Goal: Book appointment/travel/reservation

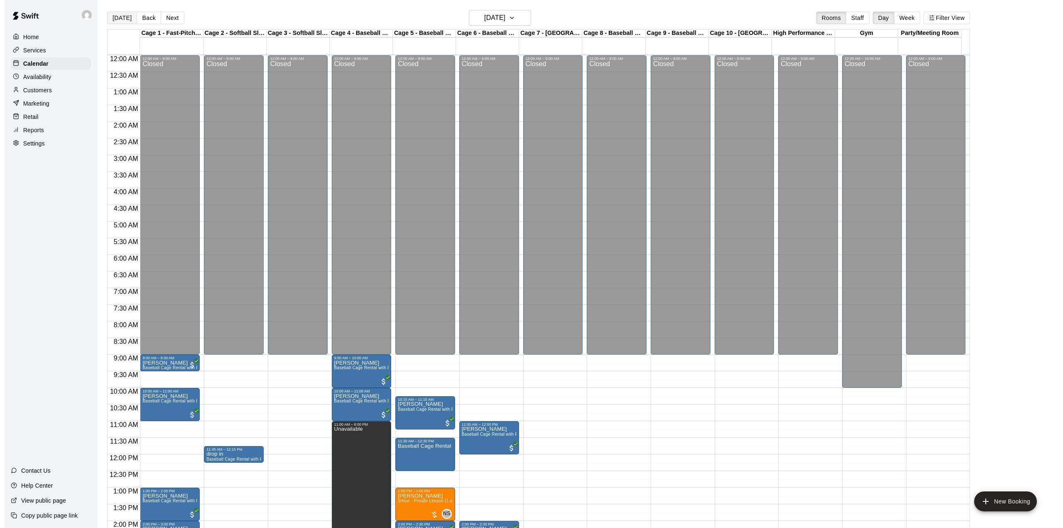
scroll to position [291, 0]
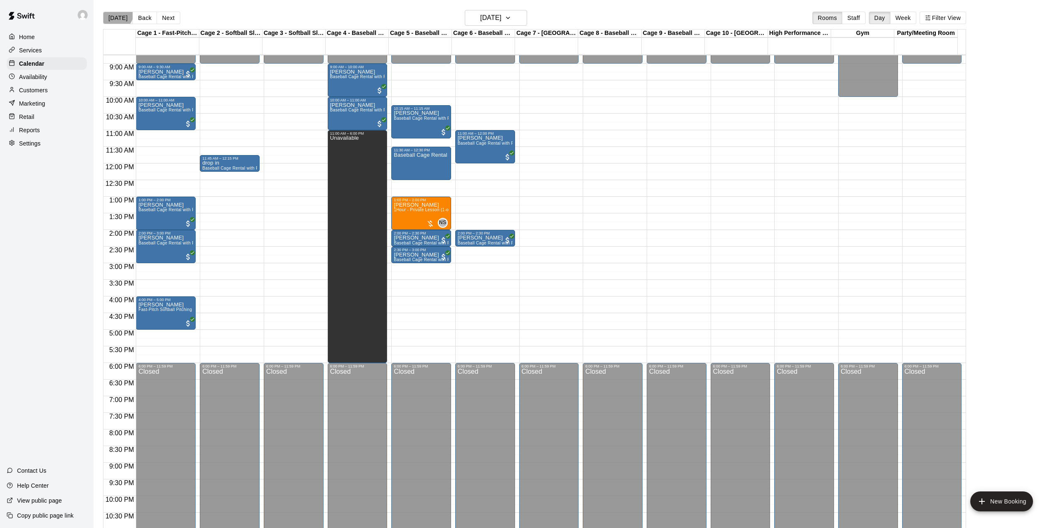
click at [113, 12] on button "[DATE]" at bounding box center [118, 18] width 30 height 12
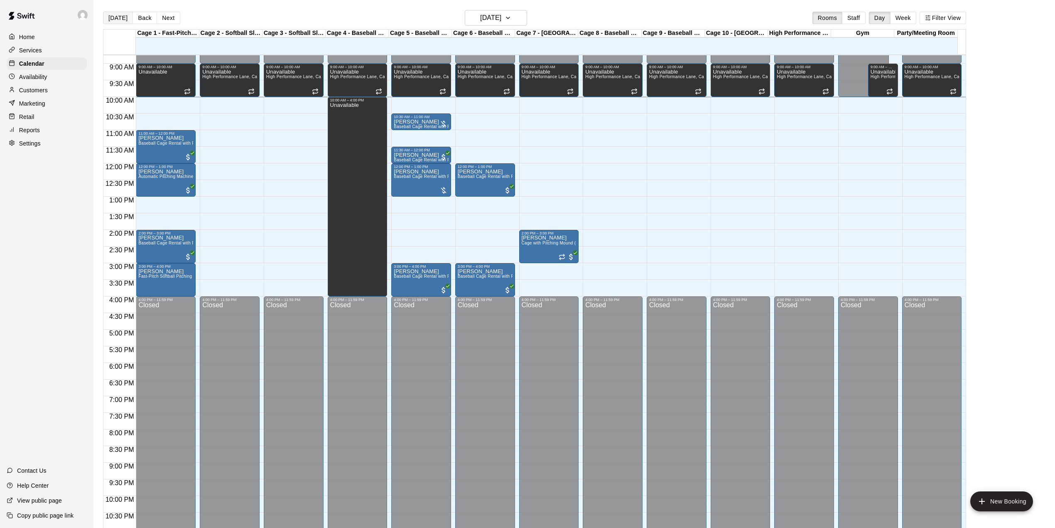
click at [113, 18] on button "[DATE]" at bounding box center [118, 18] width 30 height 12
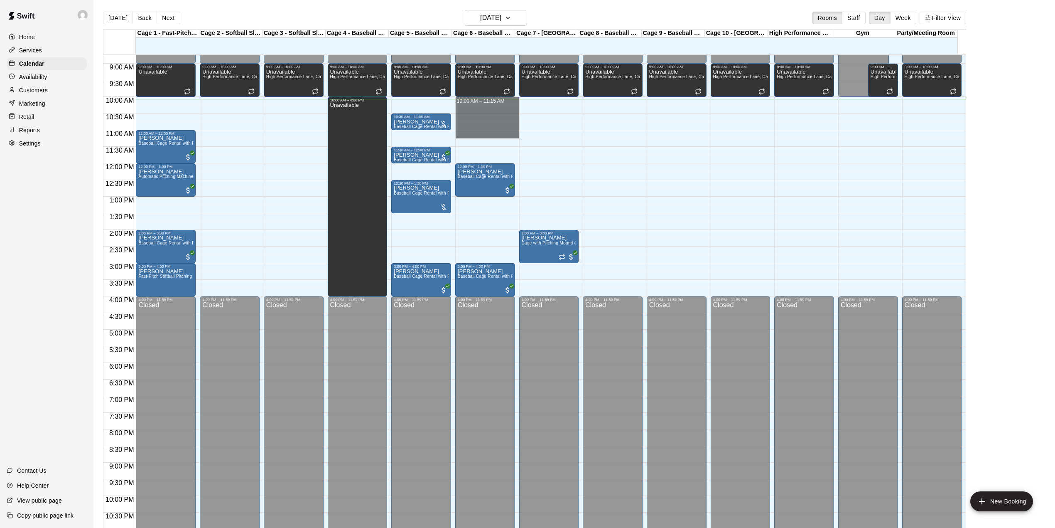
drag, startPoint x: 502, startPoint y: 105, endPoint x: 500, endPoint y: 133, distance: 27.9
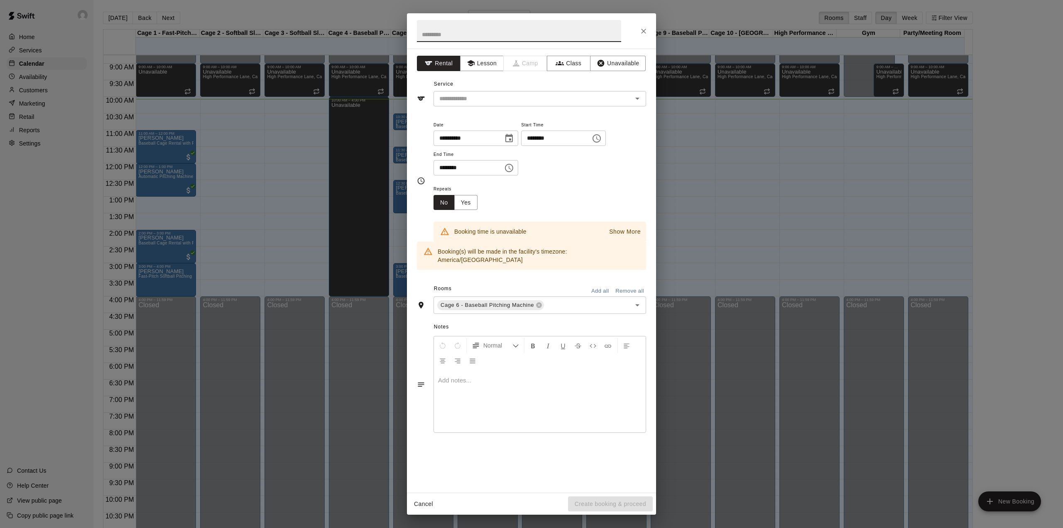
click at [644, 25] on button "Close" at bounding box center [643, 31] width 15 height 15
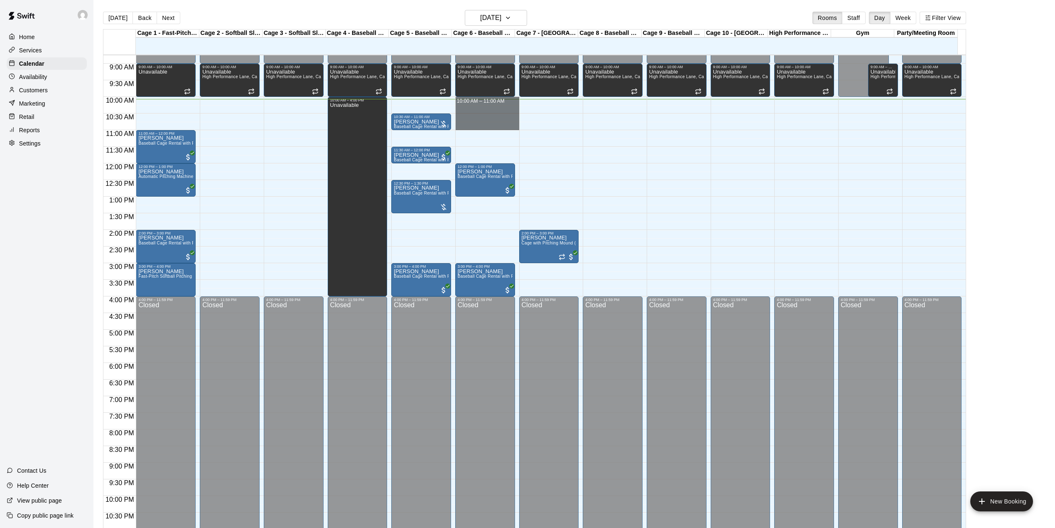
drag, startPoint x: 491, startPoint y: 100, endPoint x: 489, endPoint y: 125, distance: 25.4
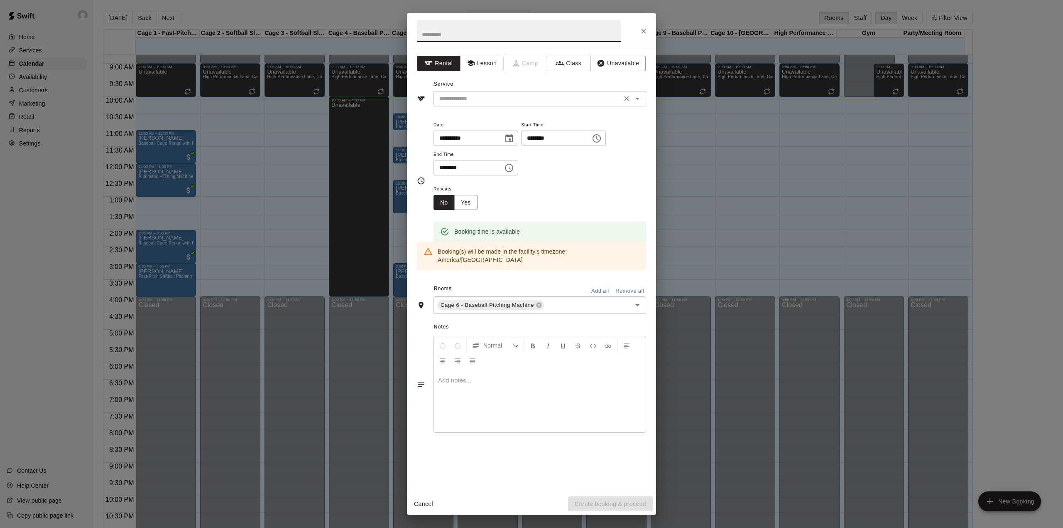
click at [514, 103] on input "text" at bounding box center [527, 98] width 183 height 10
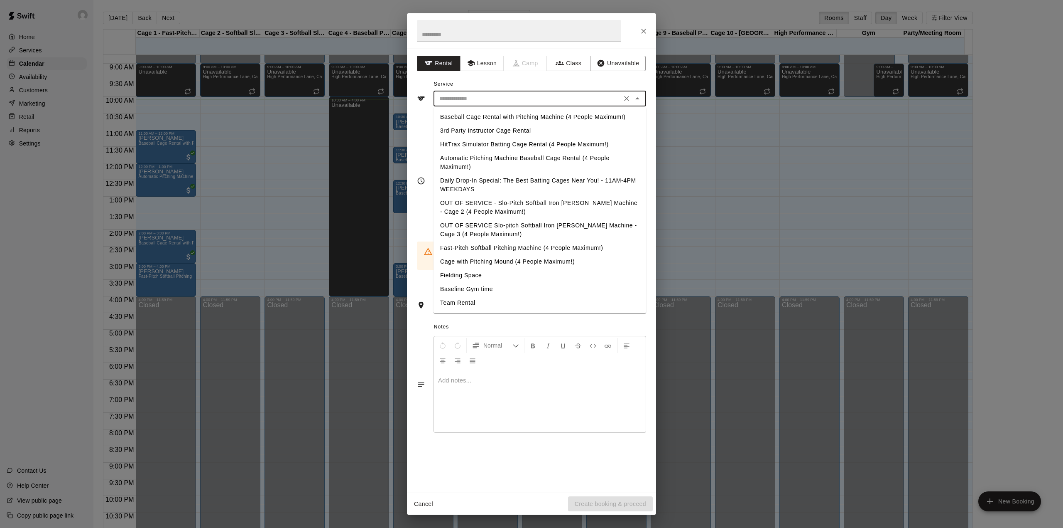
click at [501, 114] on li "Baseball Cage Rental with Pitching Machine (4 People Maximum!)" at bounding box center [540, 117] width 213 height 14
type input "**********"
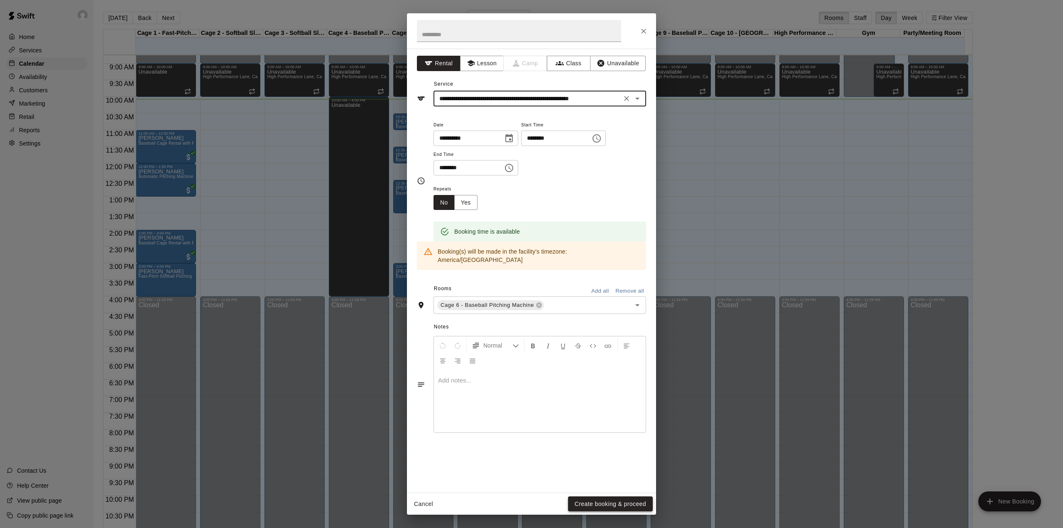
click at [602, 499] on button "Create booking & proceed" at bounding box center [610, 503] width 85 height 15
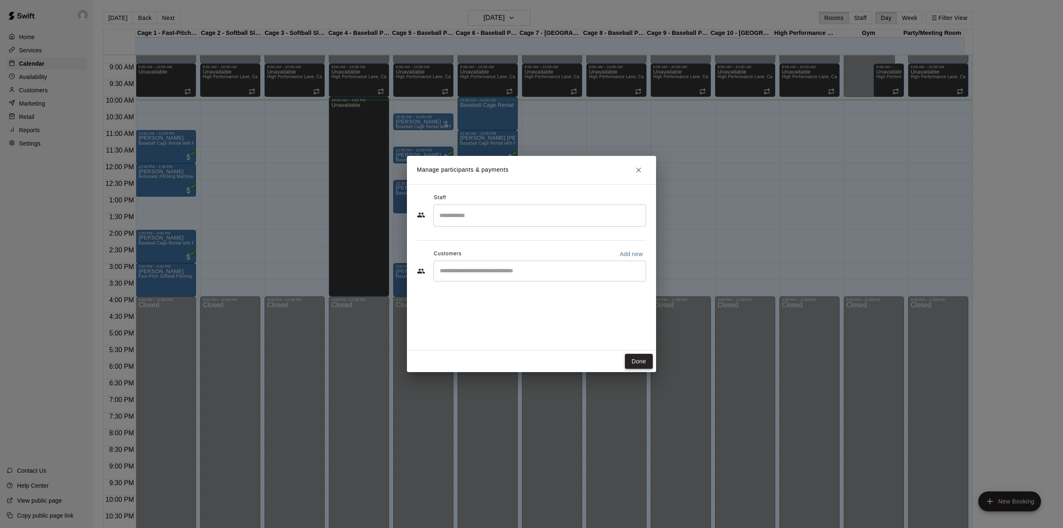
click at [638, 363] on button "Done" at bounding box center [639, 361] width 28 height 15
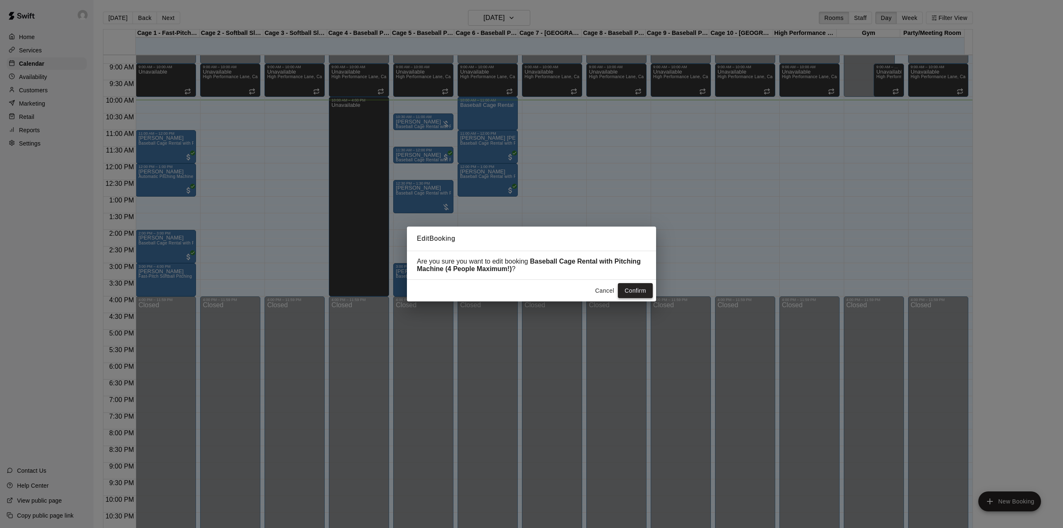
click at [631, 291] on button "Confirm" at bounding box center [635, 290] width 35 height 15
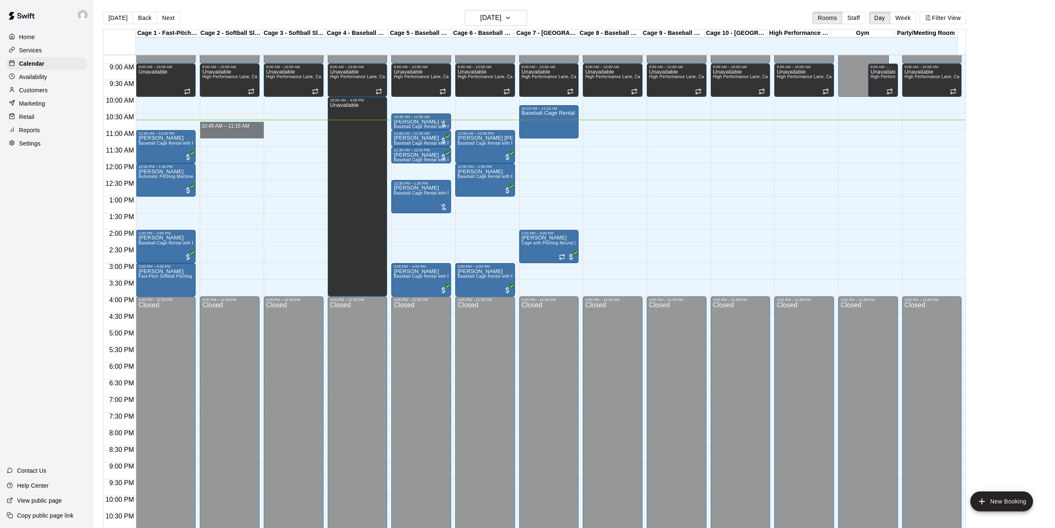
drag, startPoint x: 225, startPoint y: 125, endPoint x: 225, endPoint y: 132, distance: 7.1
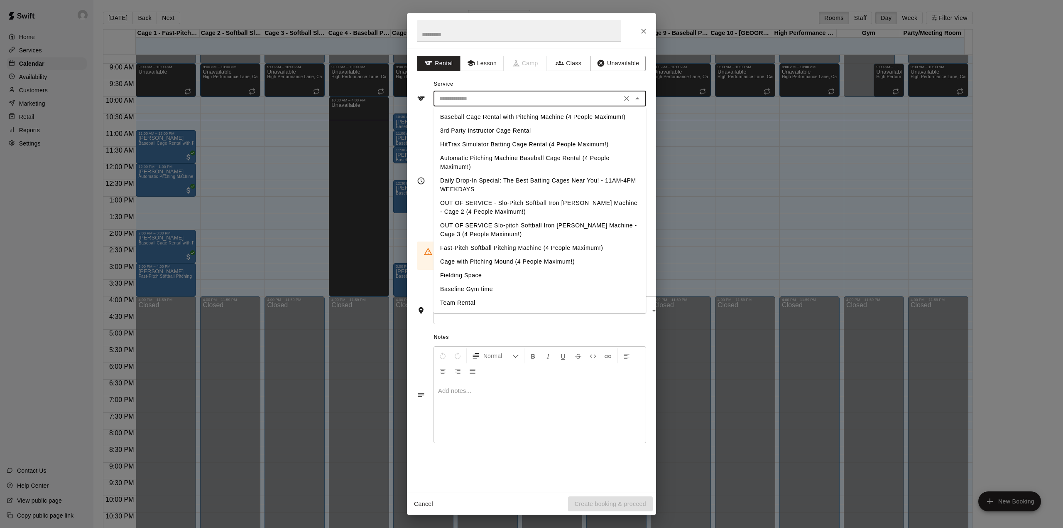
click at [485, 97] on input "text" at bounding box center [527, 98] width 183 height 10
click at [497, 115] on li "Baseball Cage Rental with Pitching Machine (4 People Maximum!)" at bounding box center [540, 117] width 213 height 14
type input "**********"
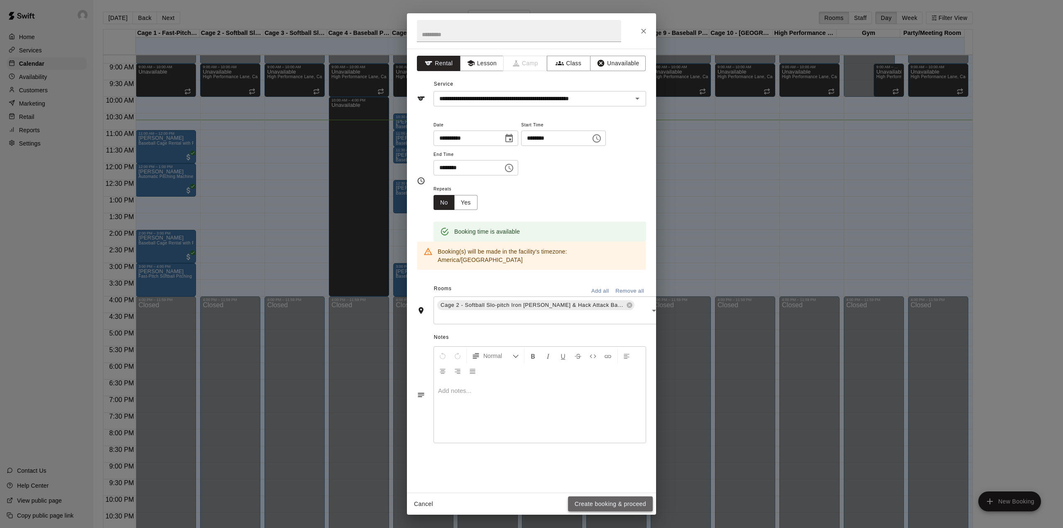
click at [609, 508] on button "Create booking & proceed" at bounding box center [610, 503] width 85 height 15
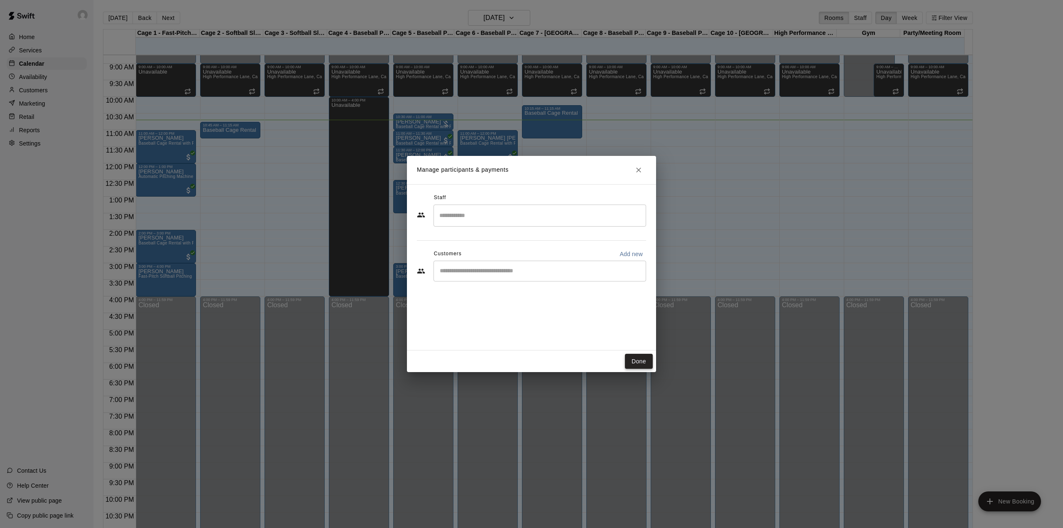
click at [638, 359] on button "Done" at bounding box center [639, 361] width 28 height 15
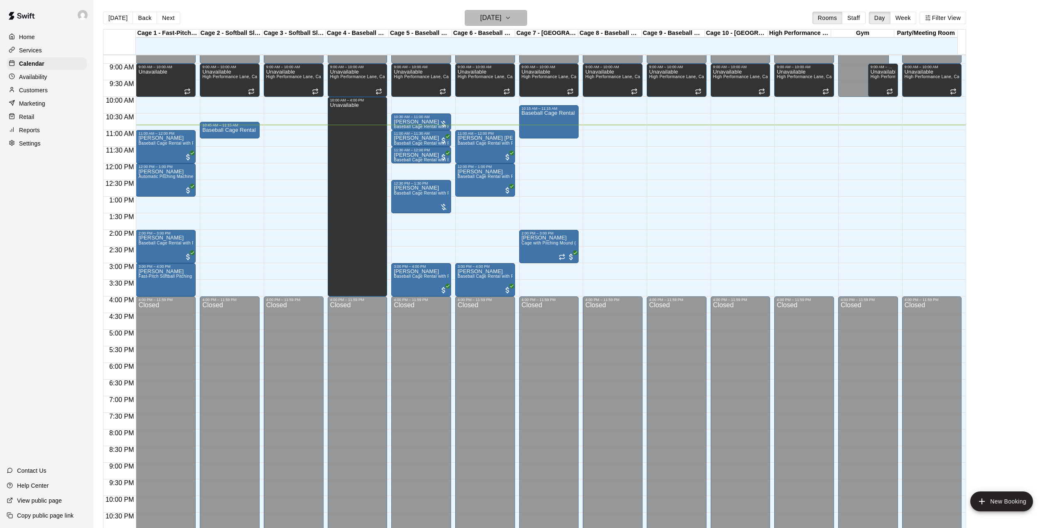
click at [497, 17] on h6 "[DATE]" at bounding box center [490, 18] width 21 height 12
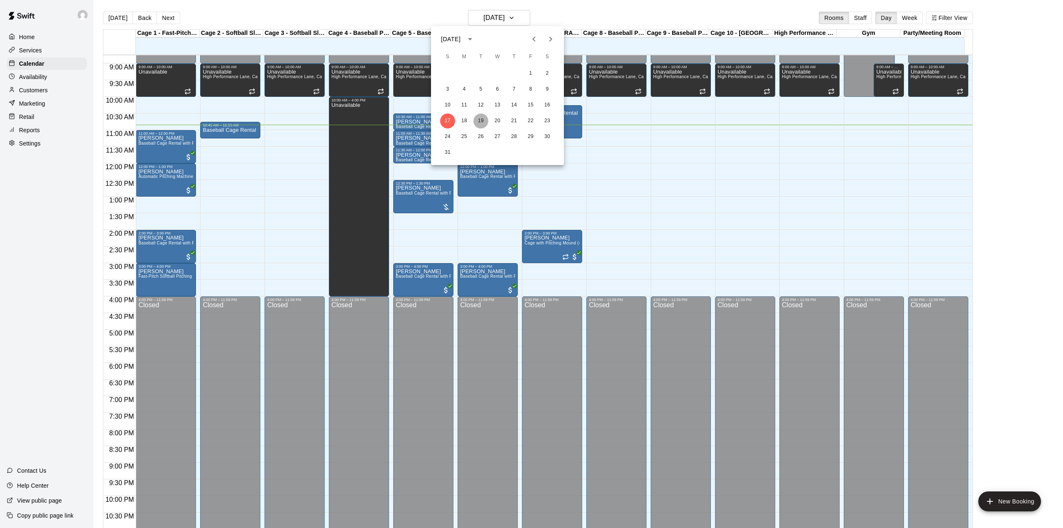
click at [479, 120] on button "19" at bounding box center [481, 120] width 15 height 15
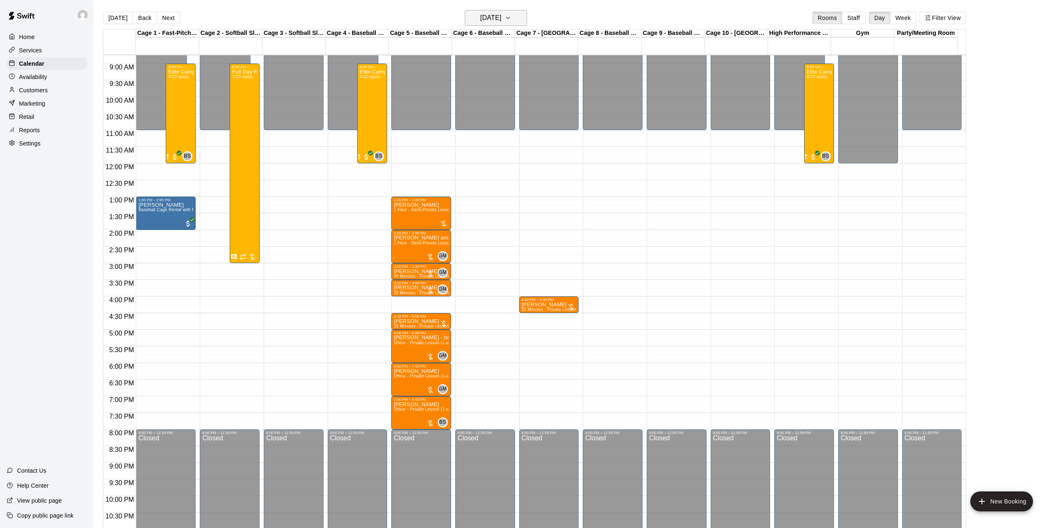
click at [501, 12] on h6 "[DATE]" at bounding box center [490, 18] width 21 height 12
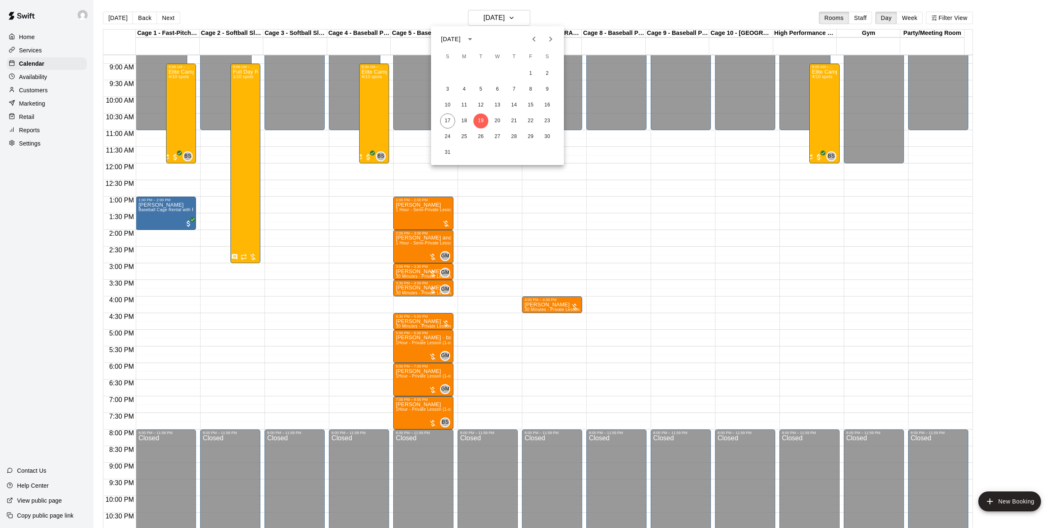
click at [398, 160] on div at bounding box center [531, 264] width 1063 height 528
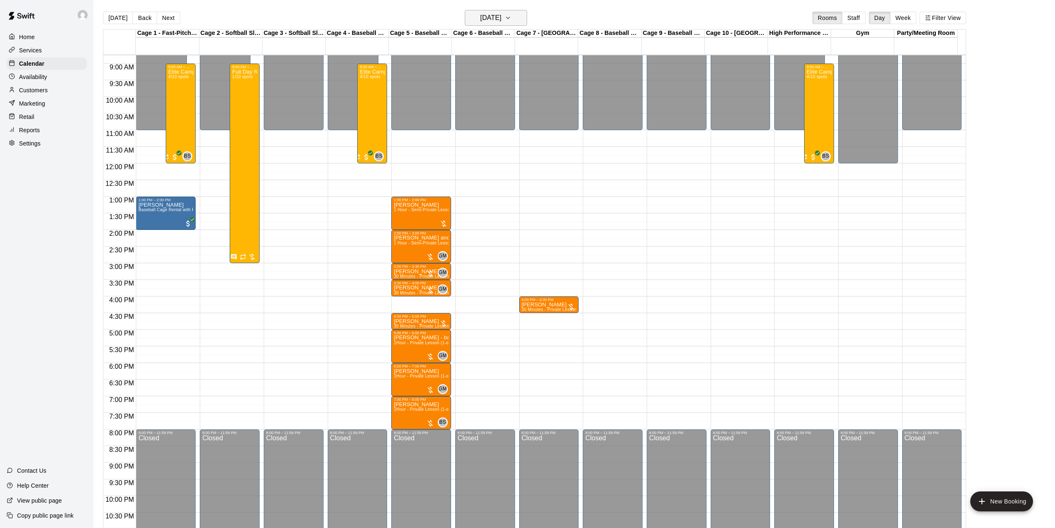
click at [498, 17] on h6 "[DATE]" at bounding box center [490, 18] width 21 height 12
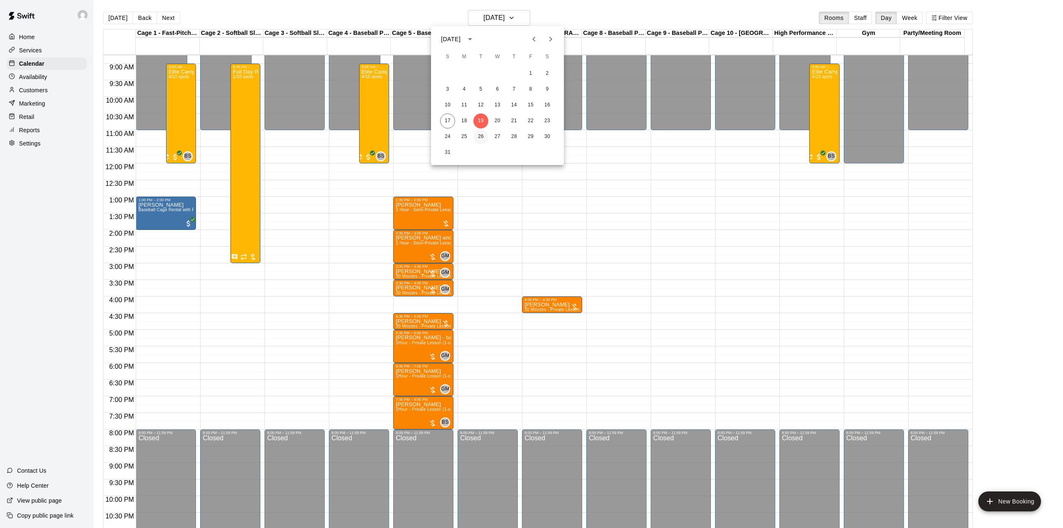
click at [479, 138] on button "26" at bounding box center [481, 136] width 15 height 15
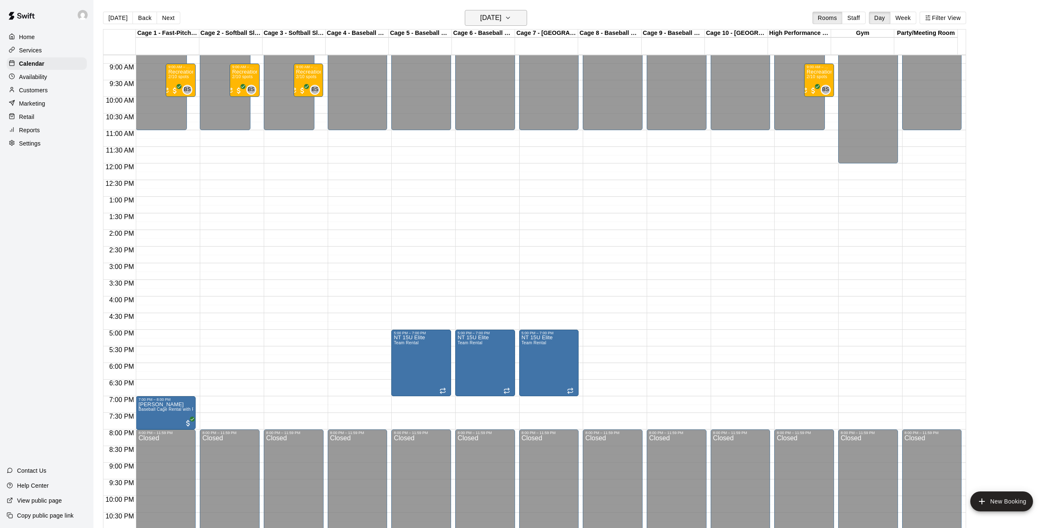
click at [476, 10] on button "[DATE]" at bounding box center [496, 18] width 62 height 16
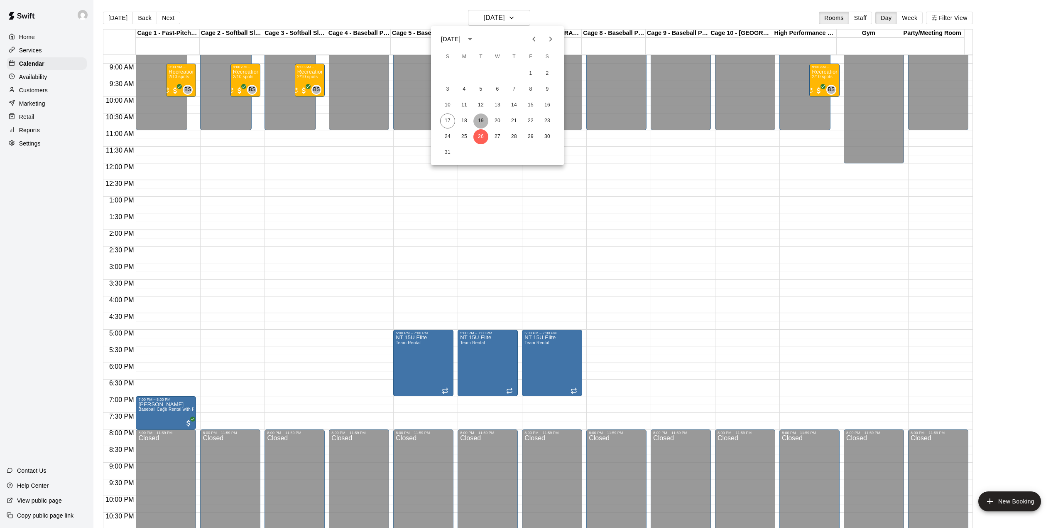
click at [479, 122] on button "19" at bounding box center [481, 120] width 15 height 15
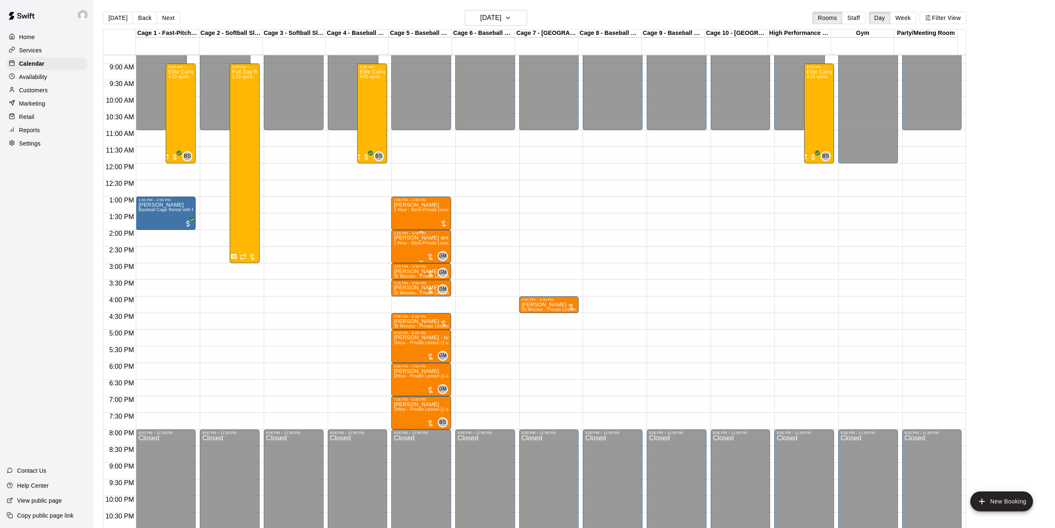
click at [414, 243] on span "1 Hour - Semi-Private Lesson (2-on-1)" at bounding box center [432, 243] width 76 height 5
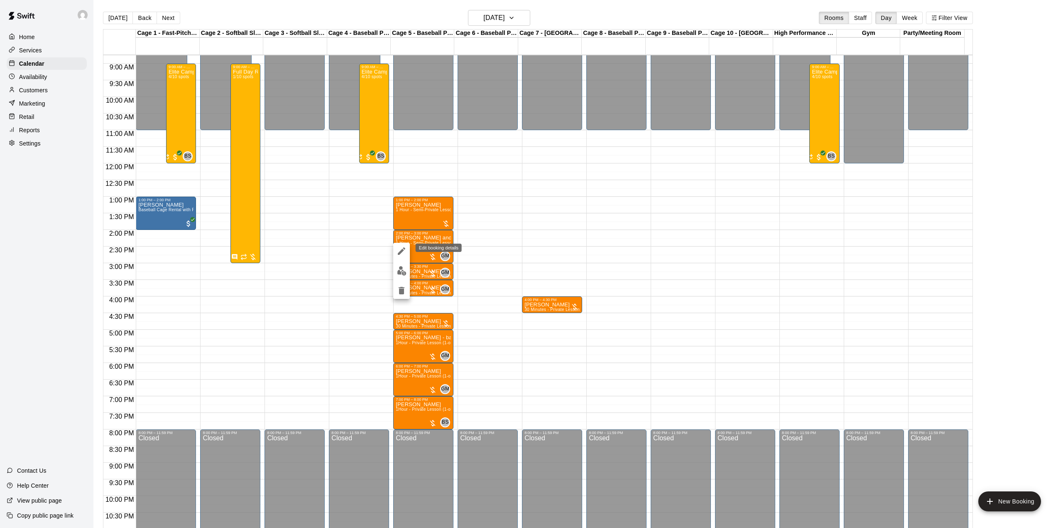
click at [401, 253] on icon "edit" at bounding box center [401, 250] width 7 height 7
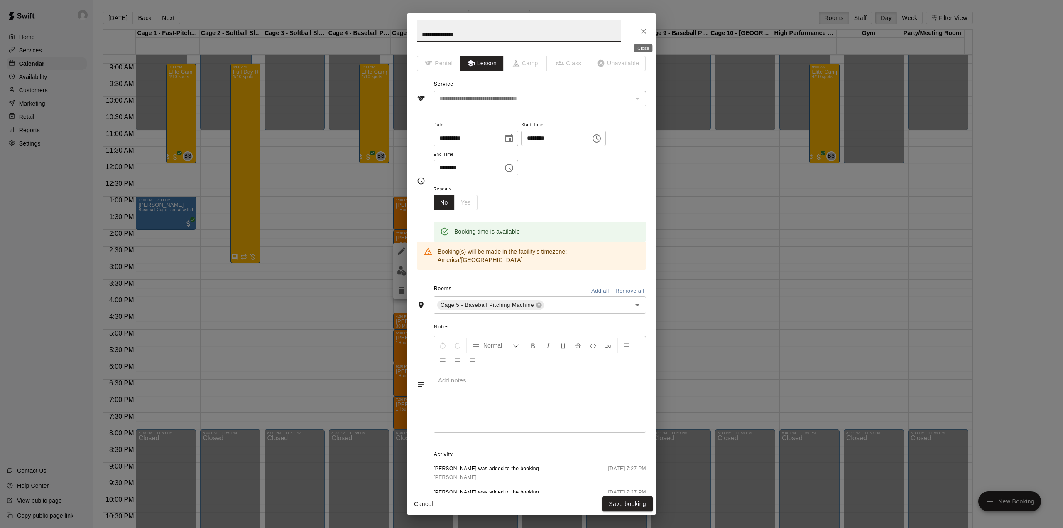
click at [642, 31] on icon "Close" at bounding box center [644, 31] width 8 height 8
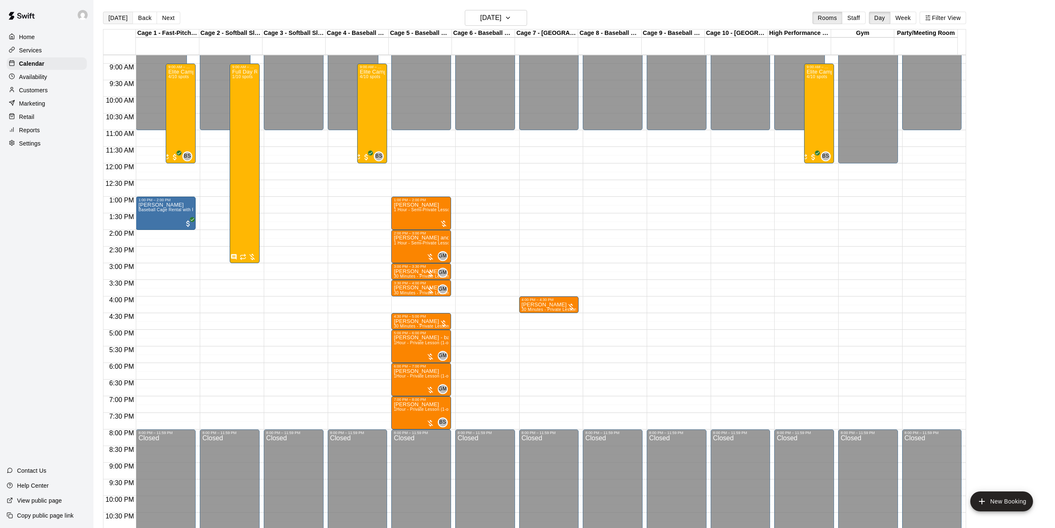
click at [121, 17] on button "[DATE]" at bounding box center [118, 18] width 30 height 12
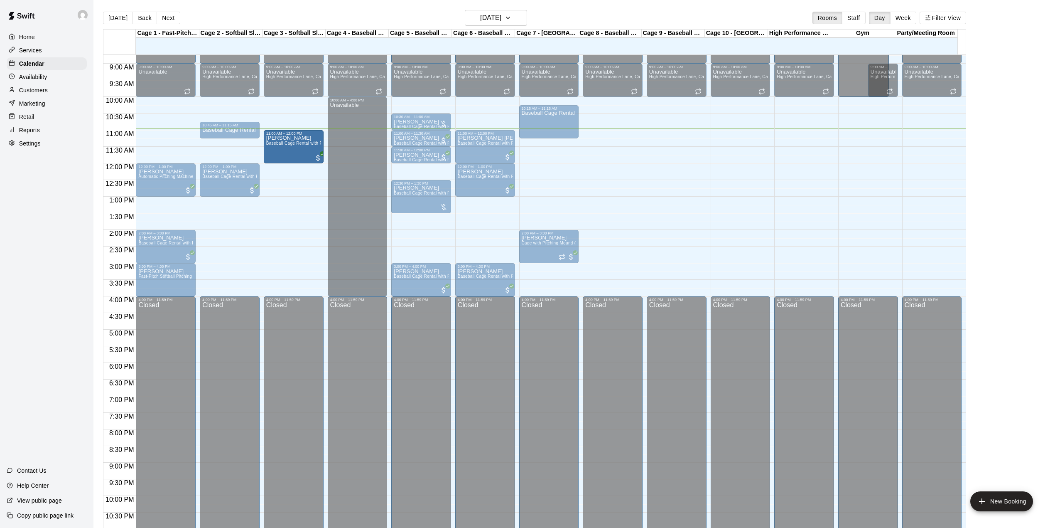
drag, startPoint x: 156, startPoint y: 144, endPoint x: 264, endPoint y: 151, distance: 108.3
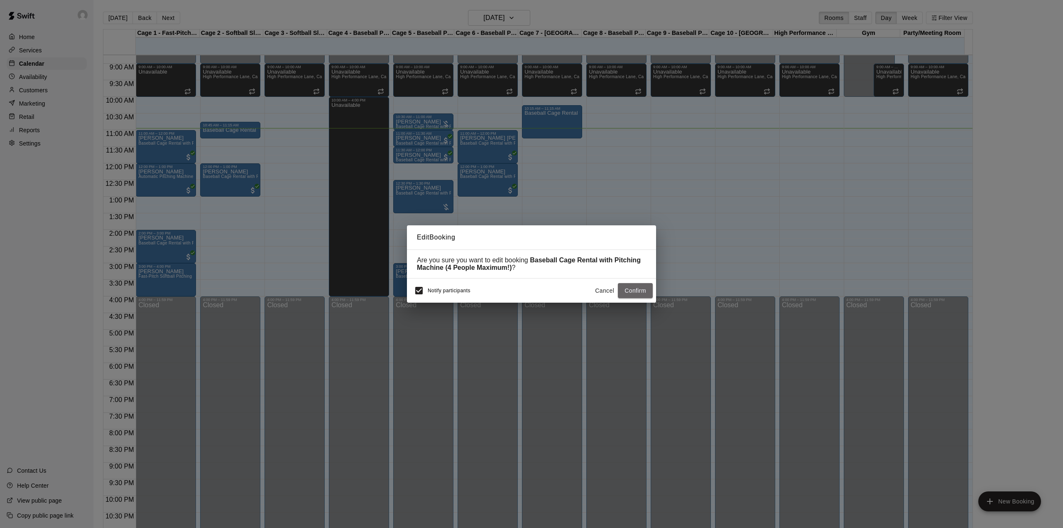
click at [637, 291] on button "Confirm" at bounding box center [635, 290] width 35 height 15
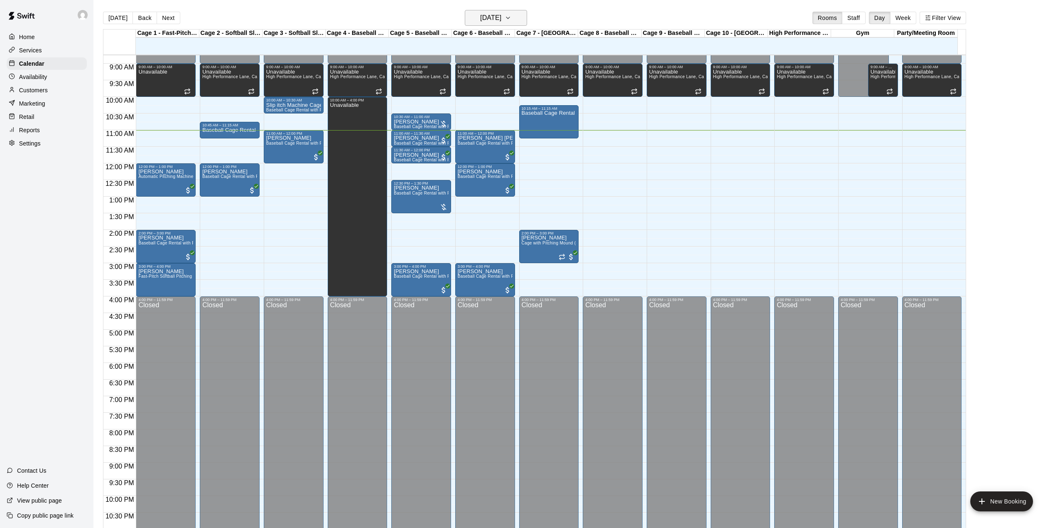
click at [501, 22] on h6 "[DATE]" at bounding box center [490, 18] width 21 height 12
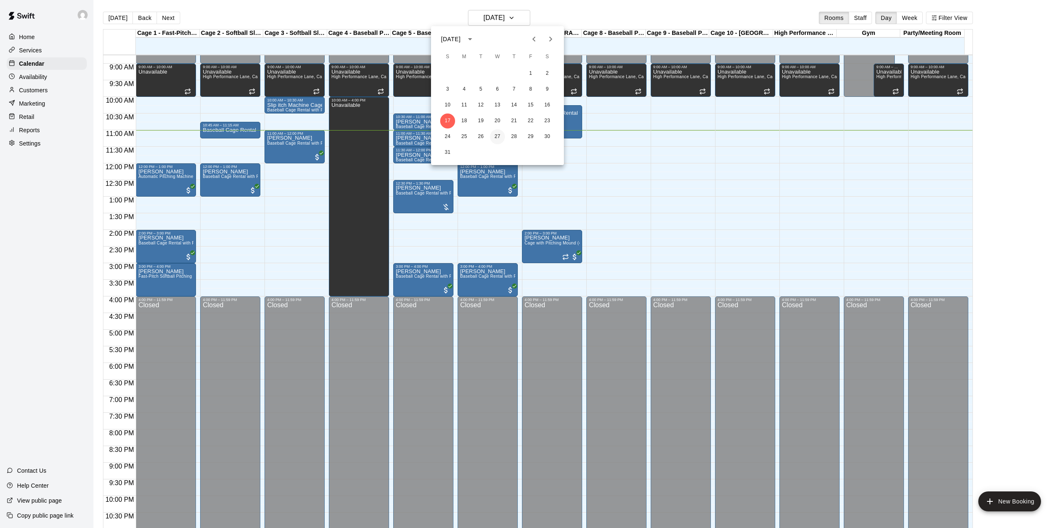
click at [494, 137] on button "27" at bounding box center [497, 136] width 15 height 15
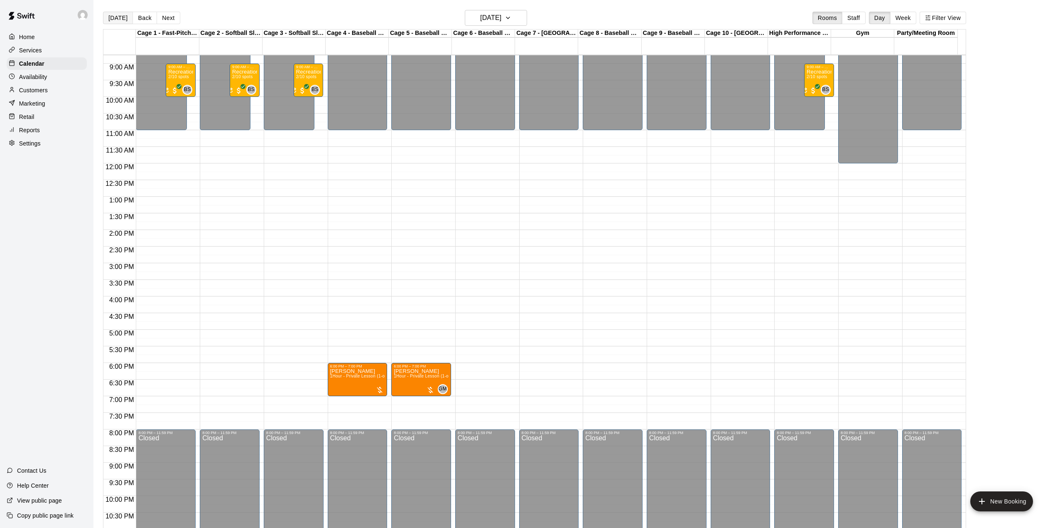
click at [119, 17] on button "[DATE]" at bounding box center [118, 18] width 30 height 12
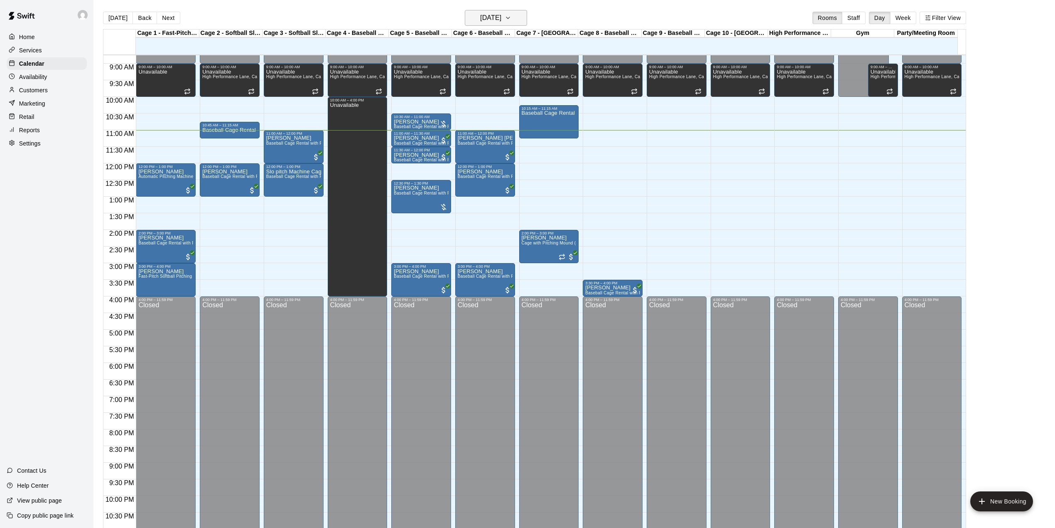
click at [489, 16] on h6 "[DATE]" at bounding box center [490, 18] width 21 height 12
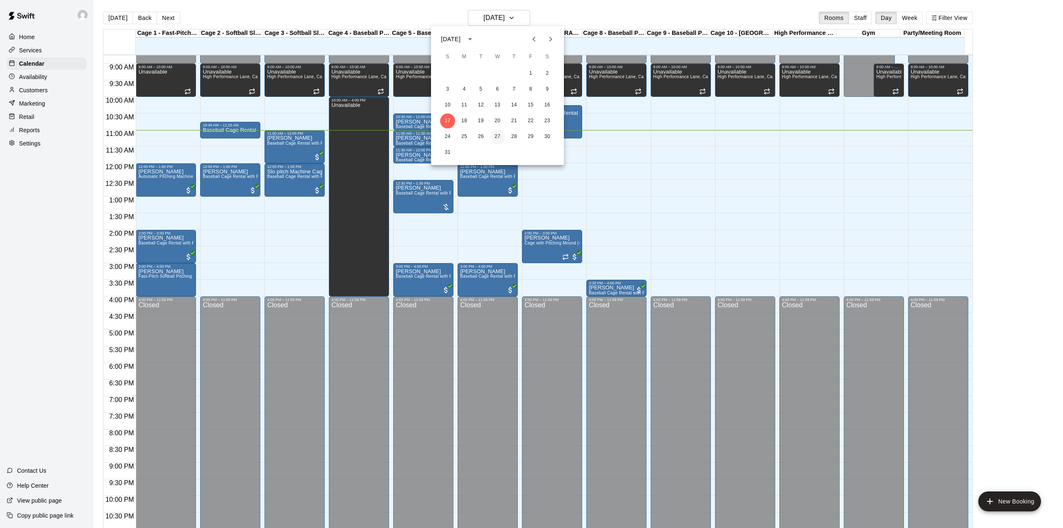
click at [494, 138] on button "27" at bounding box center [497, 136] width 15 height 15
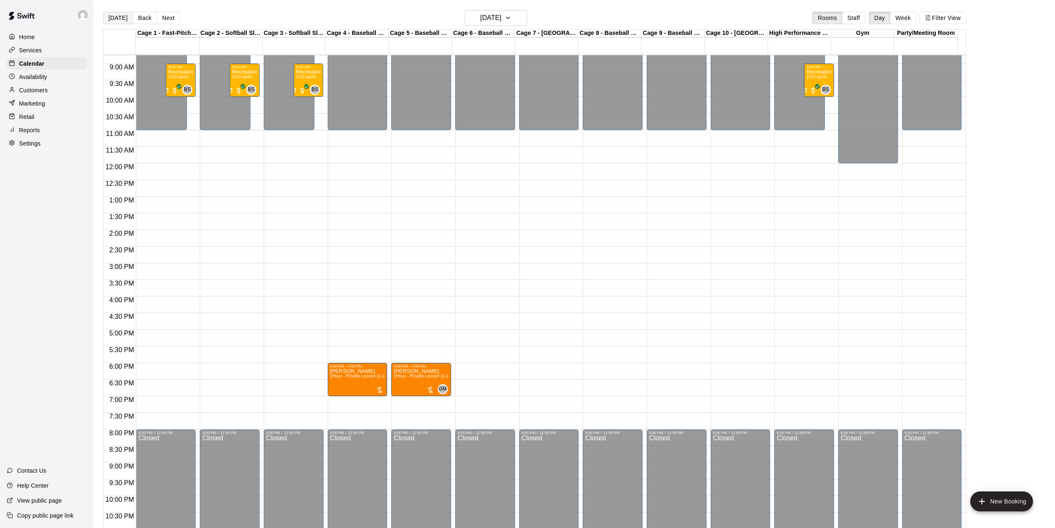
click at [115, 15] on button "[DATE]" at bounding box center [118, 18] width 30 height 12
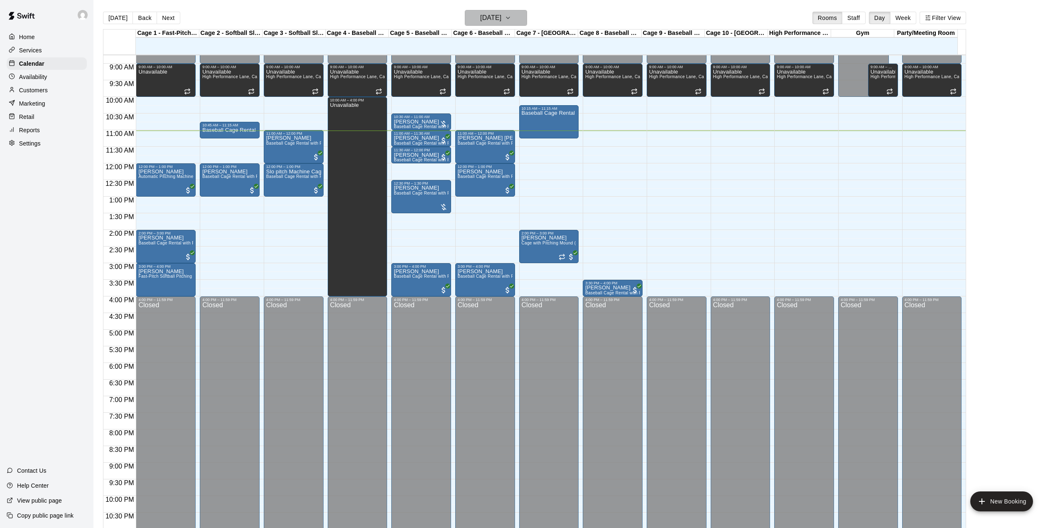
click at [501, 16] on h6 "[DATE]" at bounding box center [490, 18] width 21 height 12
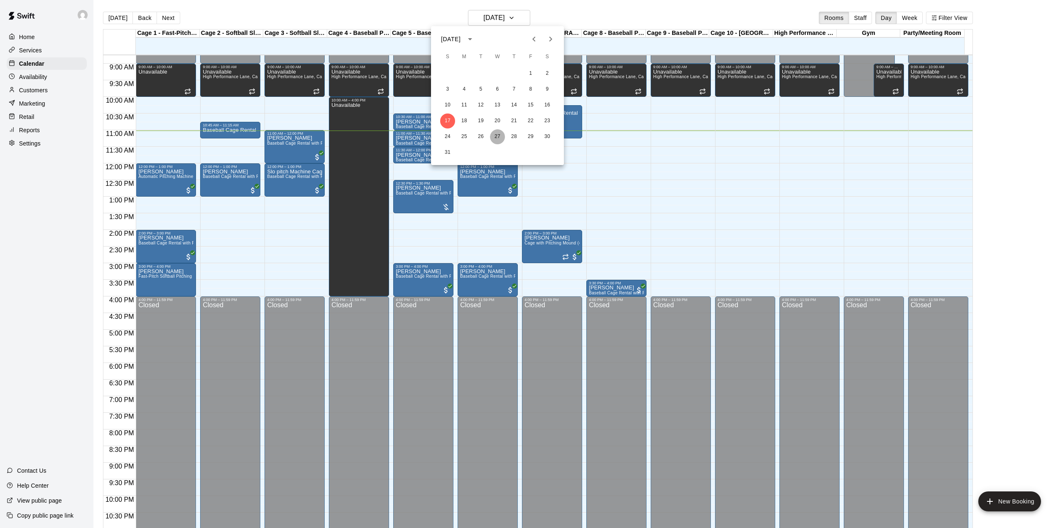
click at [499, 133] on button "27" at bounding box center [497, 136] width 15 height 15
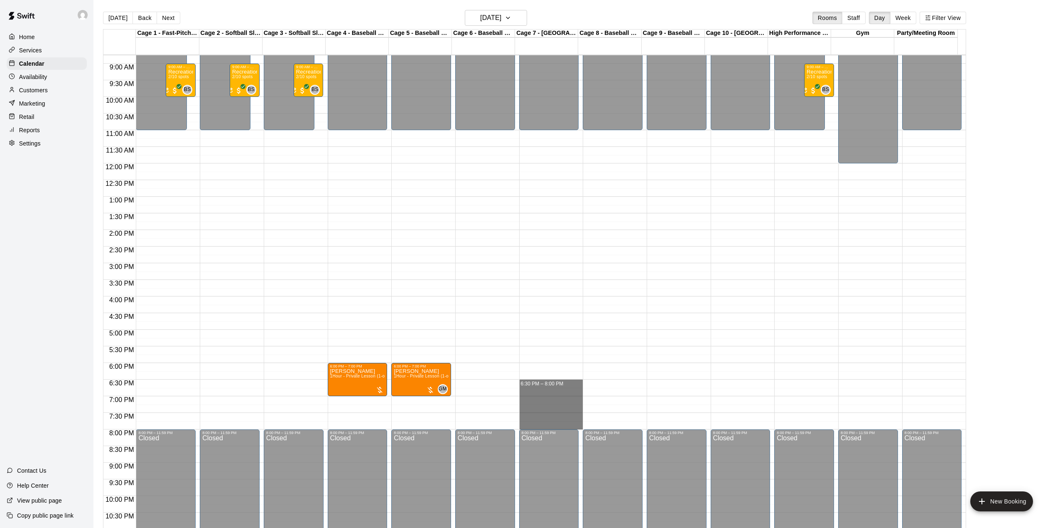
drag, startPoint x: 532, startPoint y: 381, endPoint x: 532, endPoint y: 426, distance: 44.5
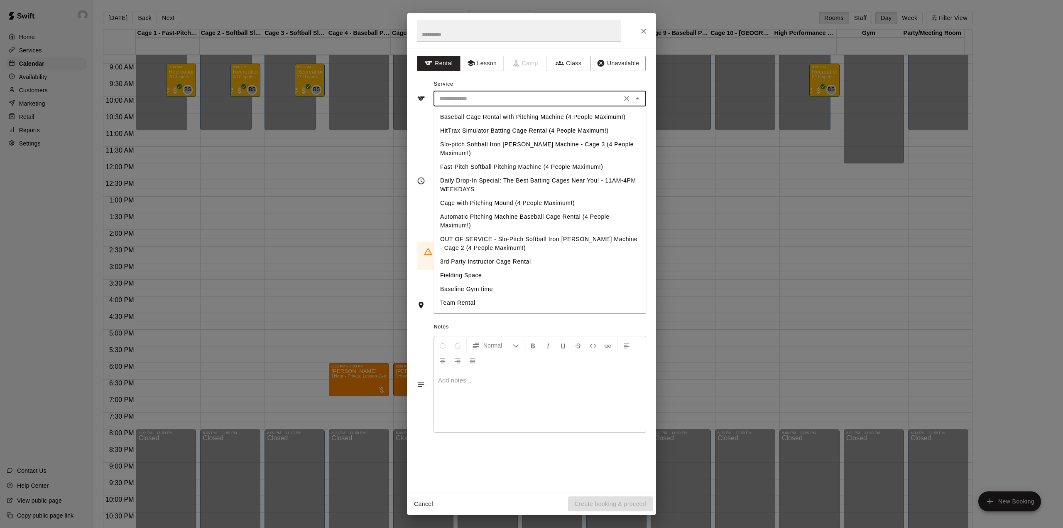
click at [494, 101] on input "text" at bounding box center [527, 98] width 183 height 10
click at [484, 296] on li "Team Rental" at bounding box center [540, 303] width 213 height 14
type input "**********"
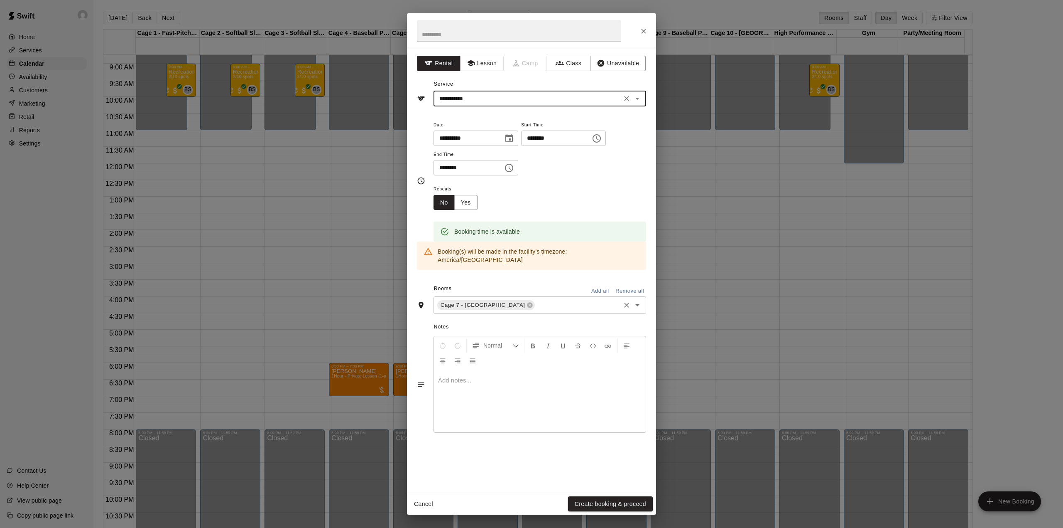
click at [541, 300] on input "text" at bounding box center [577, 305] width 83 height 10
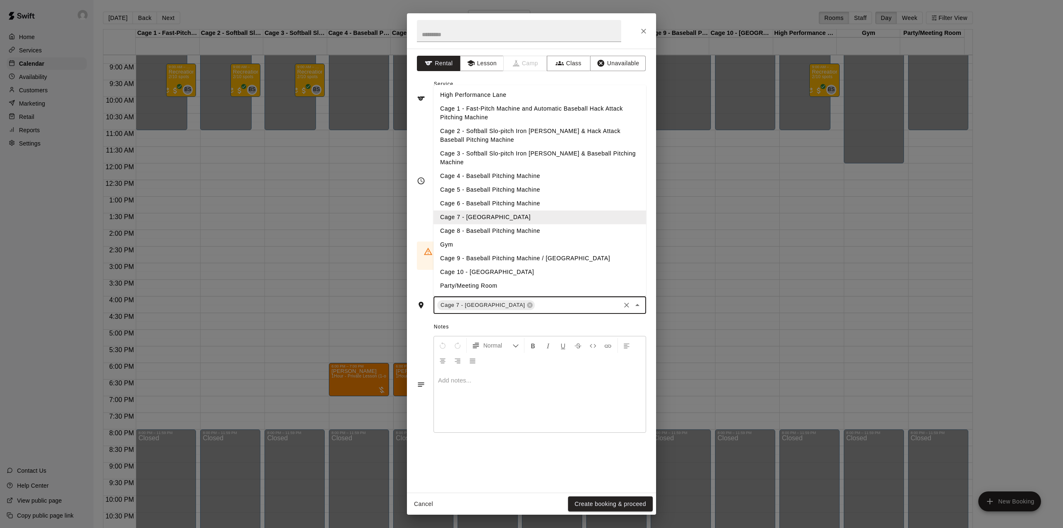
click at [503, 224] on li "Cage 8 - Baseball Pitching Machine" at bounding box center [540, 231] width 213 height 14
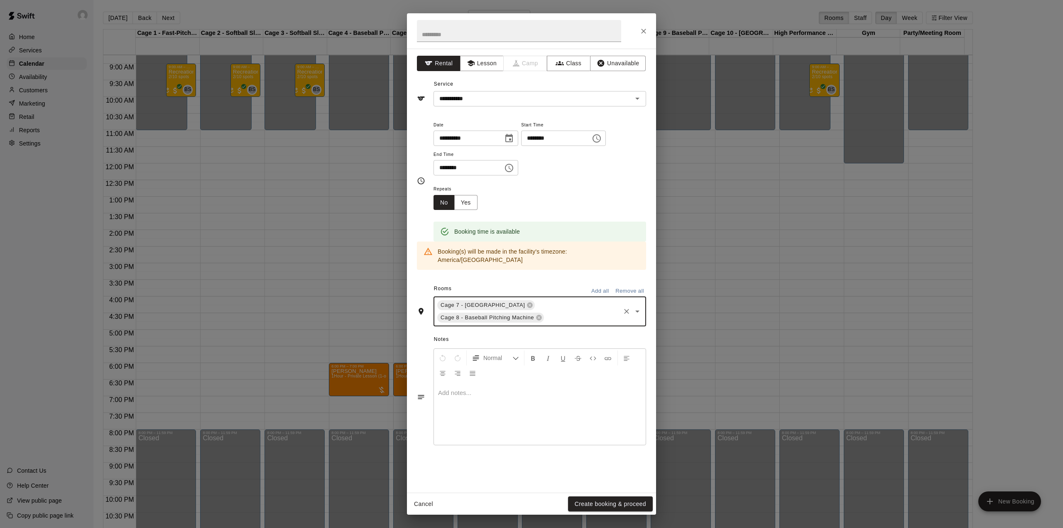
click at [559, 312] on input "text" at bounding box center [582, 317] width 74 height 10
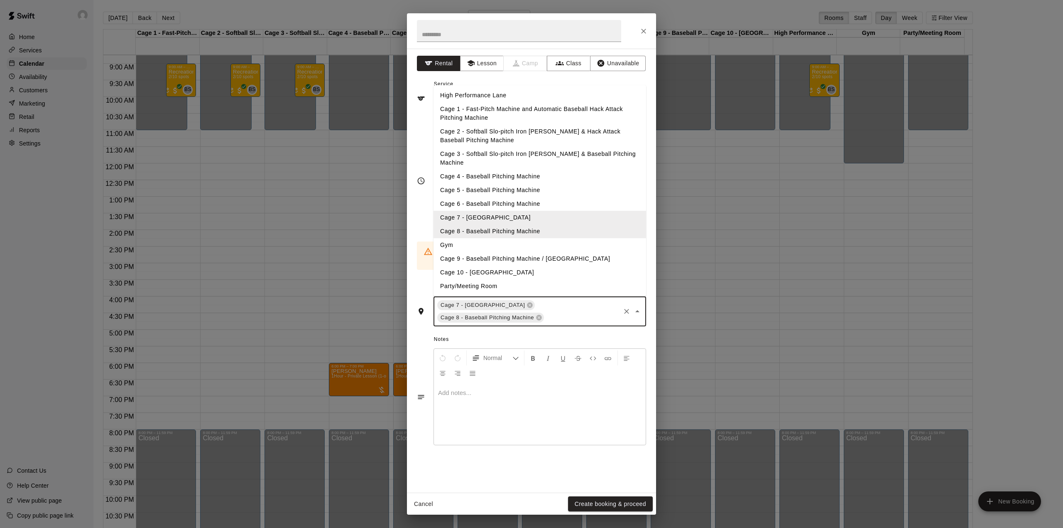
click at [519, 253] on li "Cage 9 - Baseball Pitching Machine / [GEOGRAPHIC_DATA]" at bounding box center [540, 259] width 213 height 14
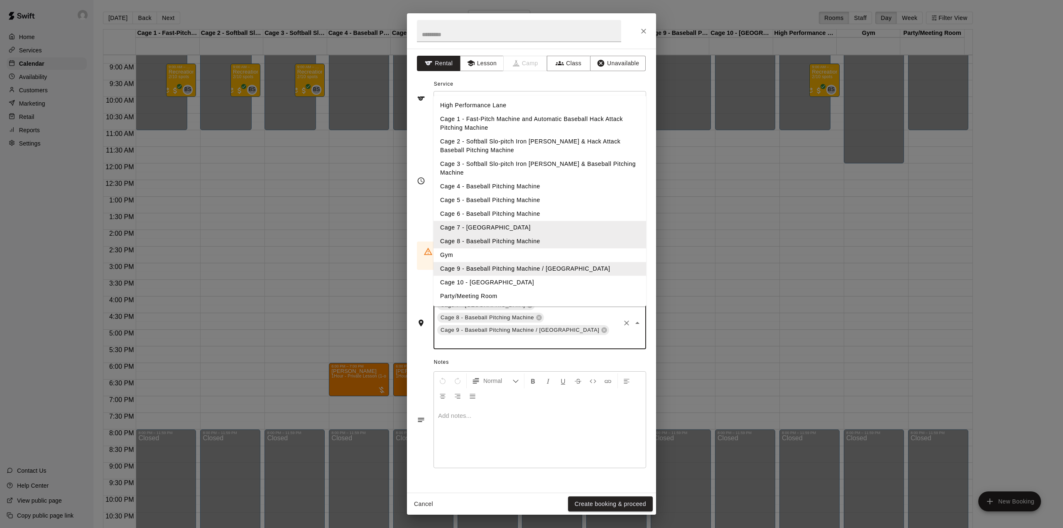
click at [601, 336] on input "text" at bounding box center [527, 341] width 183 height 10
click at [565, 276] on li "Cage 10 - [GEOGRAPHIC_DATA]" at bounding box center [540, 283] width 213 height 14
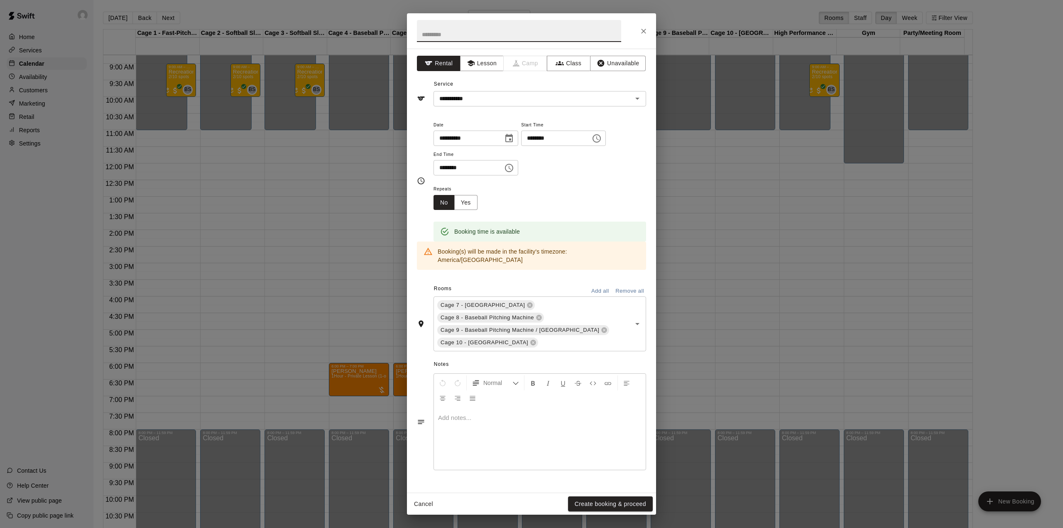
click at [484, 35] on input "text" at bounding box center [519, 31] width 204 height 22
type input "**********"
click at [519, 421] on div at bounding box center [540, 438] width 212 height 62
click at [620, 503] on button "Create booking & proceed" at bounding box center [610, 503] width 85 height 15
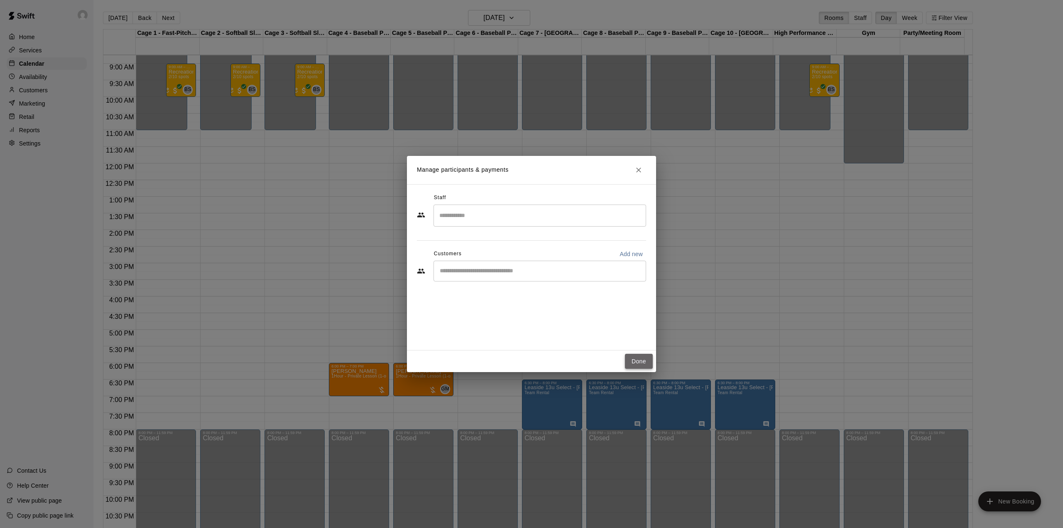
click at [640, 362] on button "Done" at bounding box center [639, 361] width 28 height 15
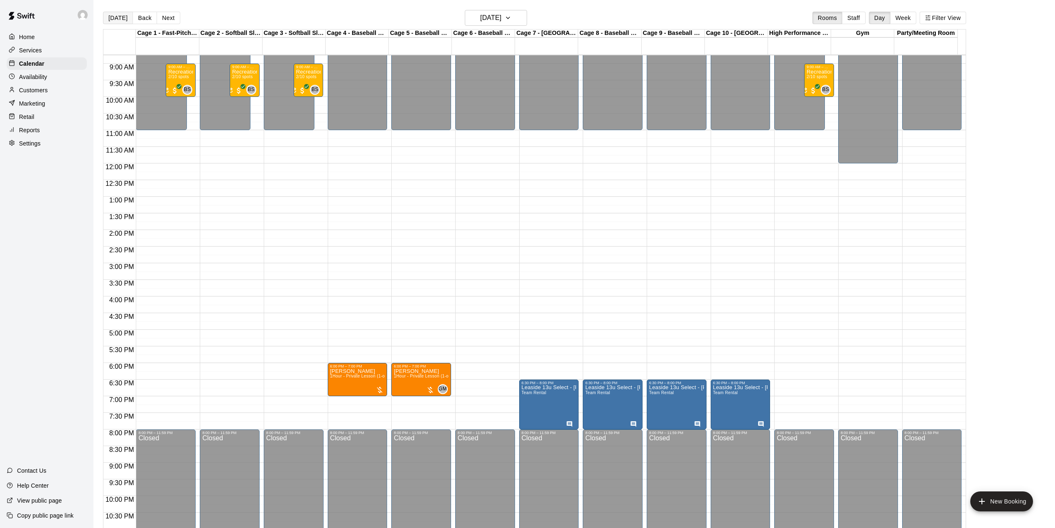
click at [113, 12] on button "[DATE]" at bounding box center [118, 18] width 30 height 12
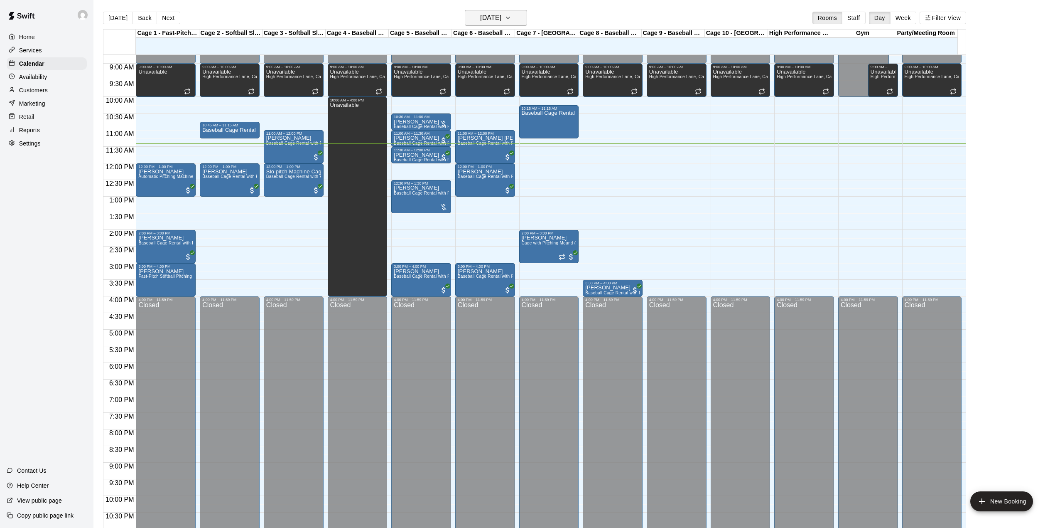
click at [480, 19] on h6 "[DATE]" at bounding box center [490, 18] width 21 height 12
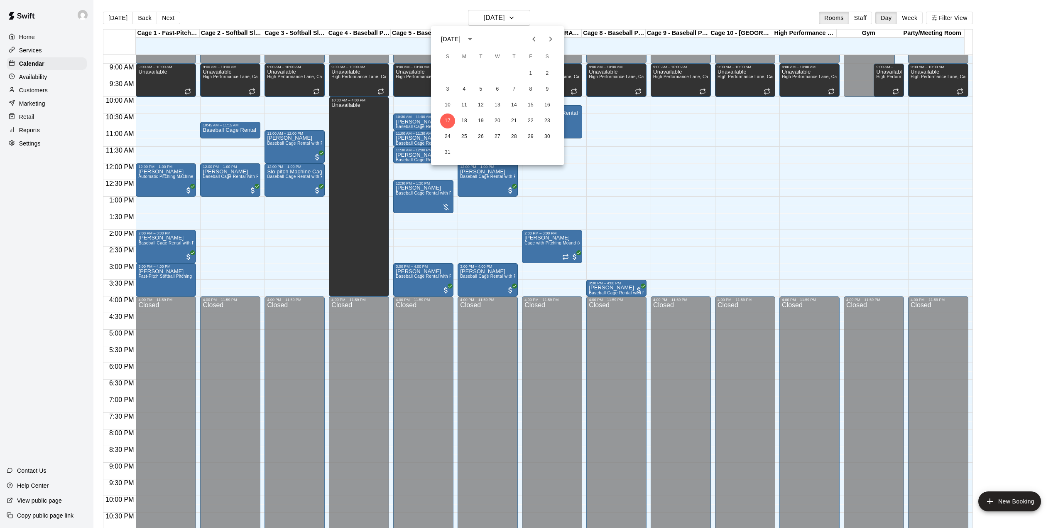
click at [404, 11] on div at bounding box center [531, 264] width 1063 height 528
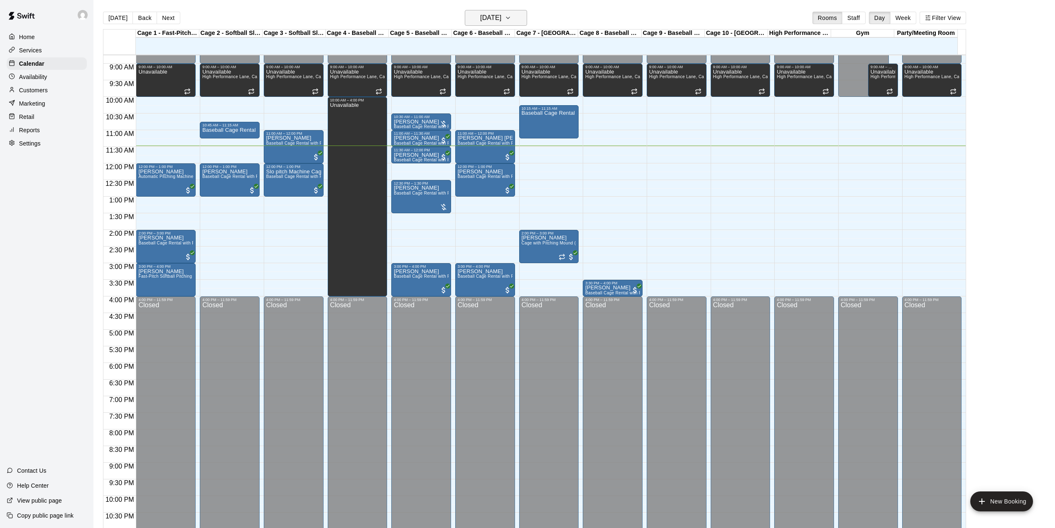
click at [517, 19] on button "[DATE]" at bounding box center [496, 18] width 62 height 16
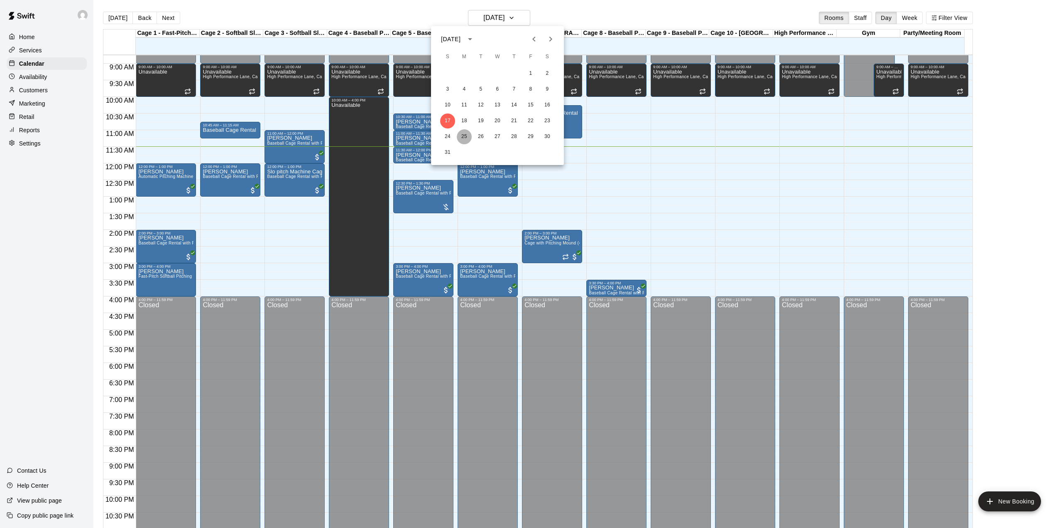
click at [466, 137] on button "25" at bounding box center [464, 136] width 15 height 15
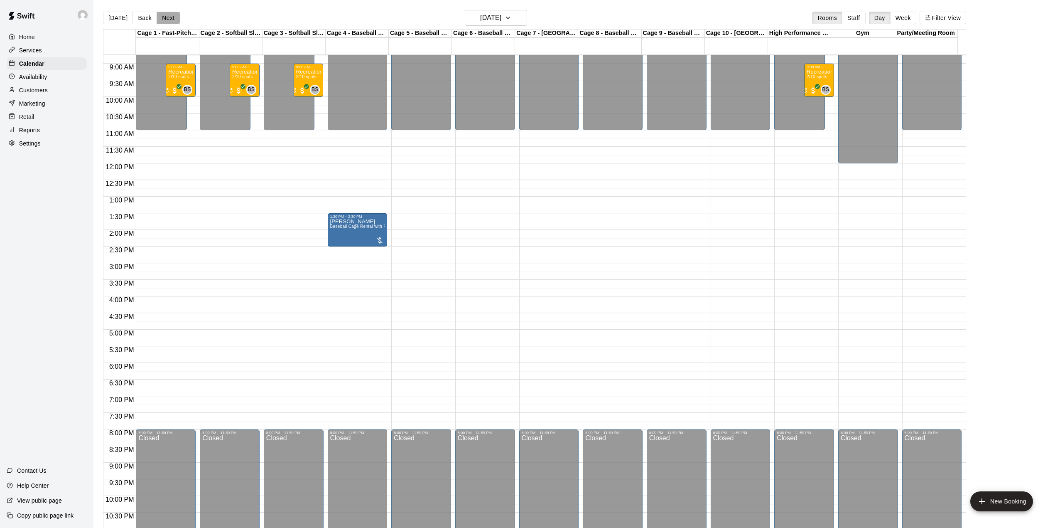
click at [165, 20] on button "Next" at bounding box center [168, 18] width 23 height 12
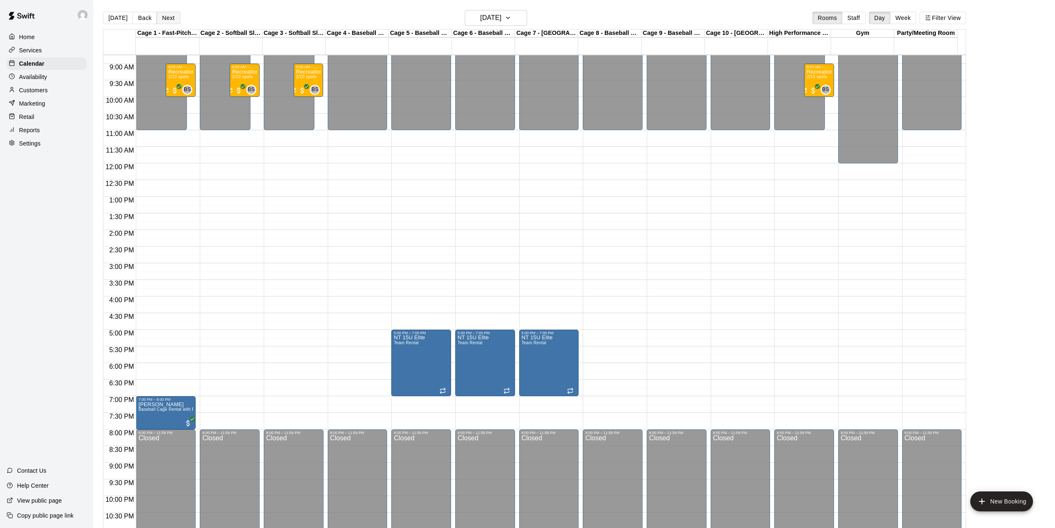
click at [165, 20] on button "Next" at bounding box center [168, 18] width 23 height 12
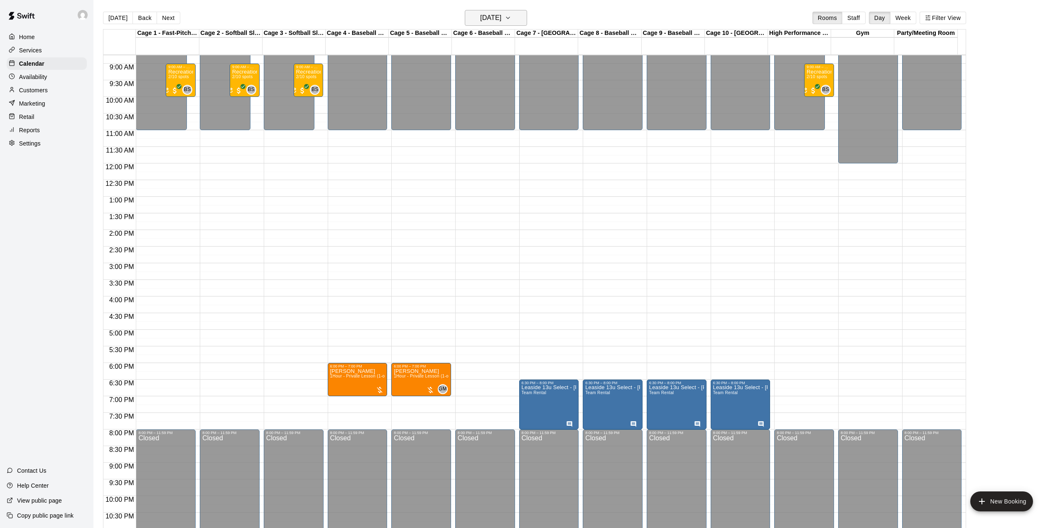
click at [501, 16] on h6 "[DATE]" at bounding box center [490, 18] width 21 height 12
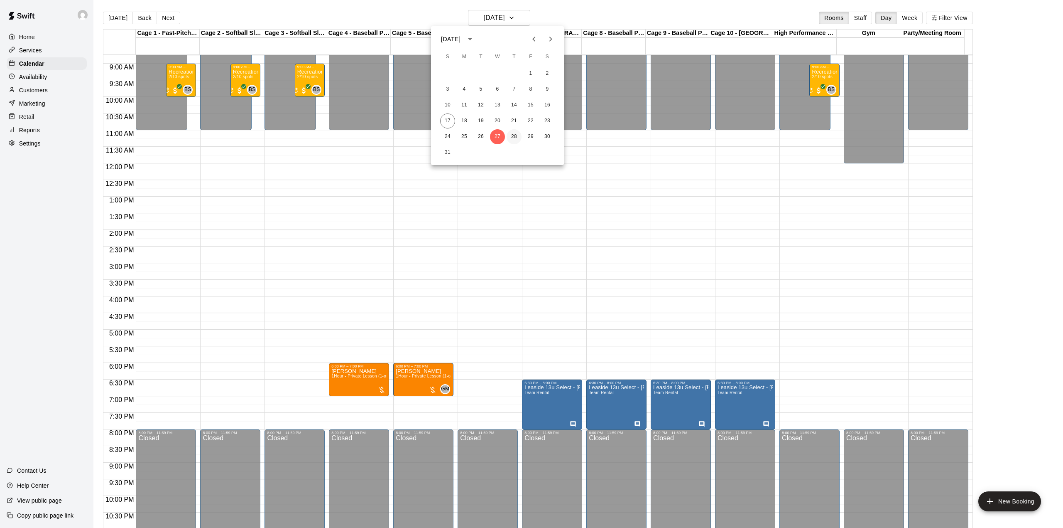
click at [512, 138] on button "28" at bounding box center [514, 136] width 15 height 15
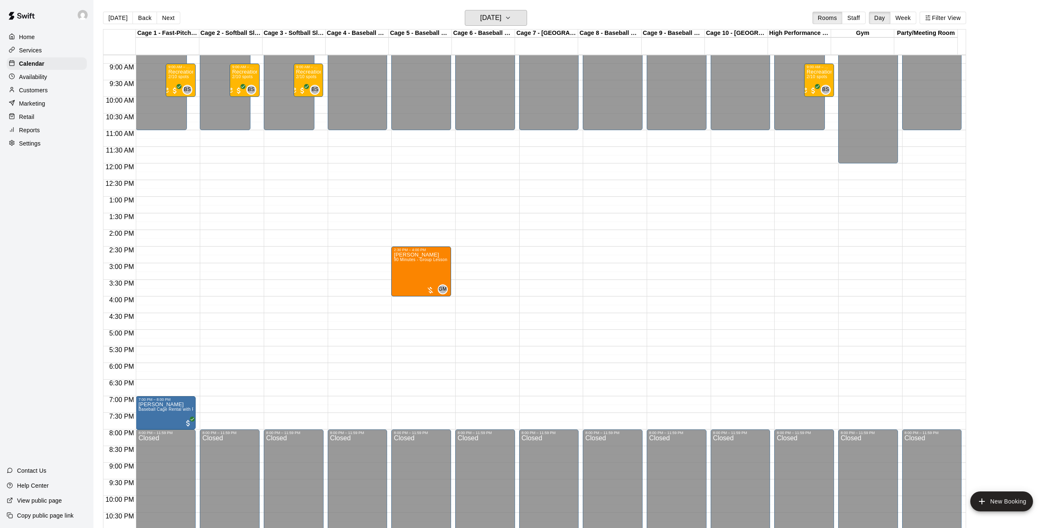
click at [500, 20] on h6 "[DATE]" at bounding box center [490, 18] width 21 height 12
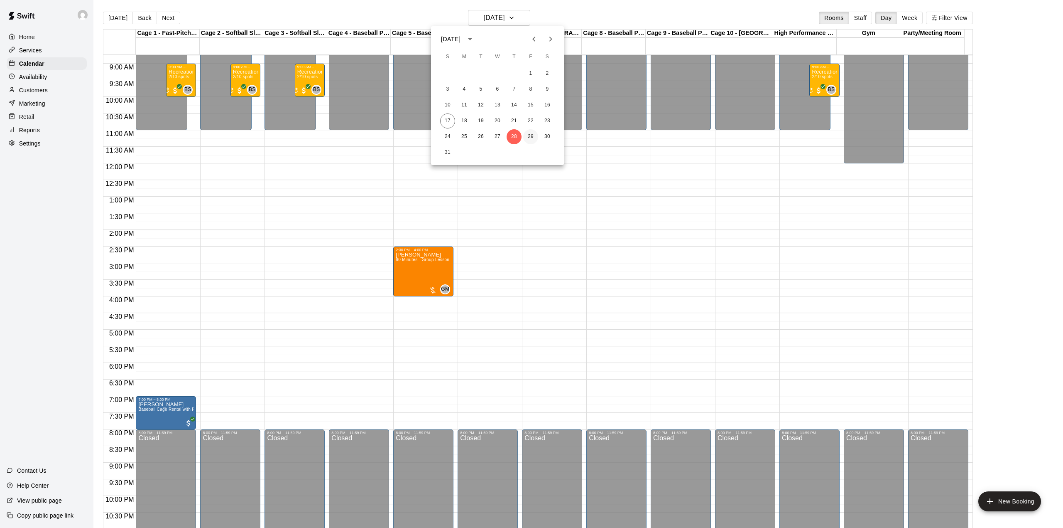
click at [528, 137] on button "29" at bounding box center [530, 136] width 15 height 15
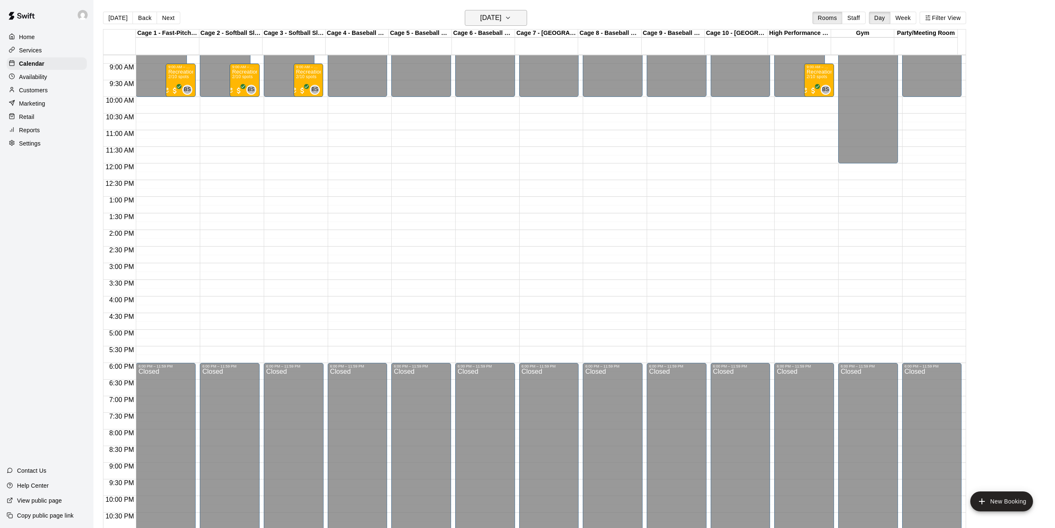
click at [486, 21] on h6 "[DATE]" at bounding box center [490, 18] width 21 height 12
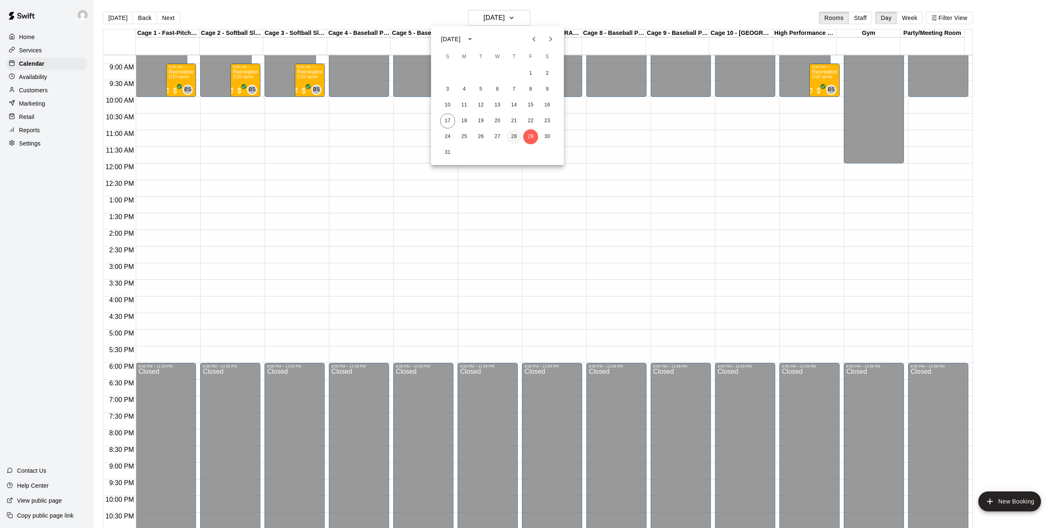
click at [520, 135] on button "28" at bounding box center [514, 136] width 15 height 15
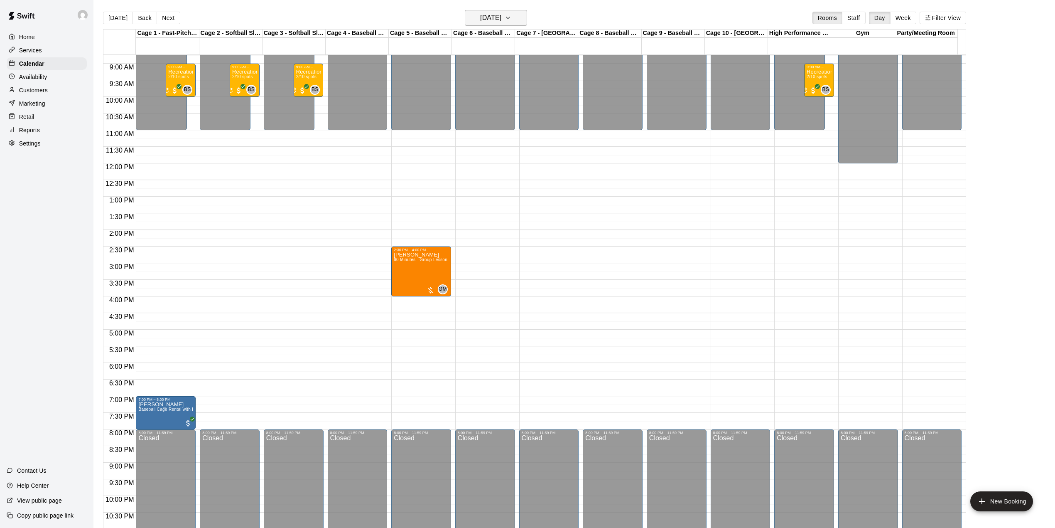
click at [501, 12] on h6 "[DATE]" at bounding box center [490, 18] width 21 height 12
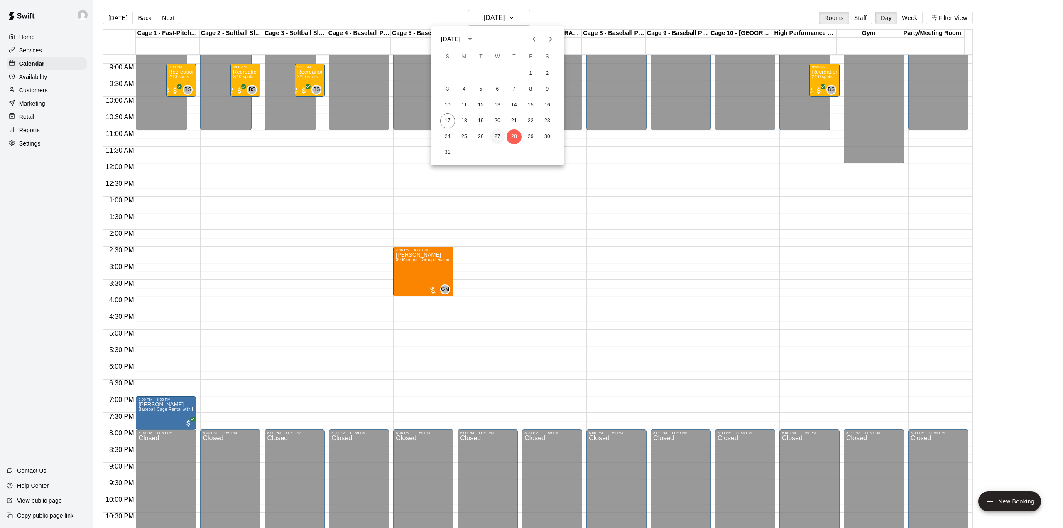
click at [494, 140] on button "27" at bounding box center [497, 136] width 15 height 15
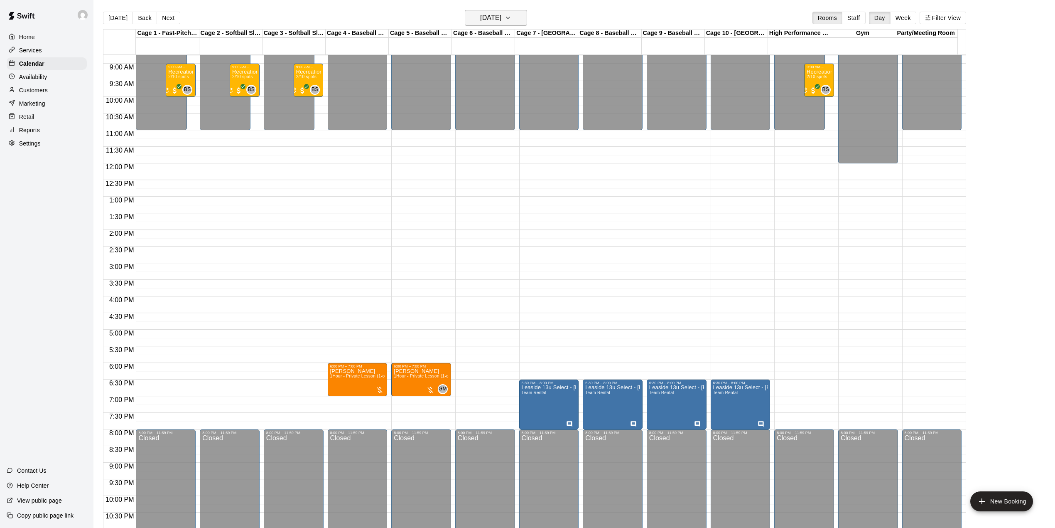
click at [487, 24] on button "[DATE]" at bounding box center [496, 18] width 62 height 16
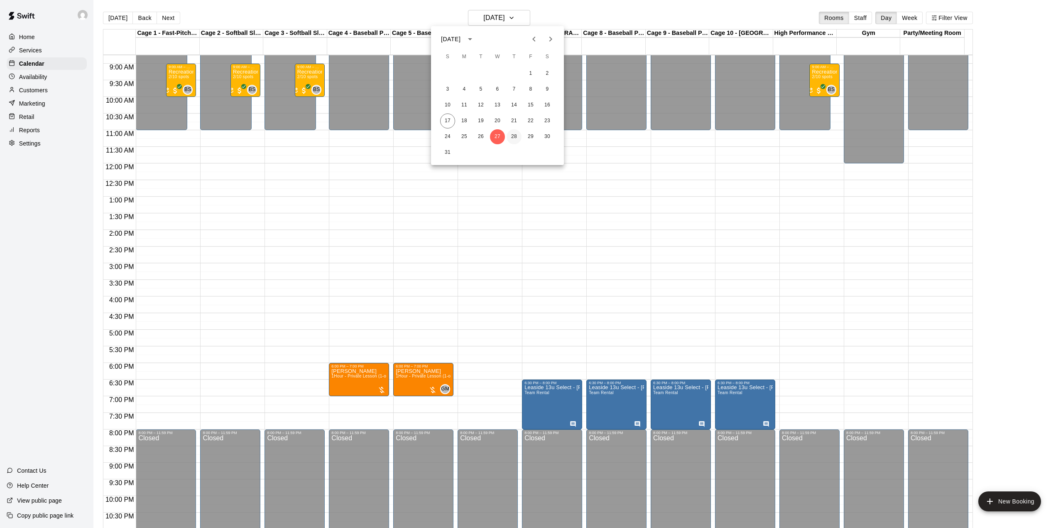
click at [513, 137] on button "28" at bounding box center [514, 136] width 15 height 15
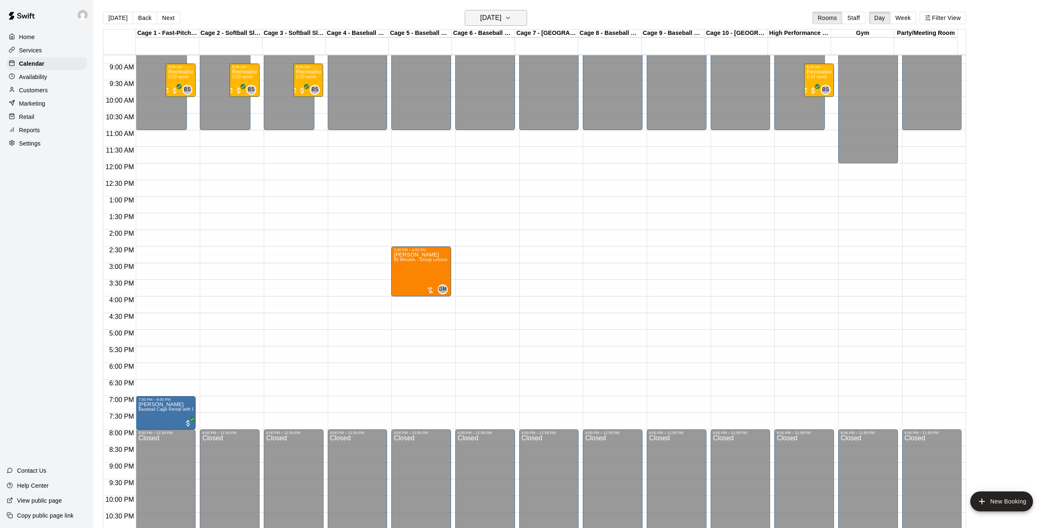
click at [501, 22] on h6 "[DATE]" at bounding box center [490, 18] width 21 height 12
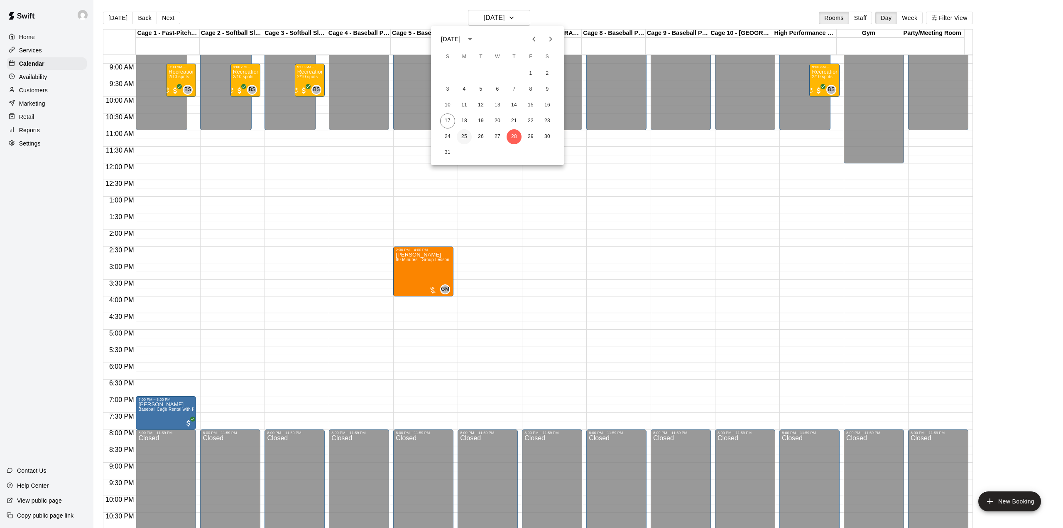
click at [467, 137] on button "25" at bounding box center [464, 136] width 15 height 15
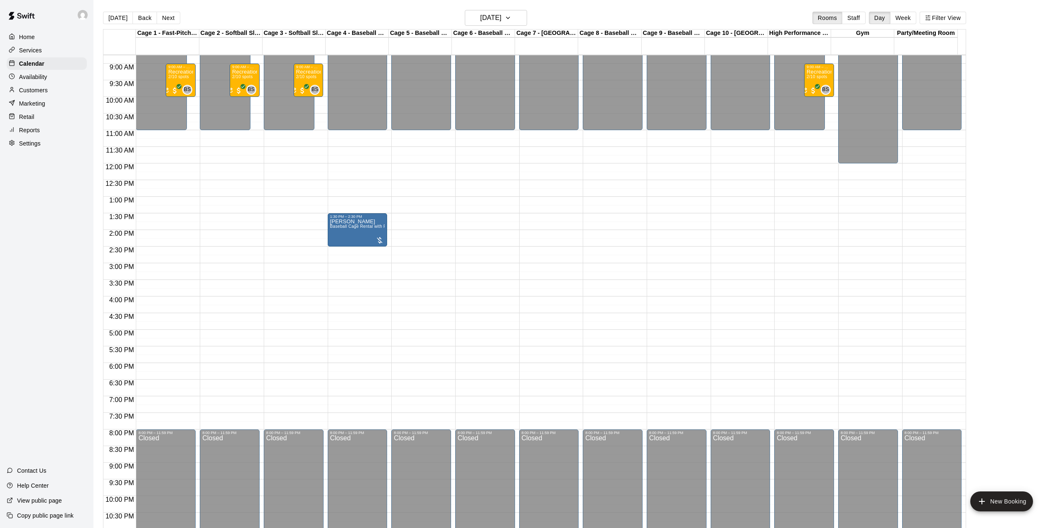
click at [491, 27] on div "[DATE] Back [DATE][DATE] Rooms Staff Day Week Filter View" at bounding box center [534, 19] width 863 height 19
click at [497, 21] on h6 "[DATE]" at bounding box center [490, 18] width 21 height 12
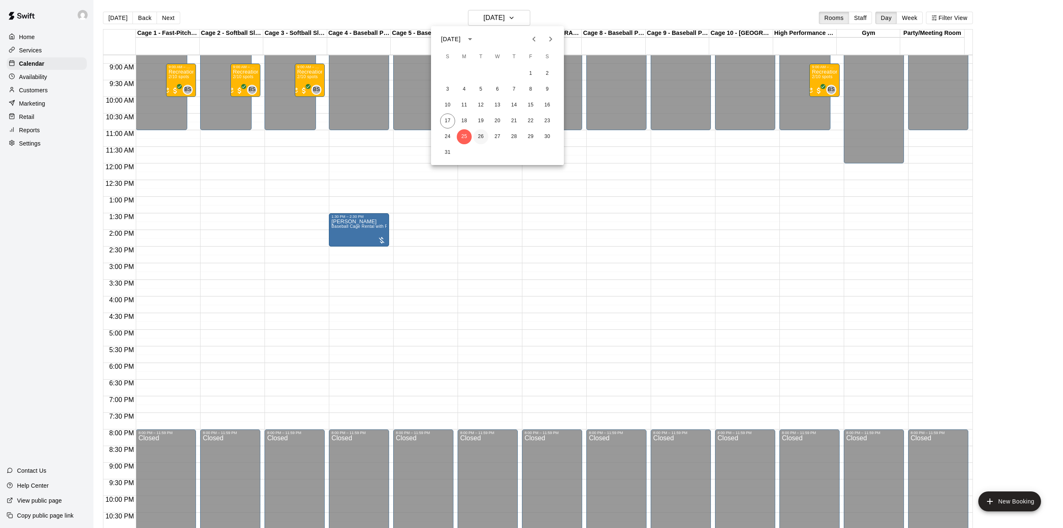
click at [483, 135] on button "26" at bounding box center [481, 136] width 15 height 15
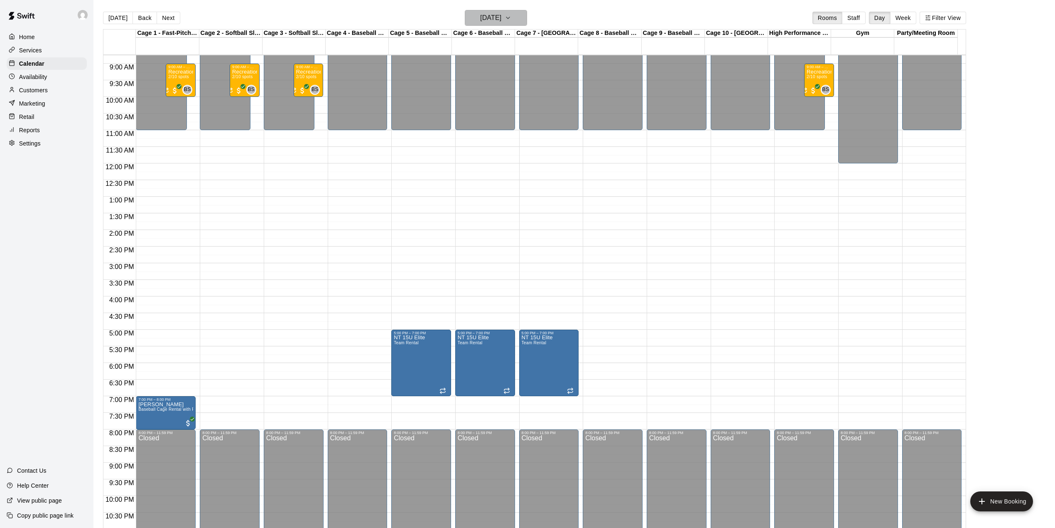
click at [501, 16] on h6 "[DATE]" at bounding box center [490, 18] width 21 height 12
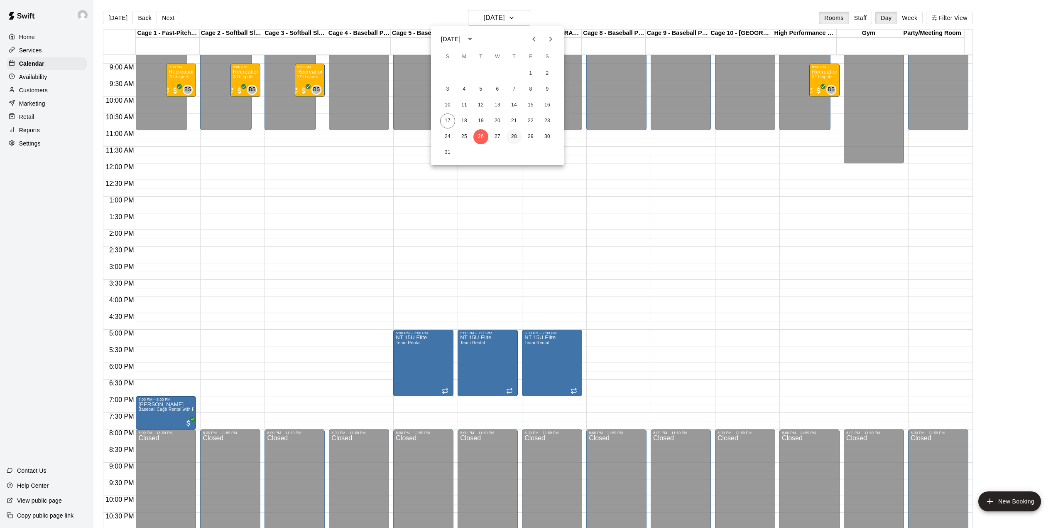
click at [516, 135] on button "28" at bounding box center [514, 136] width 15 height 15
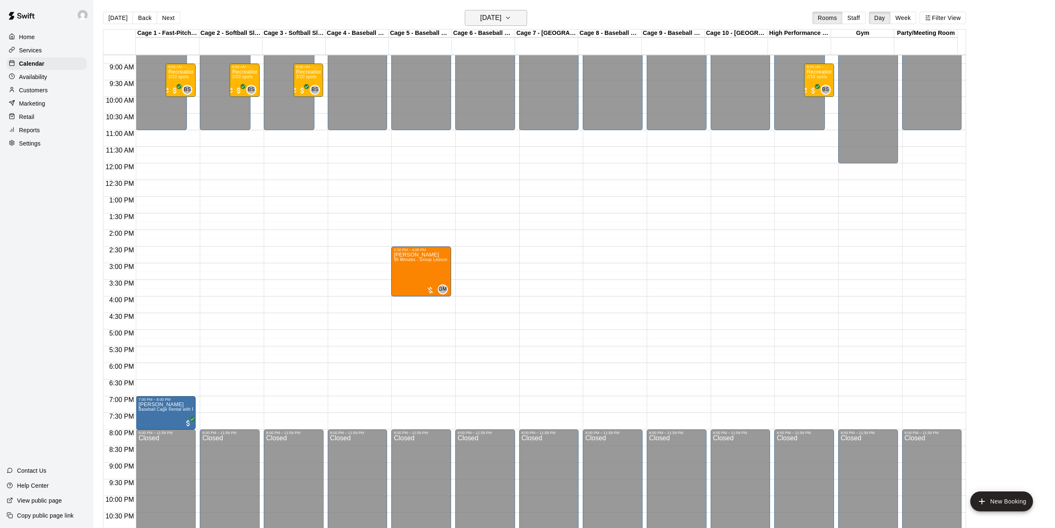
click at [501, 19] on h6 "[DATE]" at bounding box center [490, 18] width 21 height 12
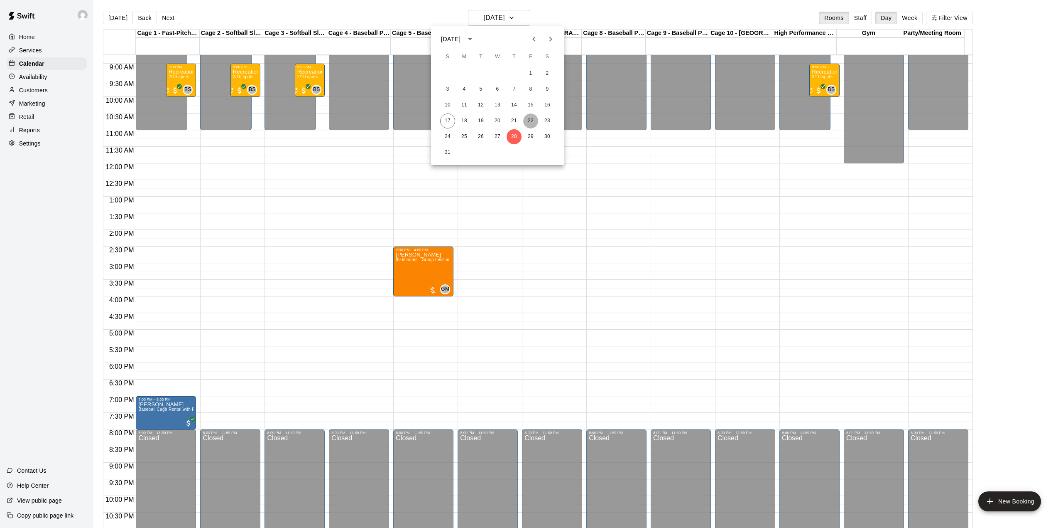
click at [532, 122] on button "22" at bounding box center [530, 120] width 15 height 15
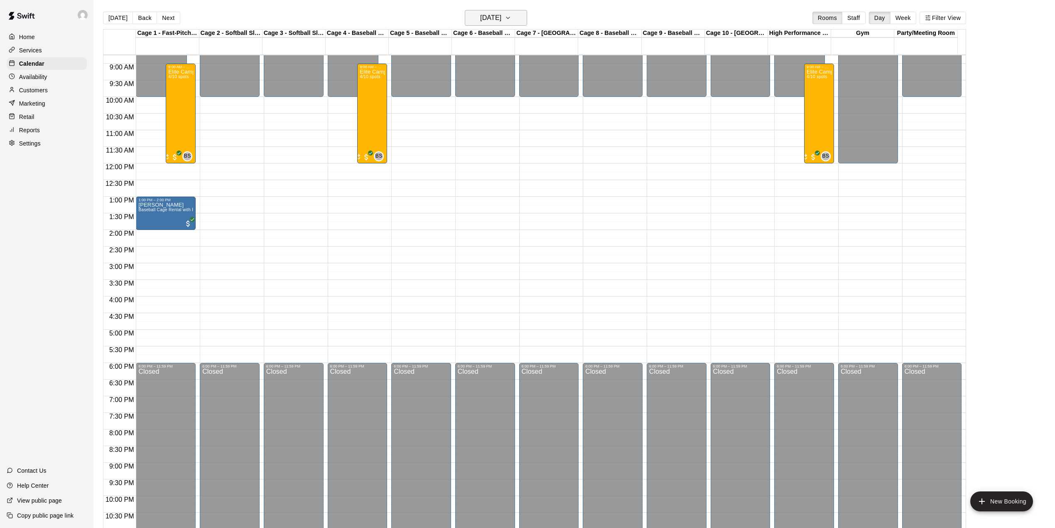
click at [484, 21] on h6 "[DATE]" at bounding box center [490, 18] width 21 height 12
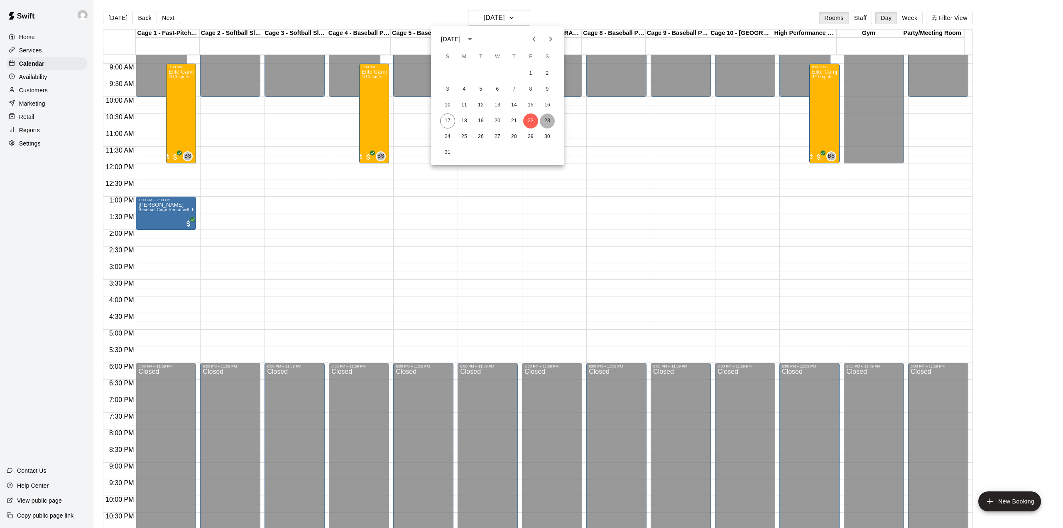
click at [547, 121] on button "23" at bounding box center [547, 120] width 15 height 15
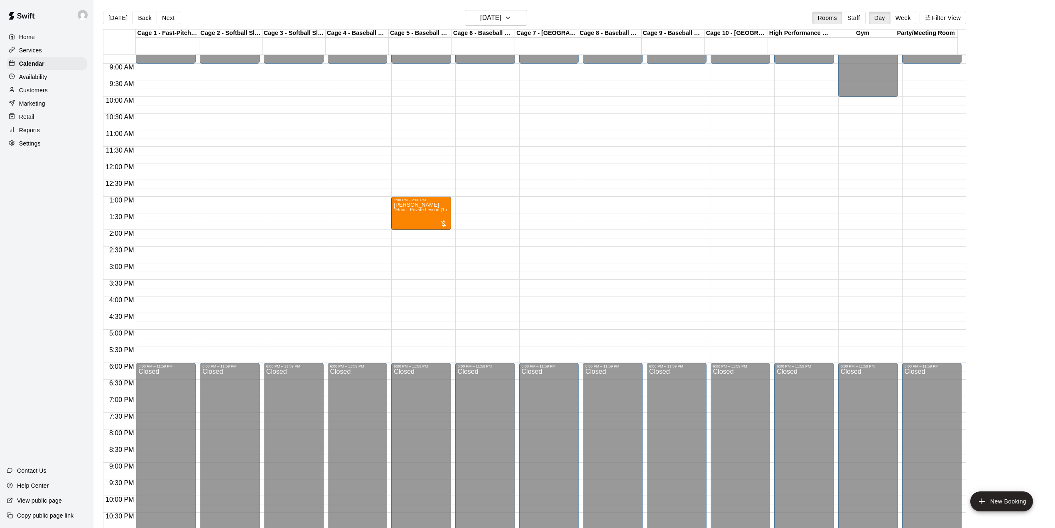
drag, startPoint x: 120, startPoint y: 20, endPoint x: 186, endPoint y: 71, distance: 83.3
click at [120, 19] on button "[DATE]" at bounding box center [118, 18] width 30 height 12
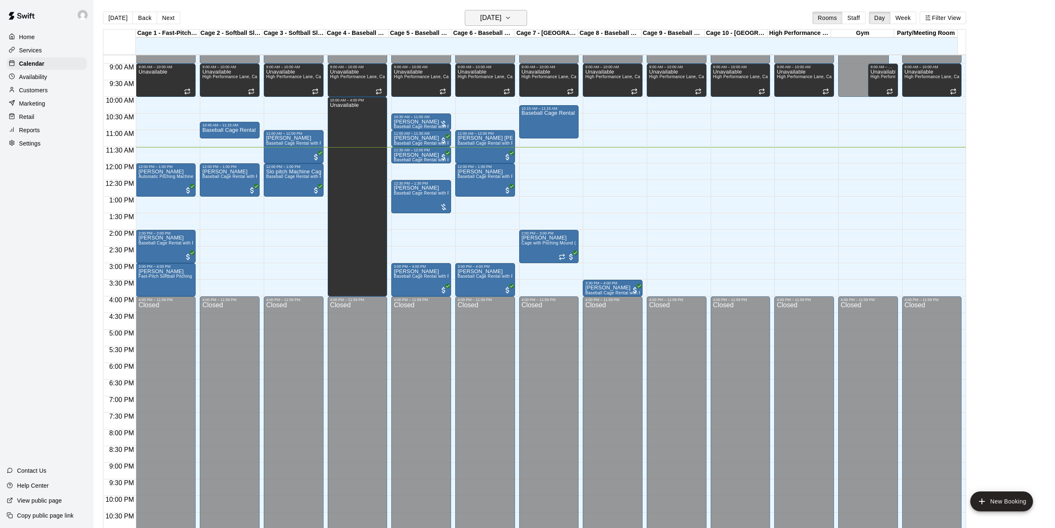
click at [501, 15] on h6 "[DATE]" at bounding box center [490, 18] width 21 height 12
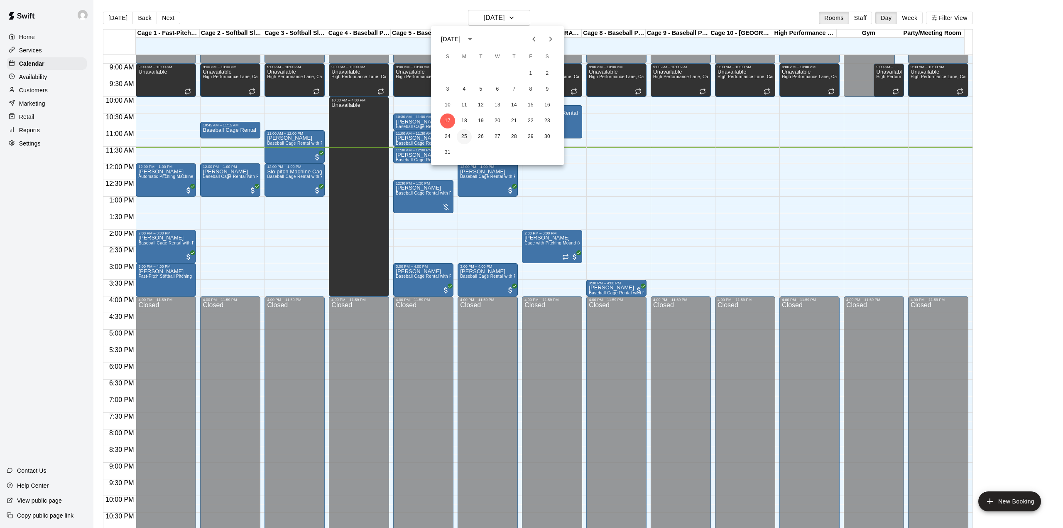
click at [468, 137] on button "25" at bounding box center [464, 136] width 15 height 15
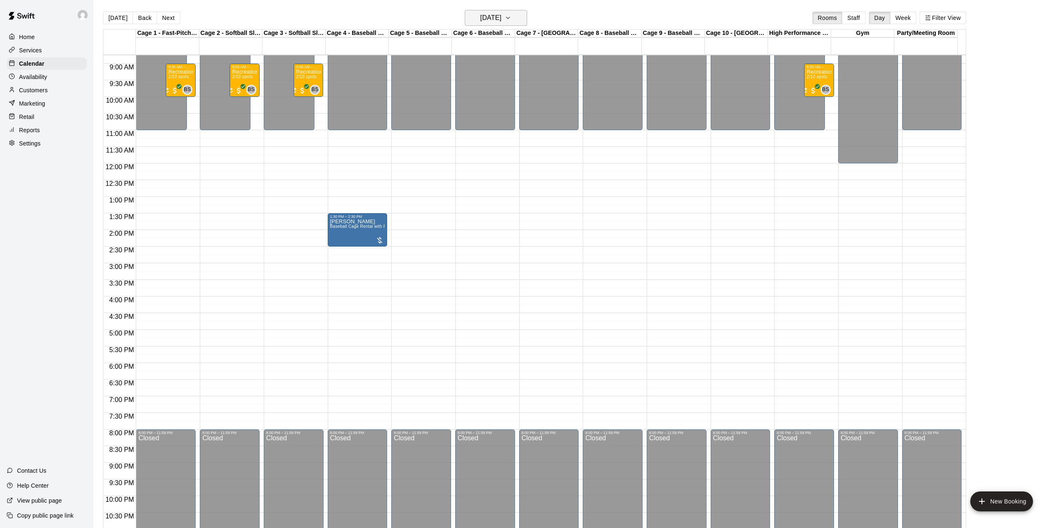
click at [501, 18] on h6 "[DATE]" at bounding box center [490, 18] width 21 height 12
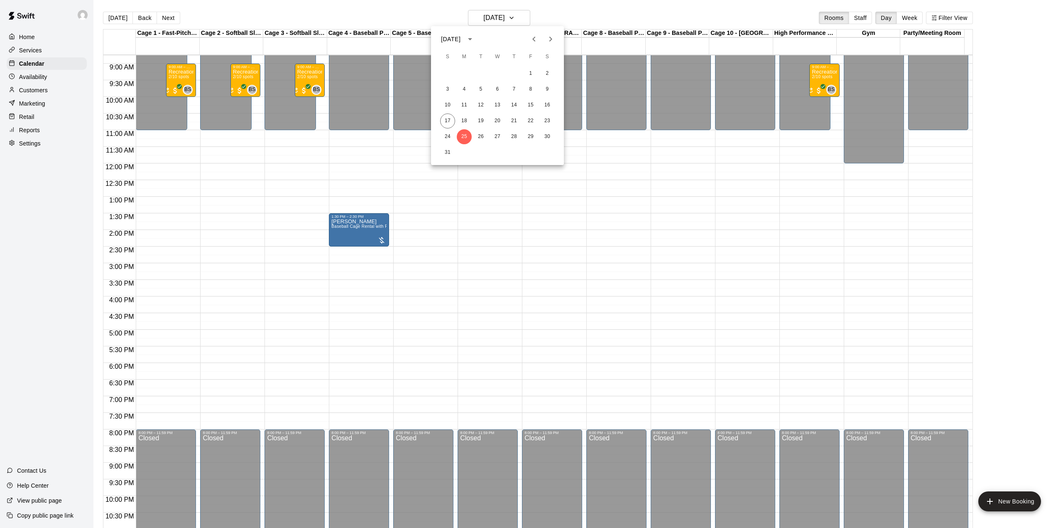
click at [514, 15] on div at bounding box center [531, 264] width 1063 height 528
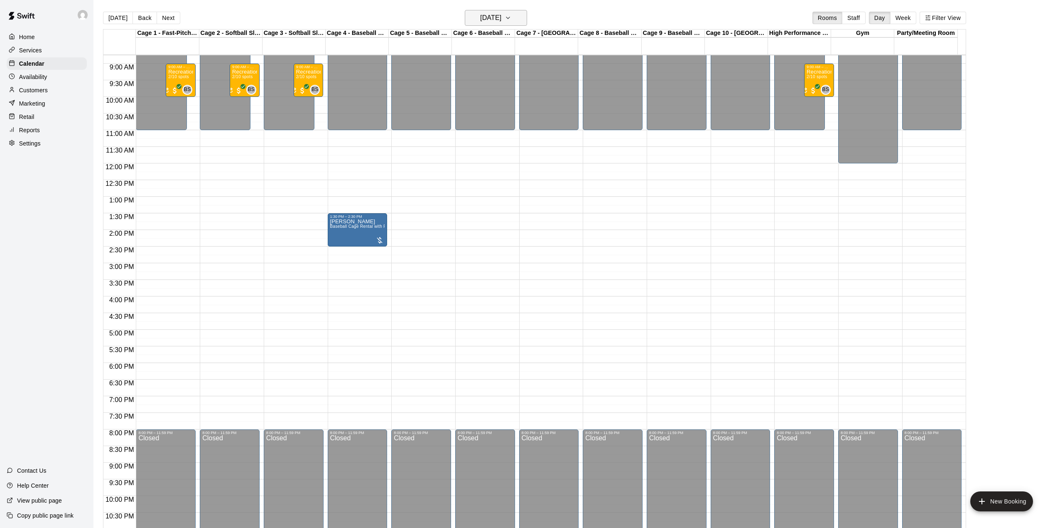
click at [501, 21] on h6 "[DATE]" at bounding box center [490, 18] width 21 height 12
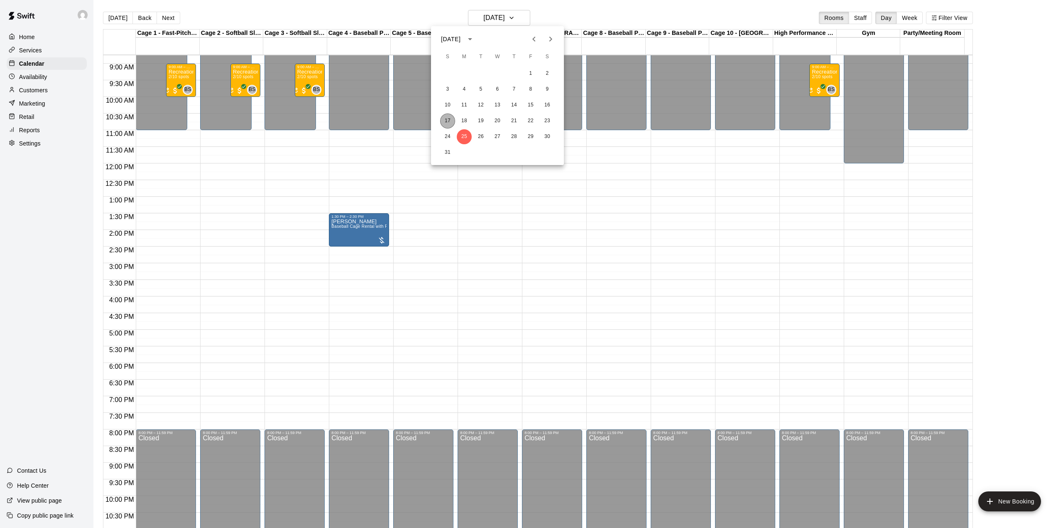
click at [450, 121] on button "17" at bounding box center [447, 120] width 15 height 15
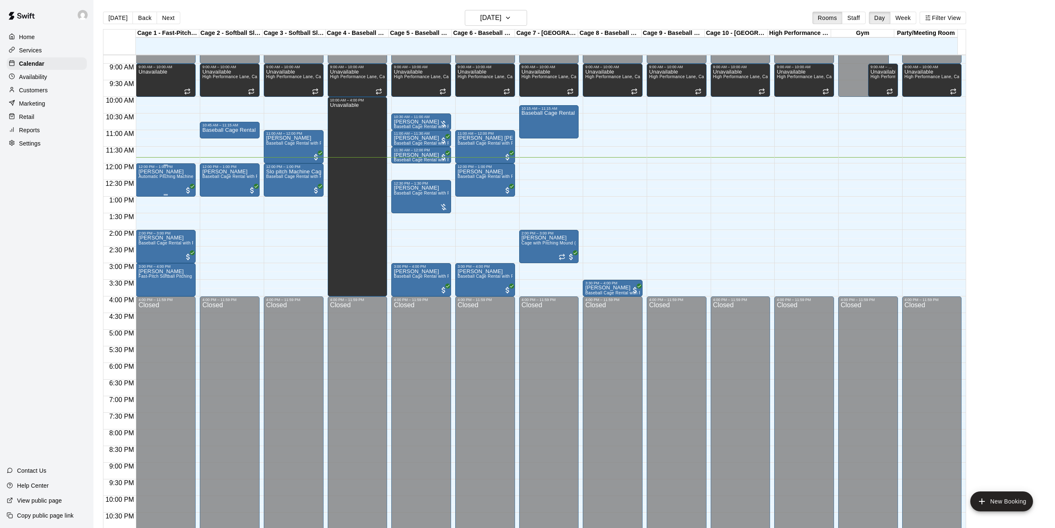
click at [170, 182] on div "[PERSON_NAME] Automatic Pitching Machine Baseball Cage Rental (4 People Maximum…" at bounding box center [165, 433] width 55 height 528
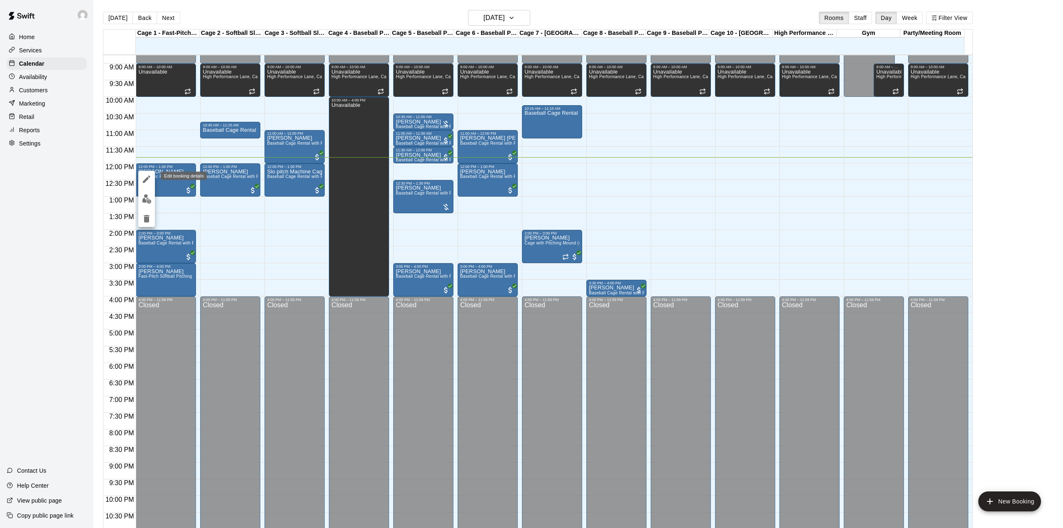
click at [145, 177] on icon "edit" at bounding box center [147, 179] width 10 height 10
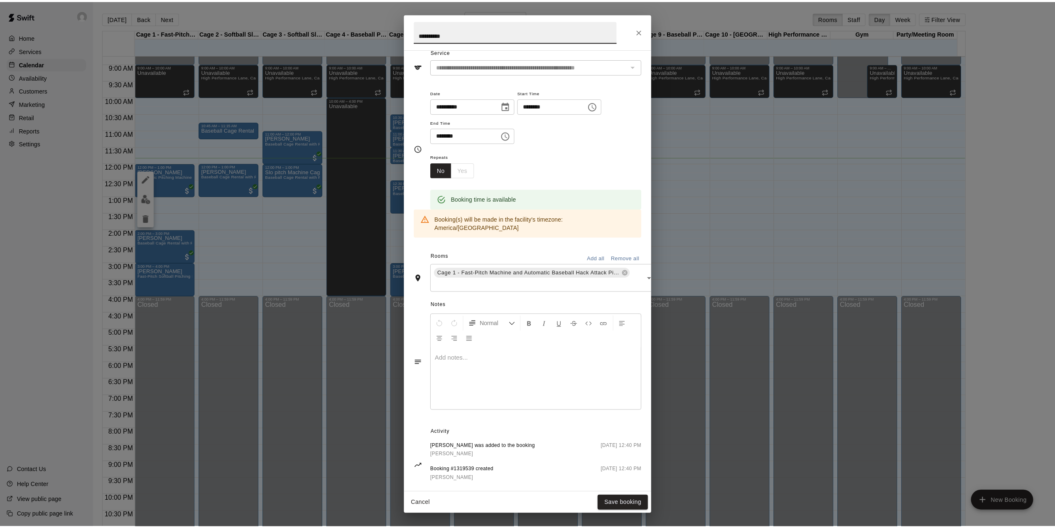
scroll to position [47, 0]
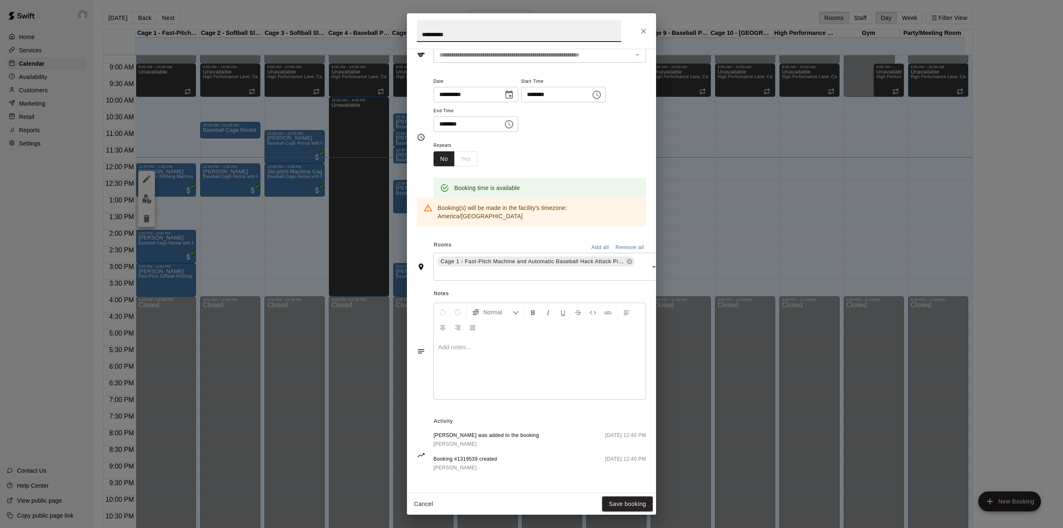
click at [647, 30] on icon "Close" at bounding box center [644, 31] width 8 height 8
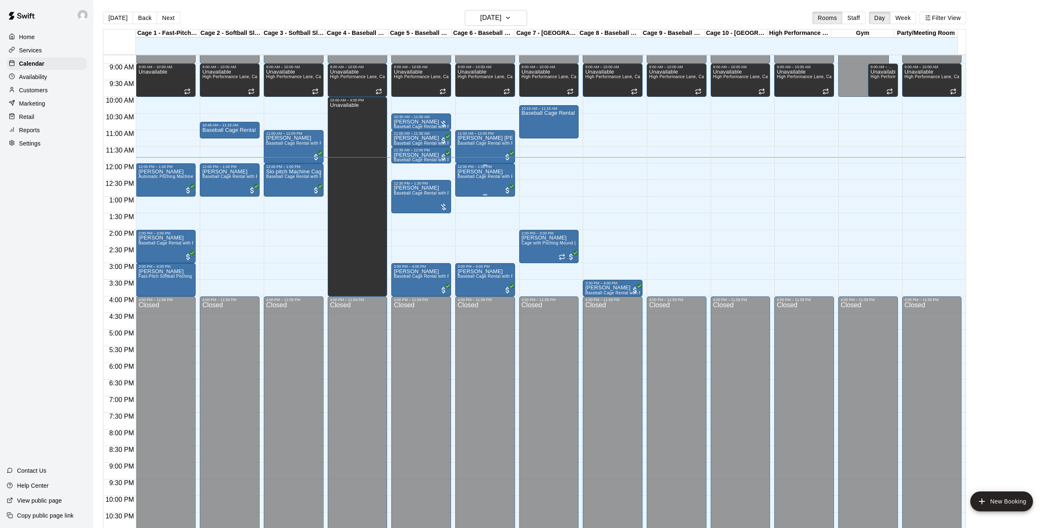
scroll to position [0, 0]
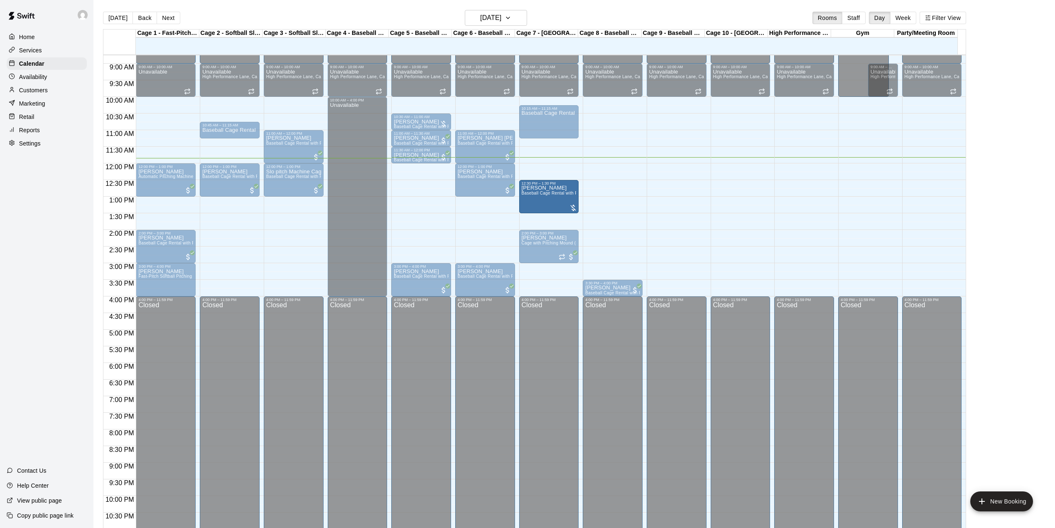
drag, startPoint x: 429, startPoint y: 199, endPoint x: 567, endPoint y: 203, distance: 138.4
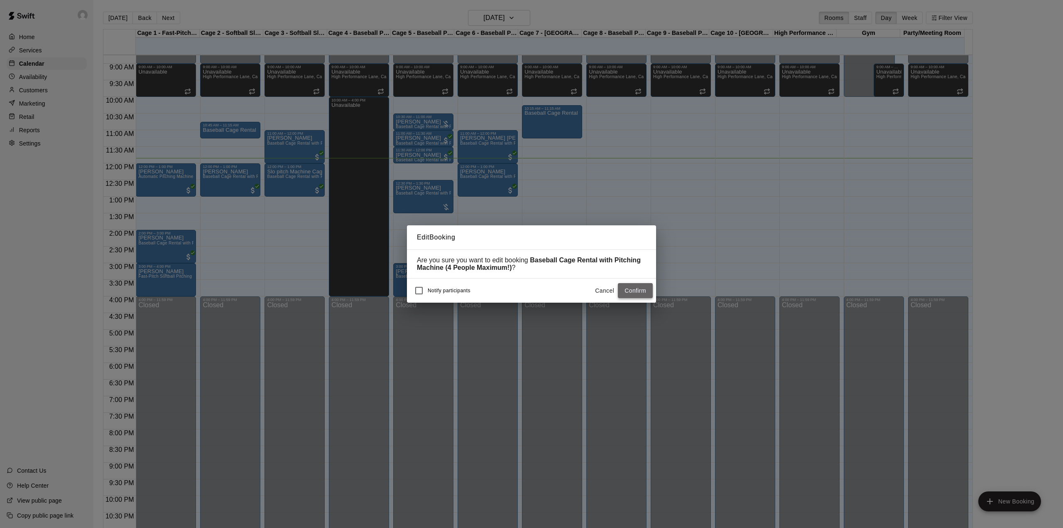
click at [646, 293] on button "Confirm" at bounding box center [635, 290] width 35 height 15
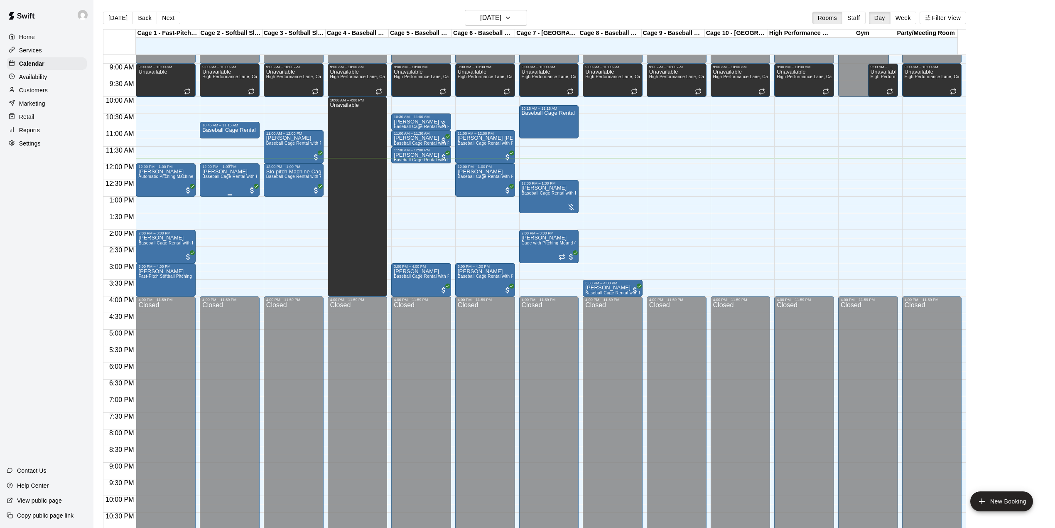
click at [219, 179] on span "Baseball Cage Rental with Pitching Machine (4 People Maximum!)" at bounding box center [267, 176] width 131 height 5
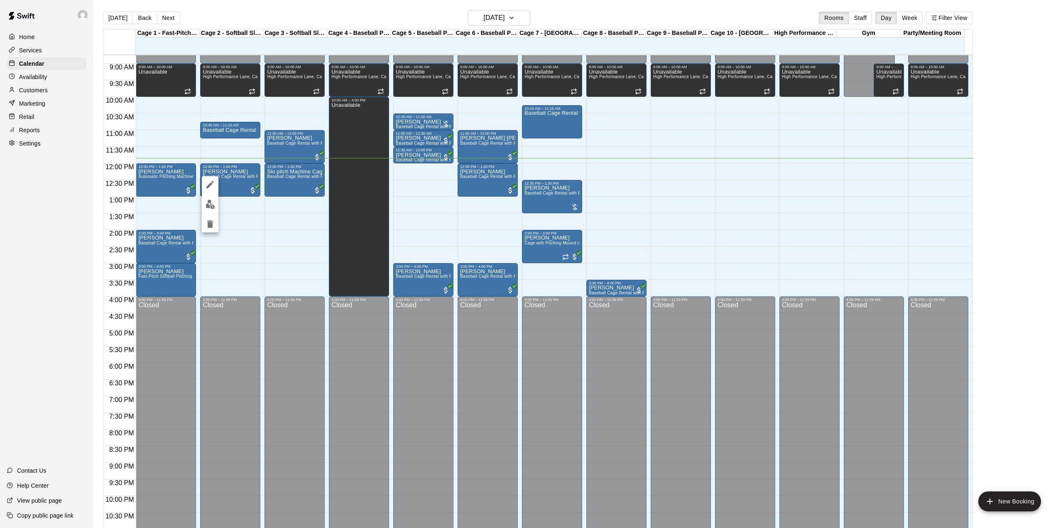
click at [190, 150] on div at bounding box center [531, 264] width 1063 height 528
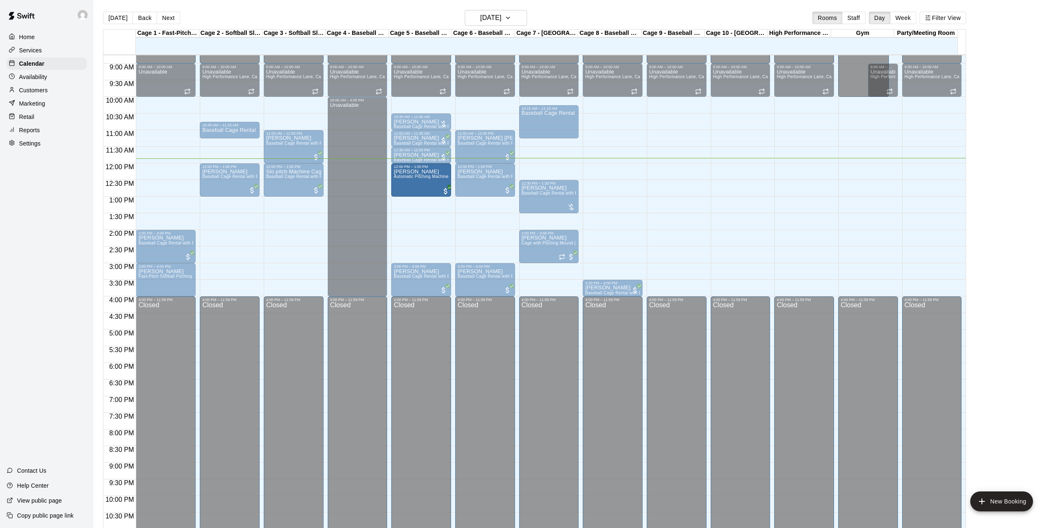
drag, startPoint x: 399, startPoint y: 183, endPoint x: 430, endPoint y: 183, distance: 31.2
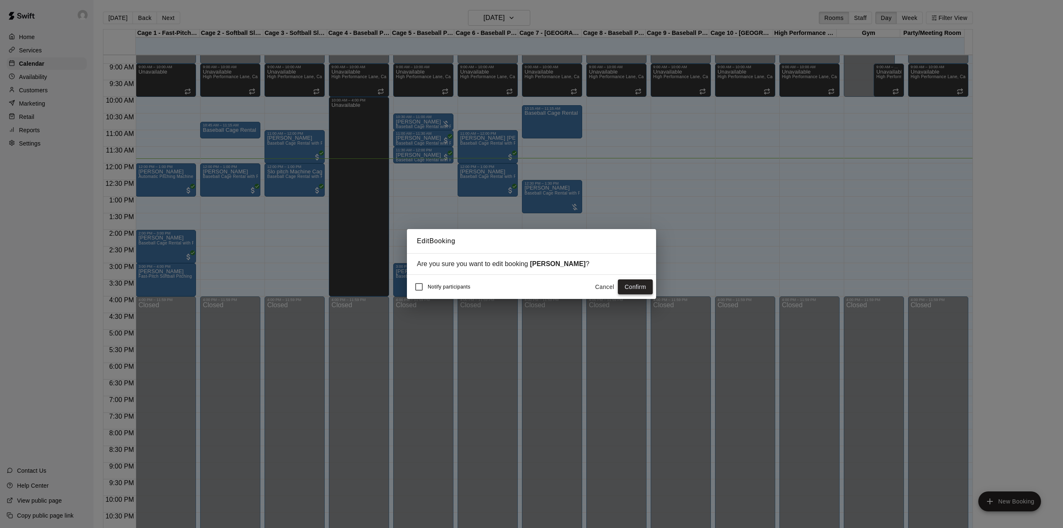
click at [640, 287] on button "Confirm" at bounding box center [635, 286] width 35 height 15
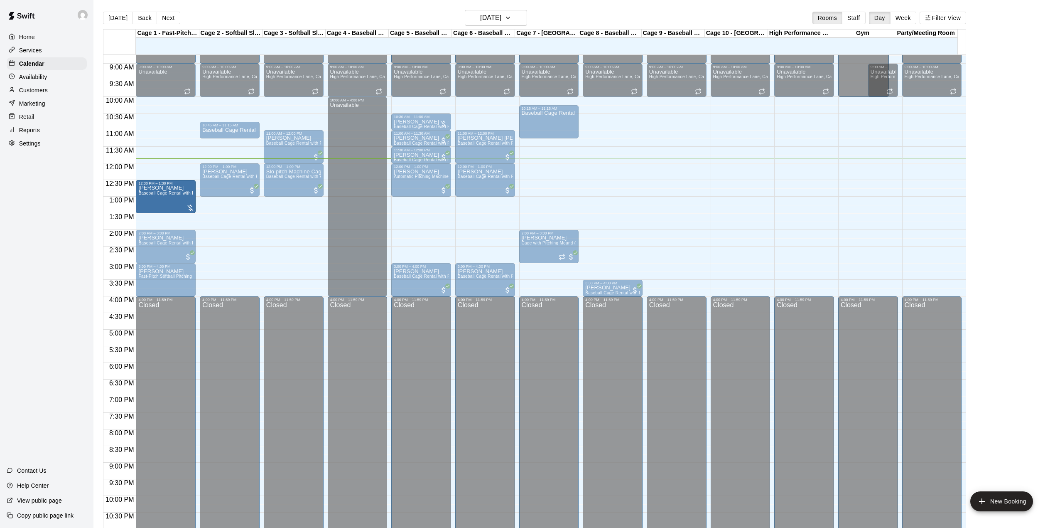
drag, startPoint x: 565, startPoint y: 199, endPoint x: 170, endPoint y: 202, distance: 395.1
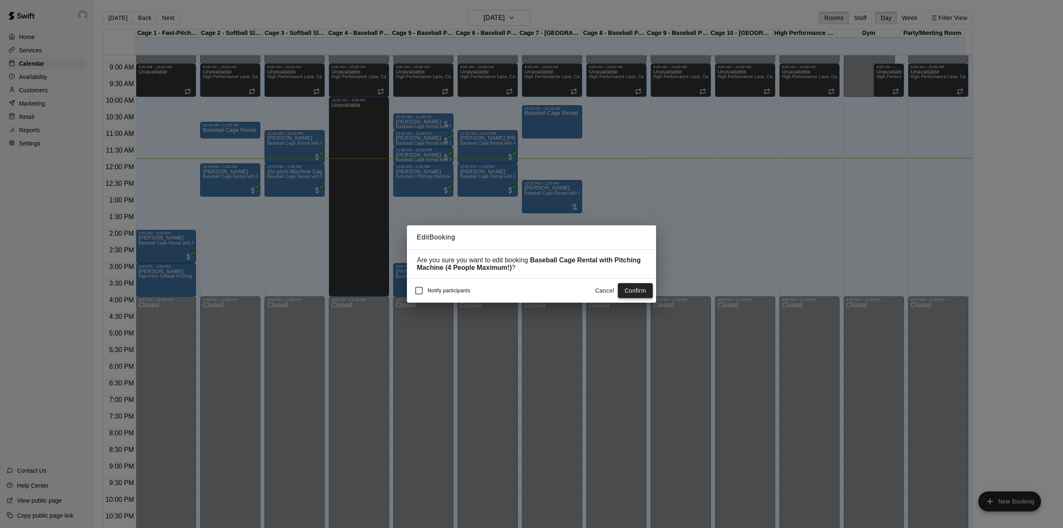
click at [640, 290] on button "Confirm" at bounding box center [635, 290] width 35 height 15
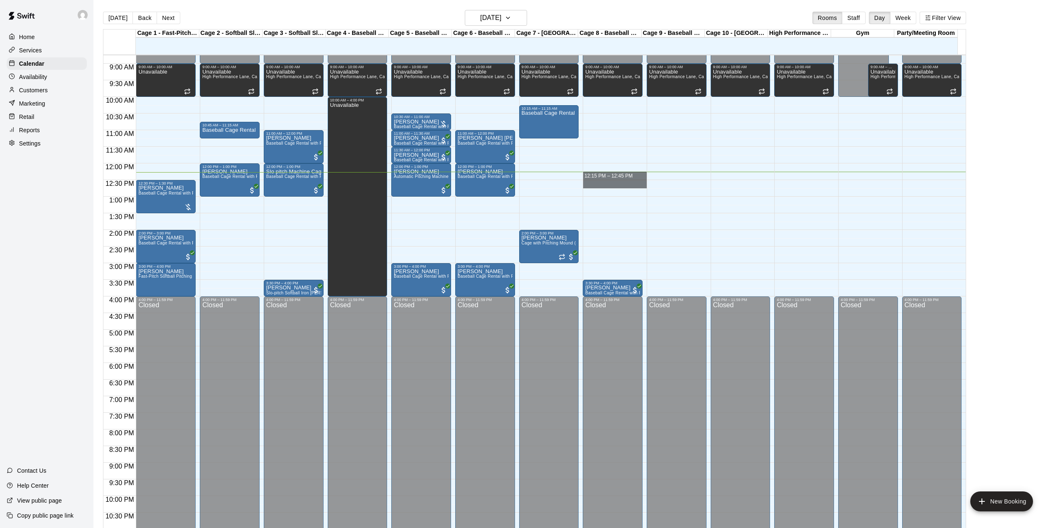
drag, startPoint x: 605, startPoint y: 176, endPoint x: 606, endPoint y: 184, distance: 7.5
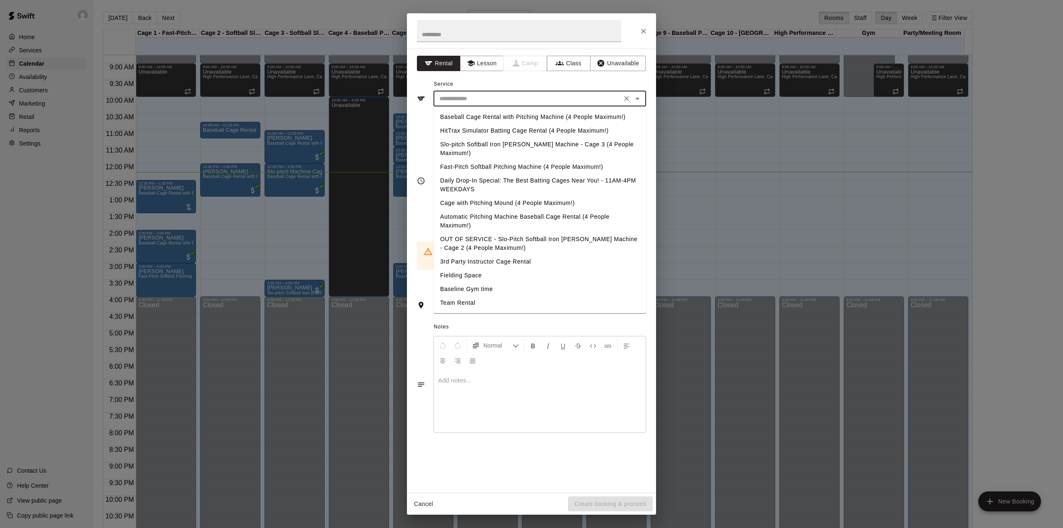
click at [560, 97] on input "text" at bounding box center [527, 98] width 183 height 10
click at [546, 119] on li "Baseball Cage Rental with Pitching Machine (4 People Maximum!)" at bounding box center [540, 117] width 213 height 14
type input "**********"
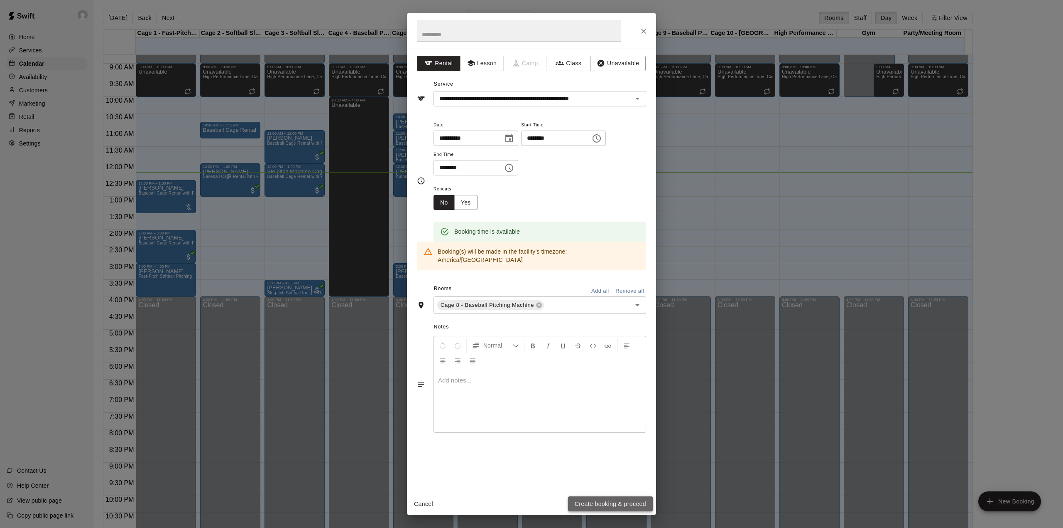
click at [612, 507] on button "Create booking & proceed" at bounding box center [610, 503] width 85 height 15
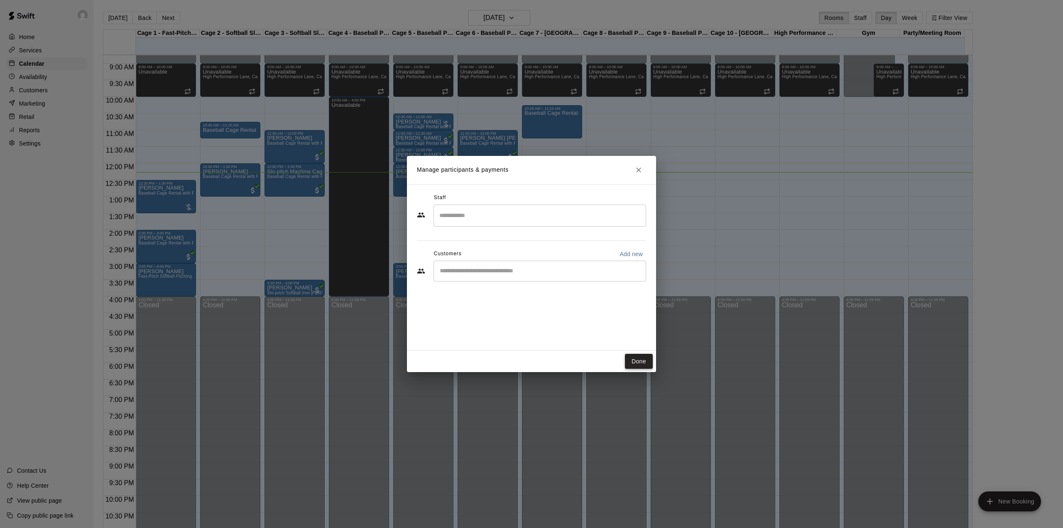
click at [644, 359] on button "Done" at bounding box center [639, 361] width 28 height 15
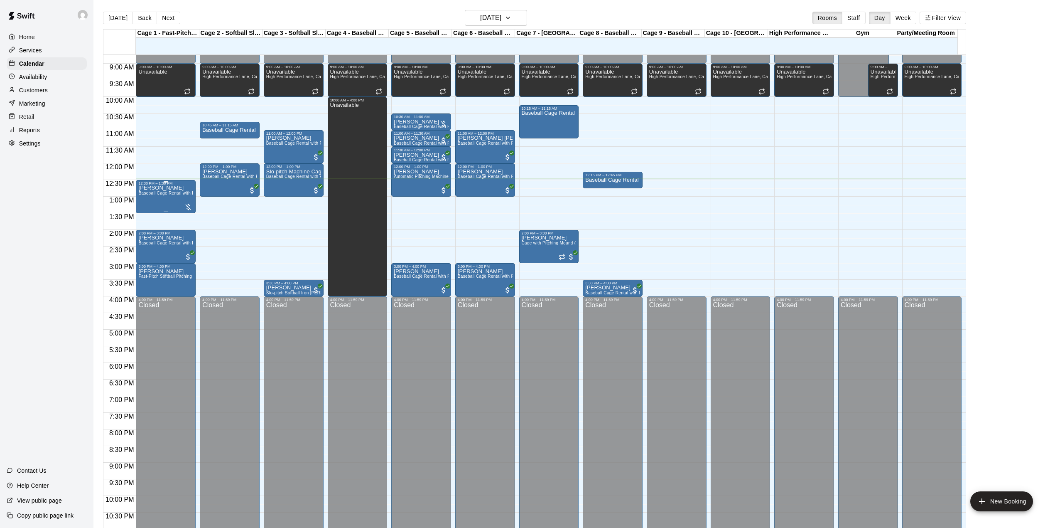
click at [178, 193] on span "Baseball Cage Rental with Pitching Machine (4 People Maximum!)" at bounding box center [203, 193] width 131 height 5
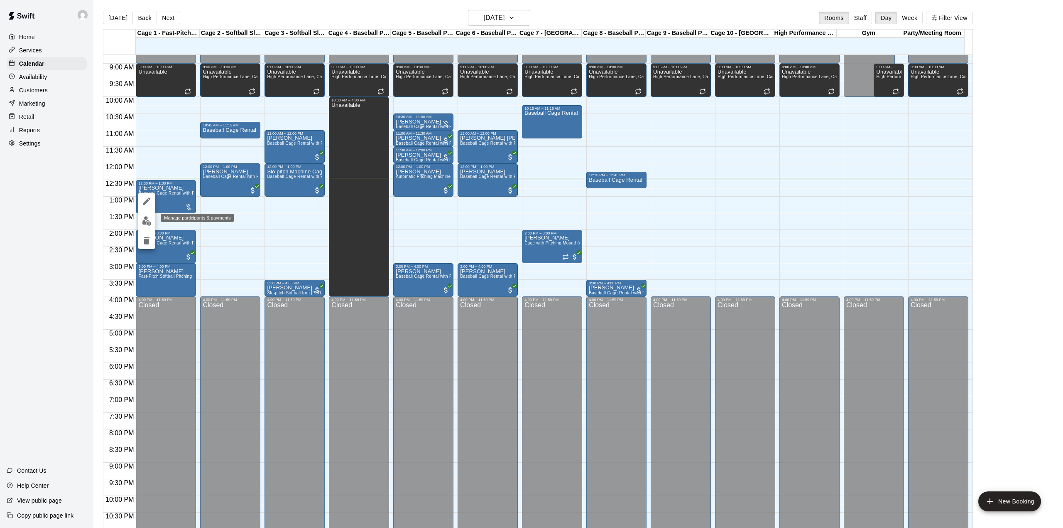
click at [147, 216] on img "edit" at bounding box center [147, 221] width 10 height 10
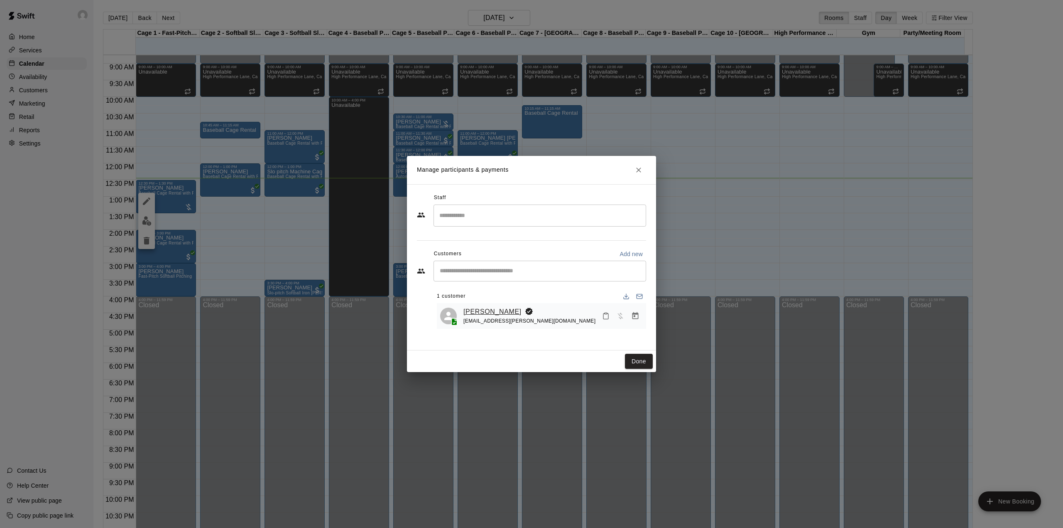
click at [480, 313] on link "[PERSON_NAME]" at bounding box center [493, 311] width 58 height 11
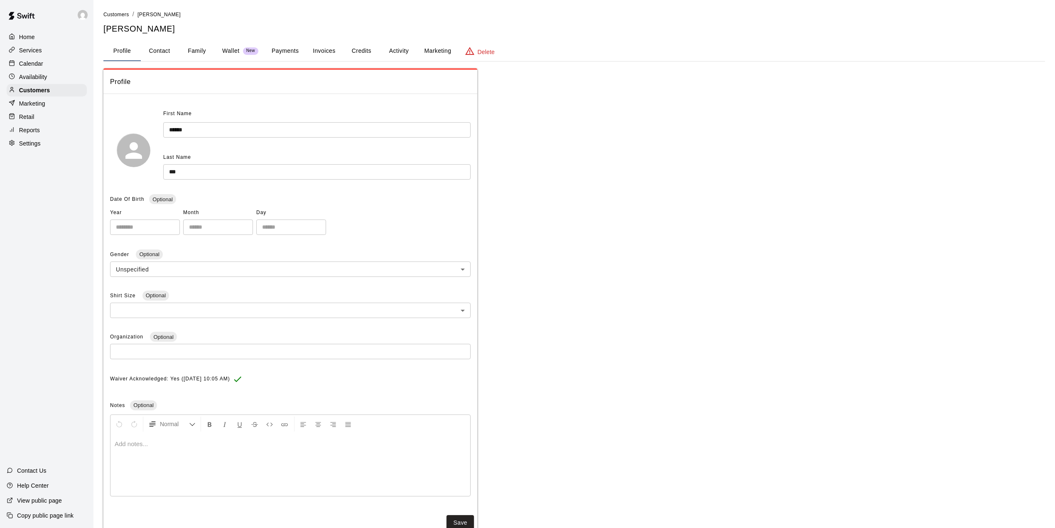
click at [394, 54] on button "Activity" at bounding box center [398, 51] width 37 height 20
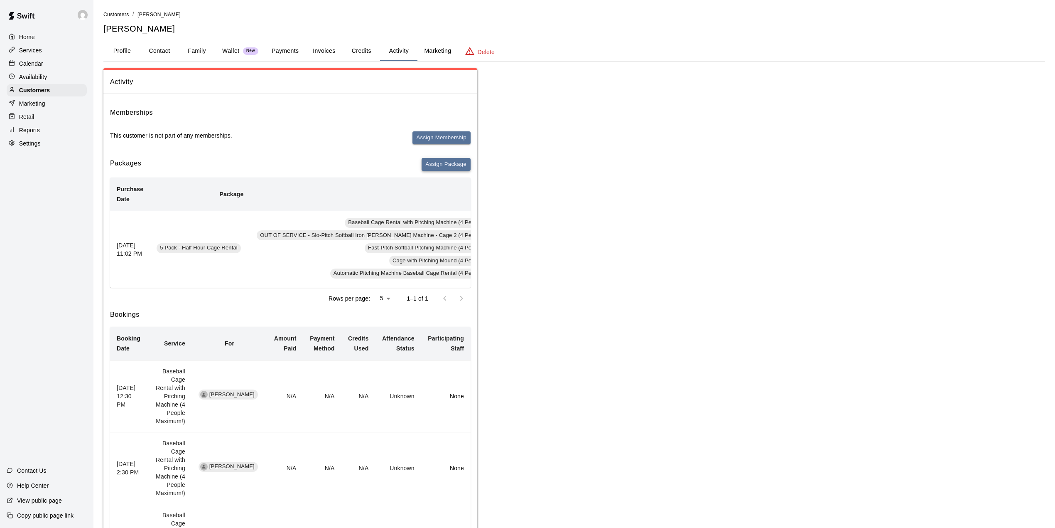
click at [450, 161] on button "Assign Package" at bounding box center [446, 164] width 49 height 13
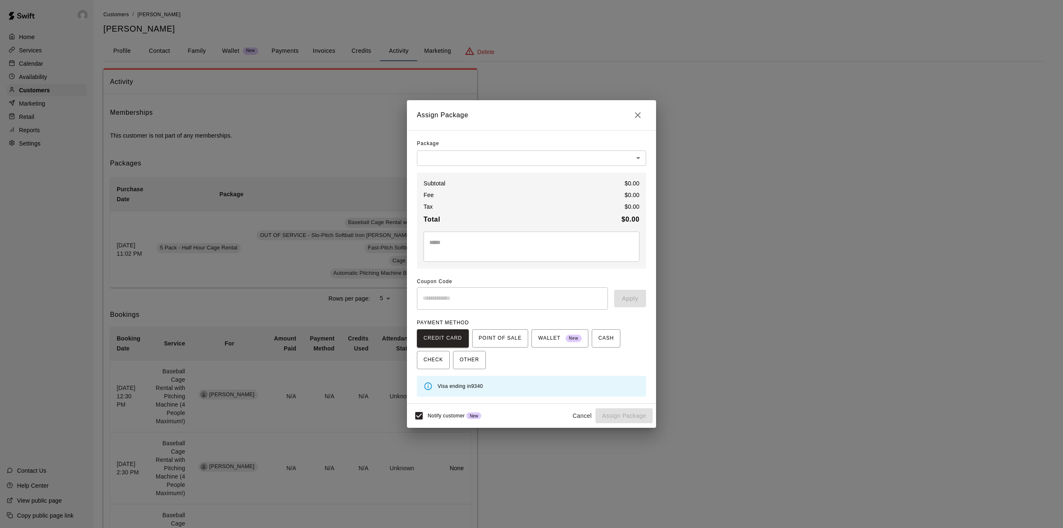
click at [476, 159] on body "Home Services Calendar Availability Customers Marketing Retail Reports Settings…" at bounding box center [531, 419] width 1063 height 839
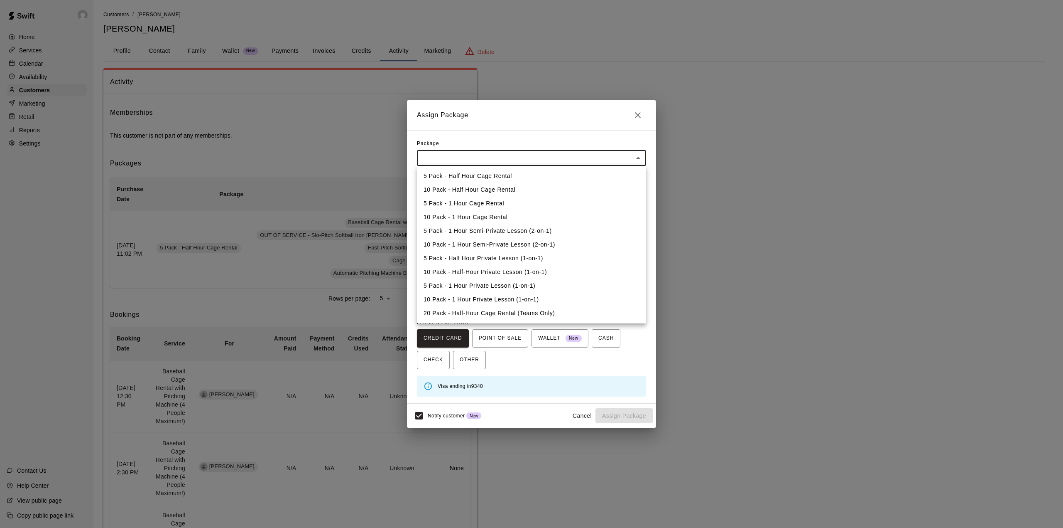
click at [640, 113] on div at bounding box center [531, 264] width 1063 height 528
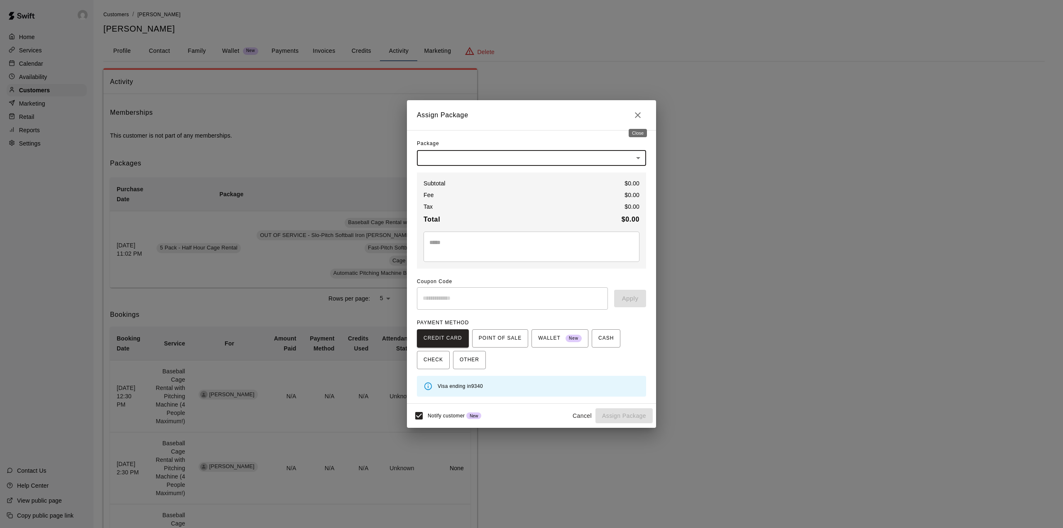
click at [640, 113] on icon "Close" at bounding box center [638, 115] width 6 height 6
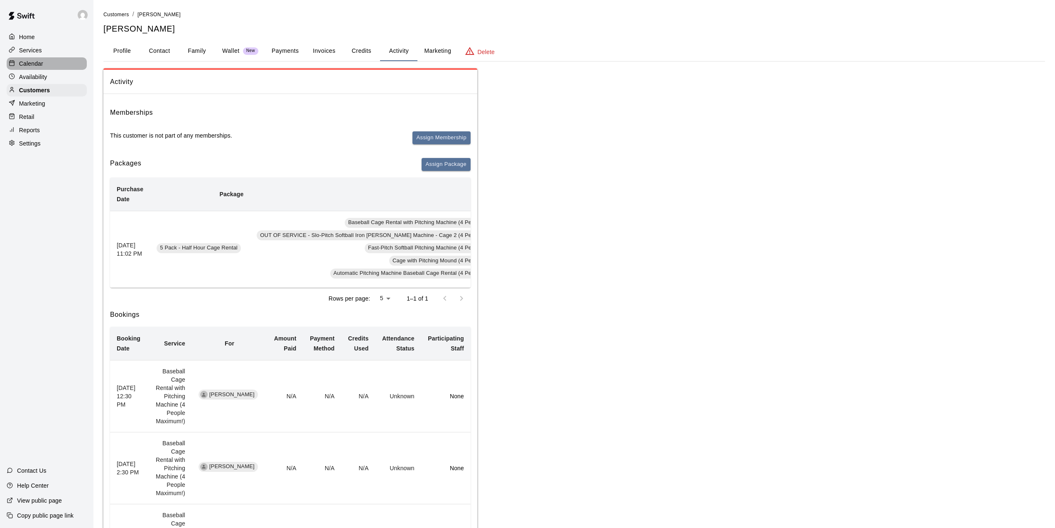
click at [31, 59] on div "Calendar" at bounding box center [47, 63] width 80 height 12
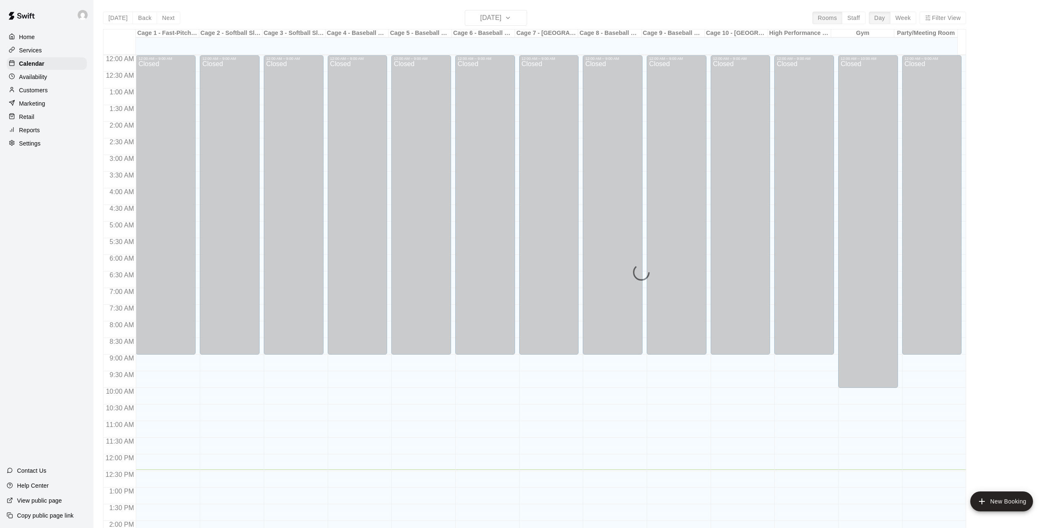
scroll to position [291, 0]
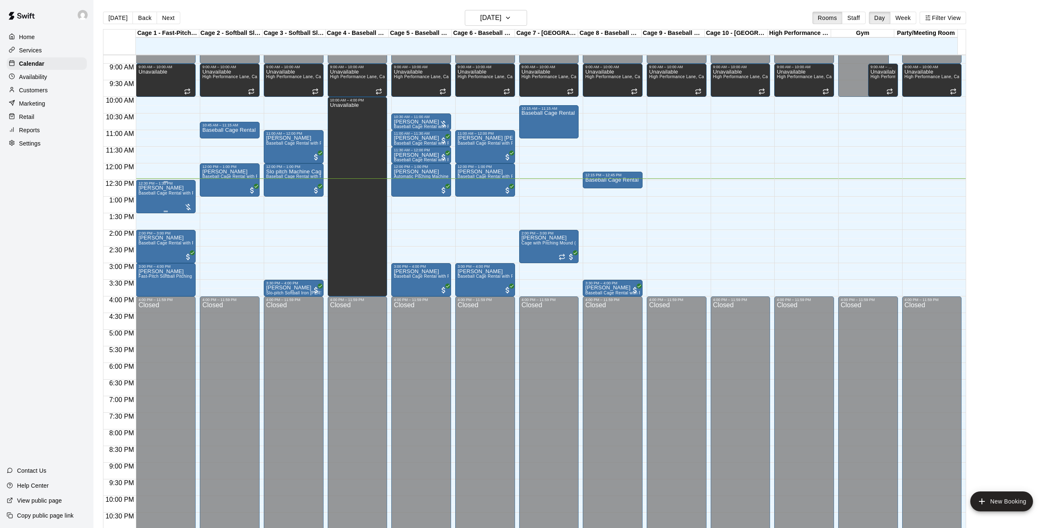
click at [165, 210] on div "[PERSON_NAME] Baseball Cage Rental with Pitching Machine (4 People Maximum!)" at bounding box center [165, 449] width 55 height 528
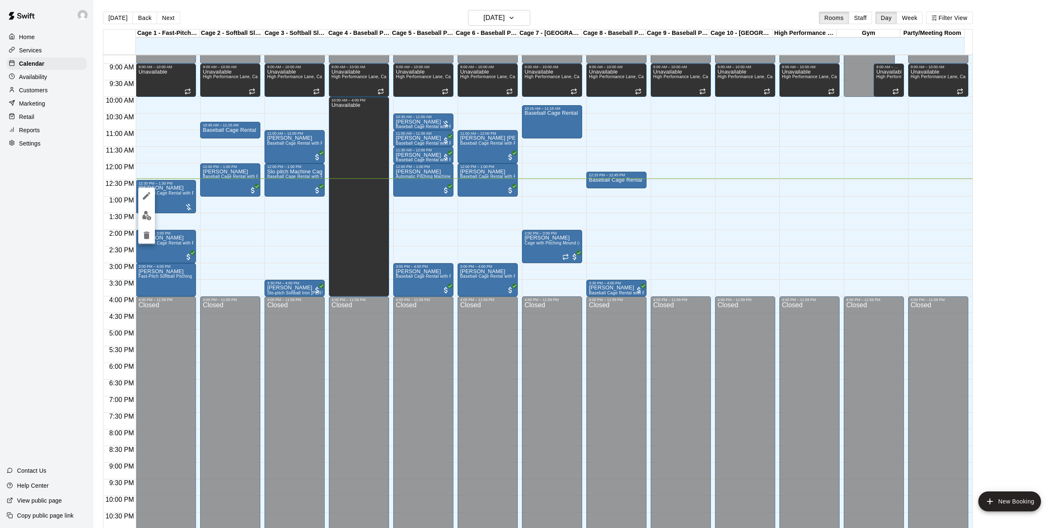
click at [178, 220] on div at bounding box center [531, 264] width 1063 height 528
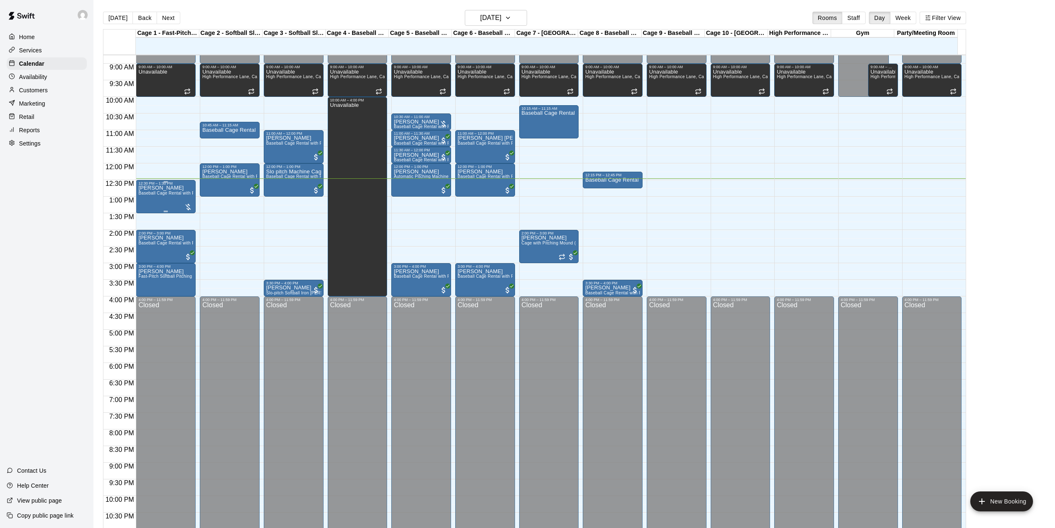
click at [165, 211] on div "[PERSON_NAME] Baseball Cage Rental with Pitching Machine (4 People Maximum!)" at bounding box center [165, 449] width 55 height 528
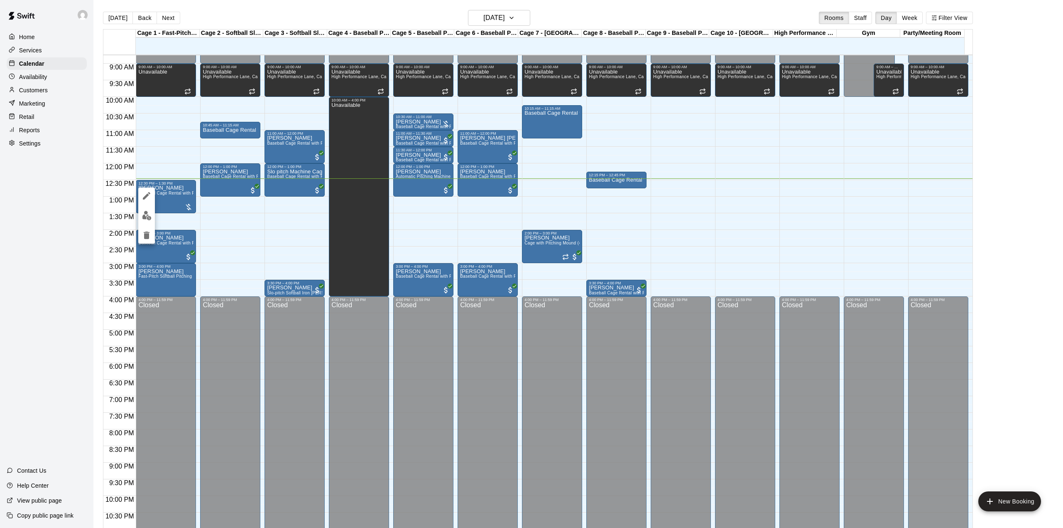
click at [198, 215] on div at bounding box center [531, 264] width 1063 height 528
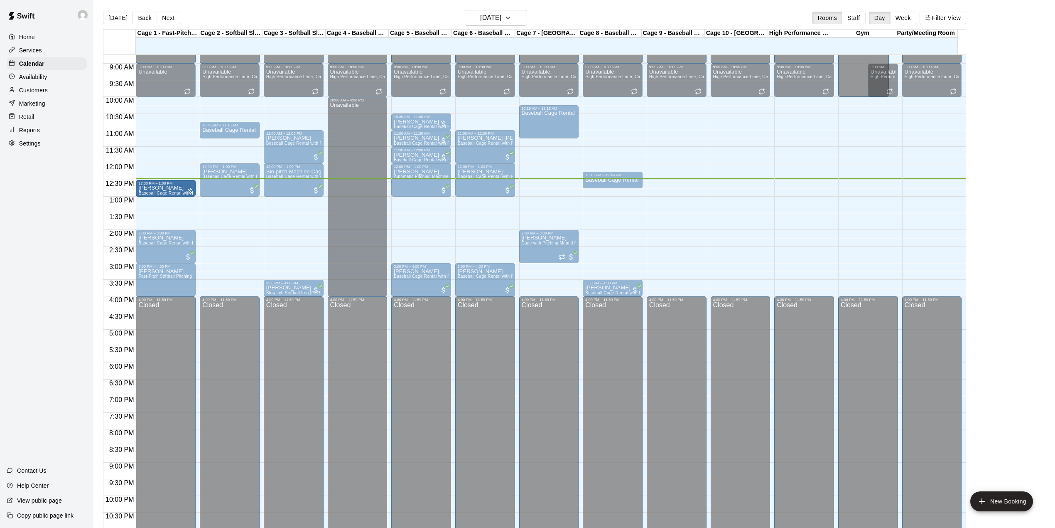
drag, startPoint x: 165, startPoint y: 212, endPoint x: 166, endPoint y: 205, distance: 6.9
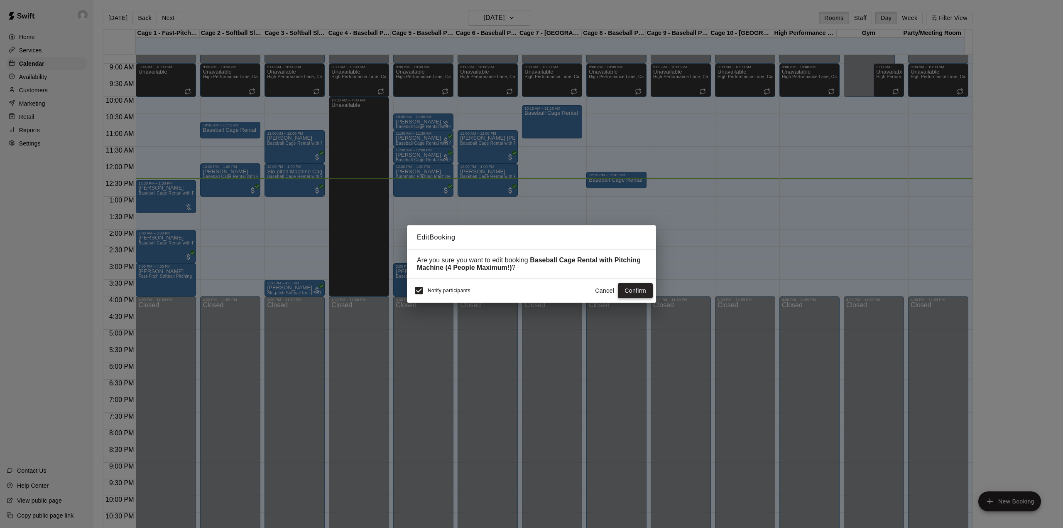
click at [633, 288] on button "Confirm" at bounding box center [635, 290] width 35 height 15
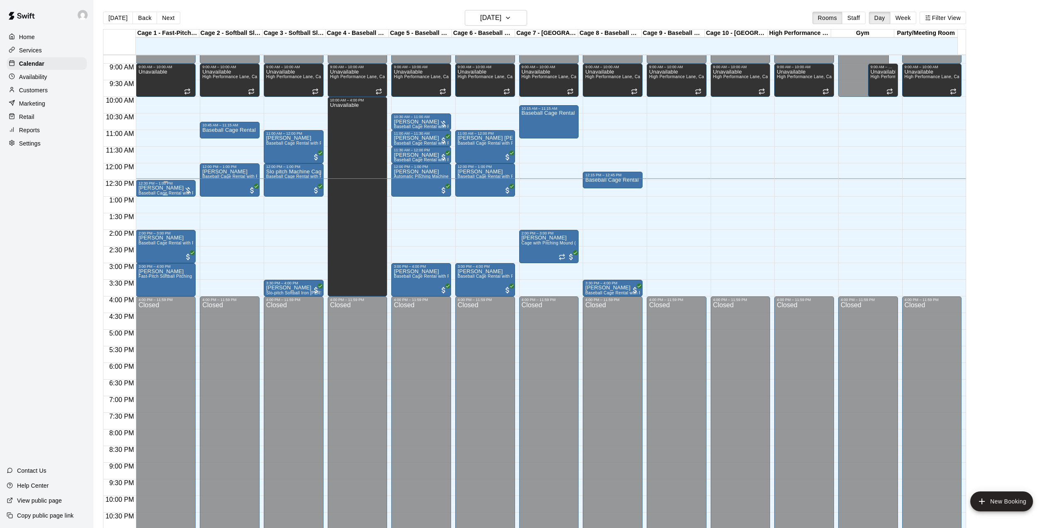
click at [162, 188] on p "[PERSON_NAME]" at bounding box center [165, 188] width 55 height 0
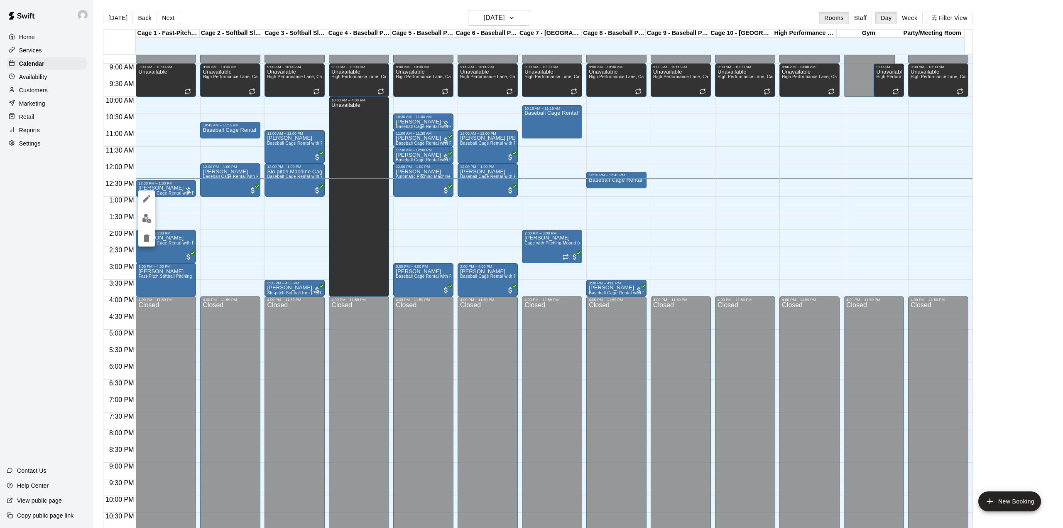
click at [146, 214] on img "edit" at bounding box center [147, 219] width 10 height 10
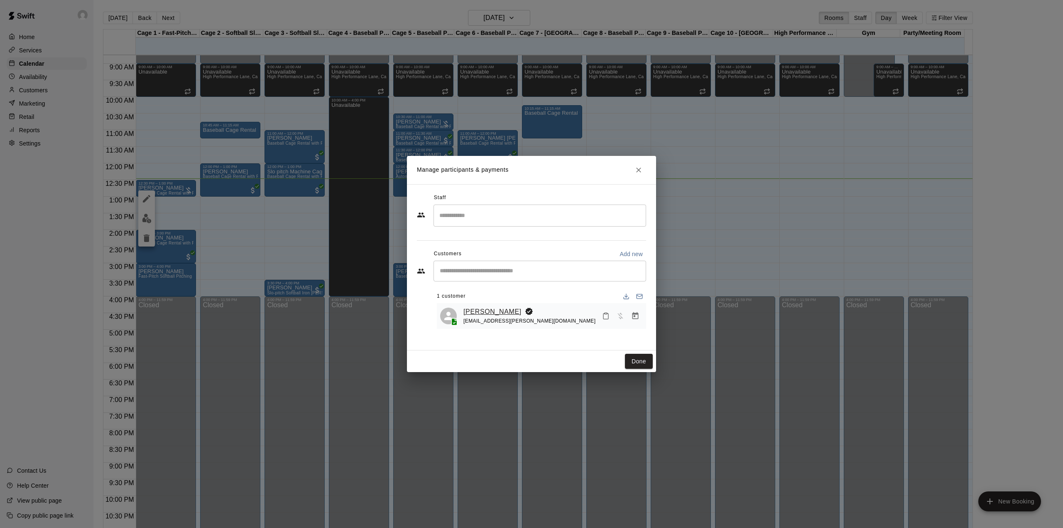
click at [471, 309] on link "[PERSON_NAME]" at bounding box center [493, 311] width 58 height 11
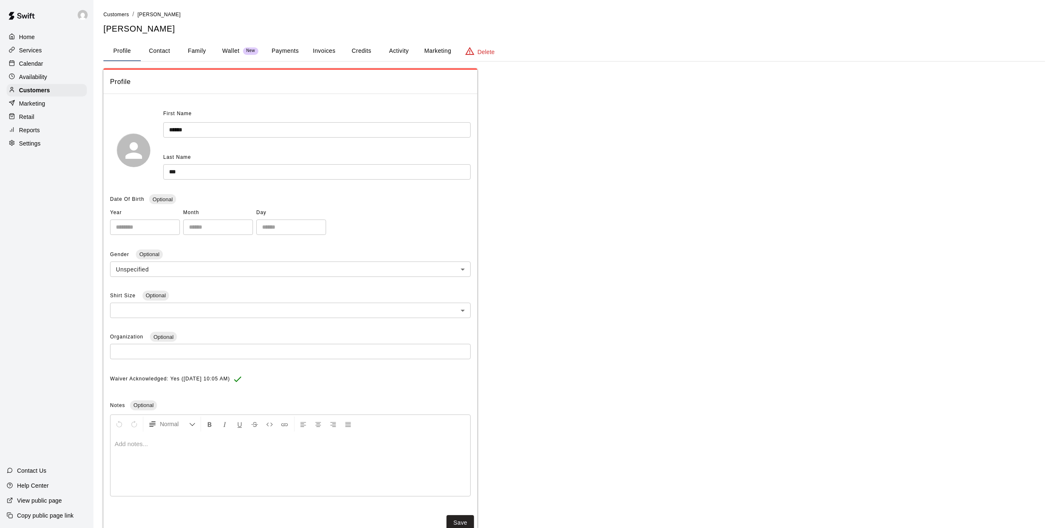
click at [398, 51] on button "Activity" at bounding box center [398, 51] width 37 height 20
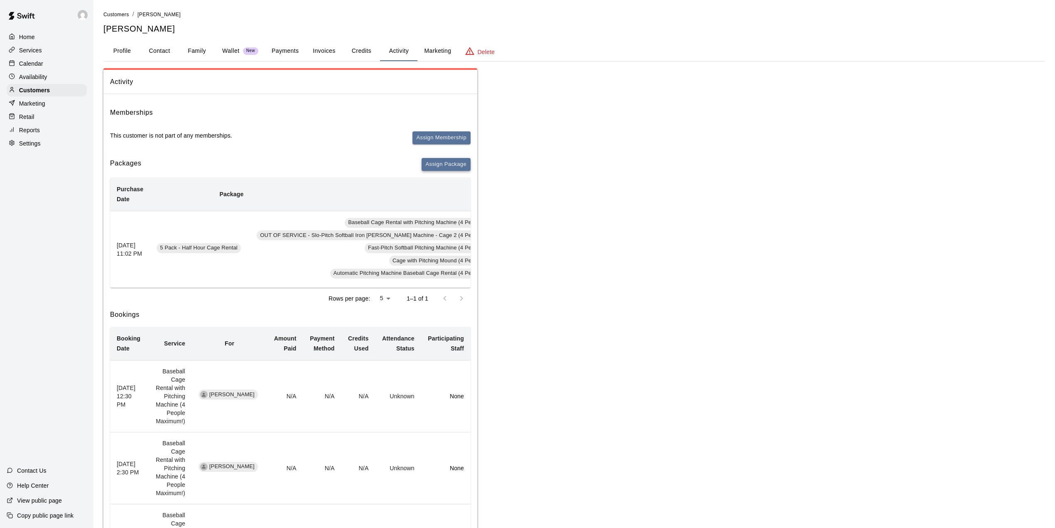
click at [442, 161] on button "Assign Package" at bounding box center [446, 164] width 49 height 13
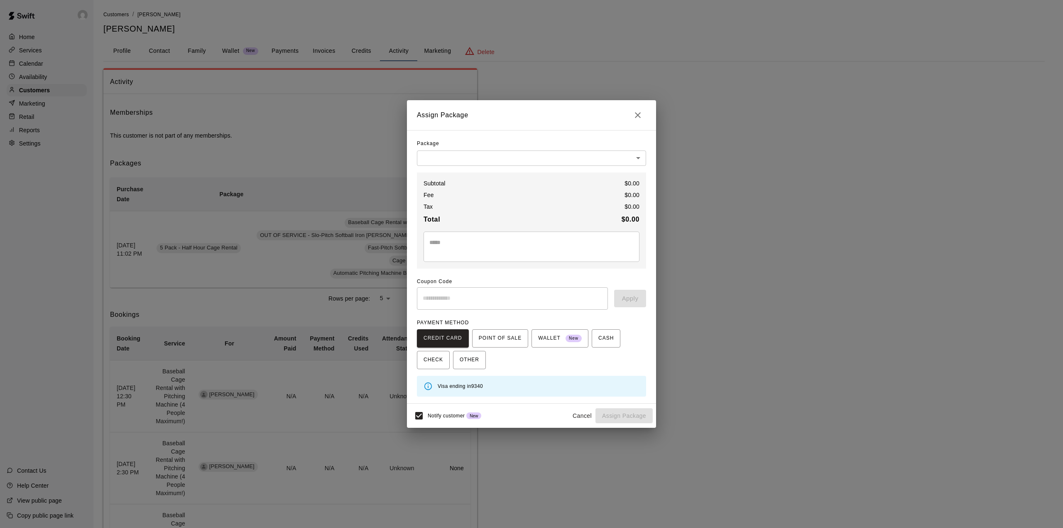
click at [463, 154] on body "Home Services Calendar Availability Customers Marketing Retail Reports Settings…" at bounding box center [531, 419] width 1063 height 839
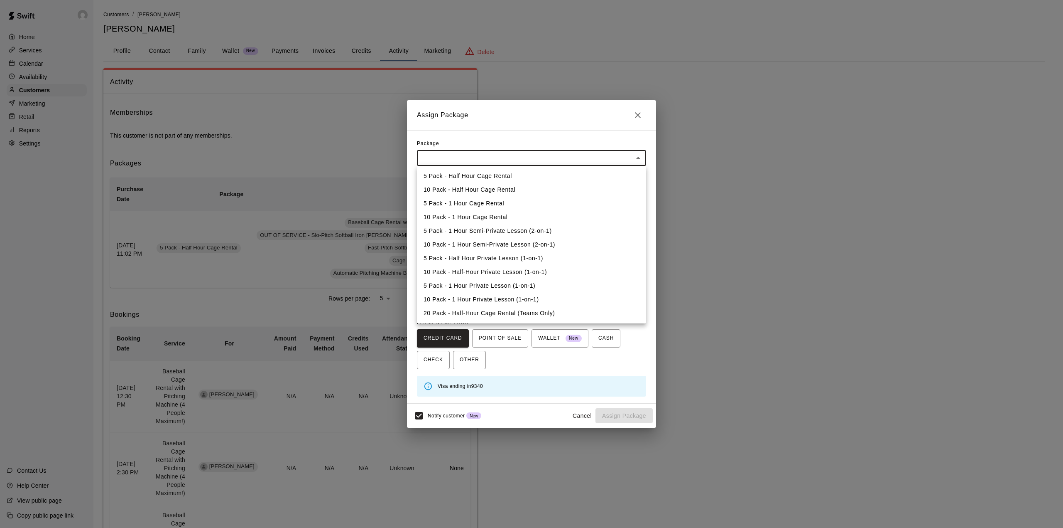
click at [471, 192] on li "10 Pack - Half Hour Cage Rental" at bounding box center [531, 190] width 229 height 14
type input "**********"
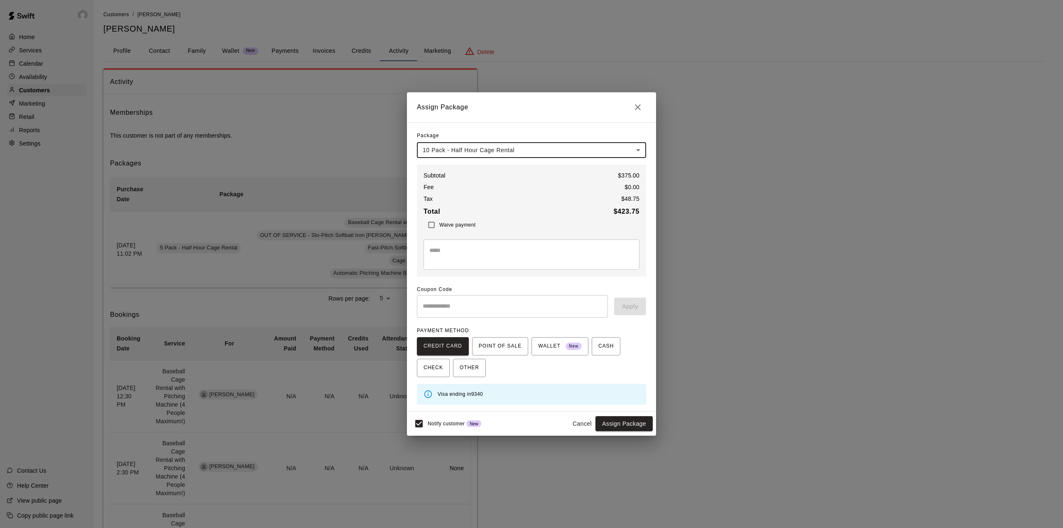
click at [528, 151] on body "Home Services Calendar Availability Customers Marketing Retail Reports Settings…" at bounding box center [531, 419] width 1063 height 839
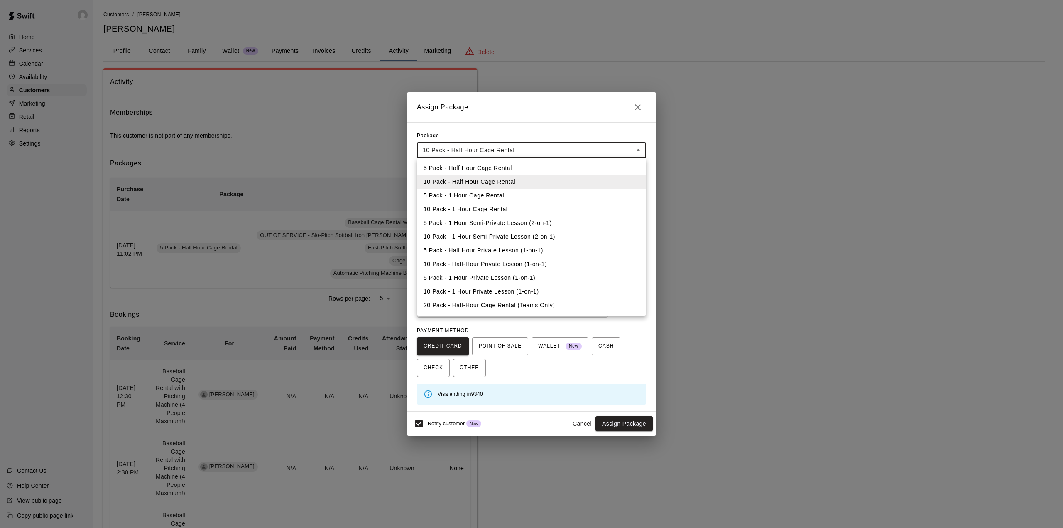
click at [529, 138] on div at bounding box center [531, 264] width 1063 height 528
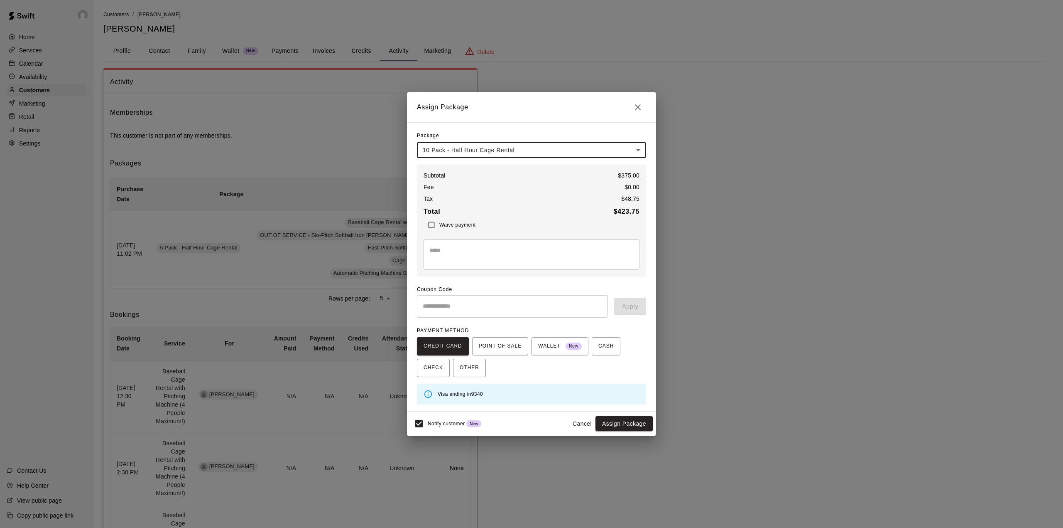
click at [532, 145] on body "Home Services Calendar Availability Customers Marketing Retail Reports Settings…" at bounding box center [531, 419] width 1063 height 839
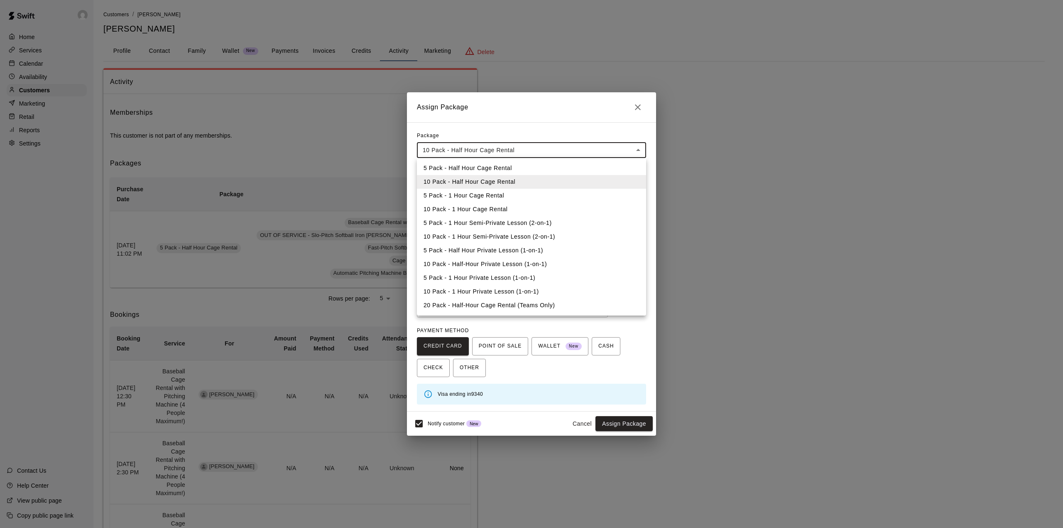
click at [529, 163] on li "5 Pack - Half Hour Cage Rental" at bounding box center [531, 168] width 229 height 14
click at [528, 147] on body "Home Services Calendar Availability Customers Marketing Retail Reports Settings…" at bounding box center [531, 419] width 1063 height 839
click at [539, 123] on div at bounding box center [531, 264] width 1063 height 528
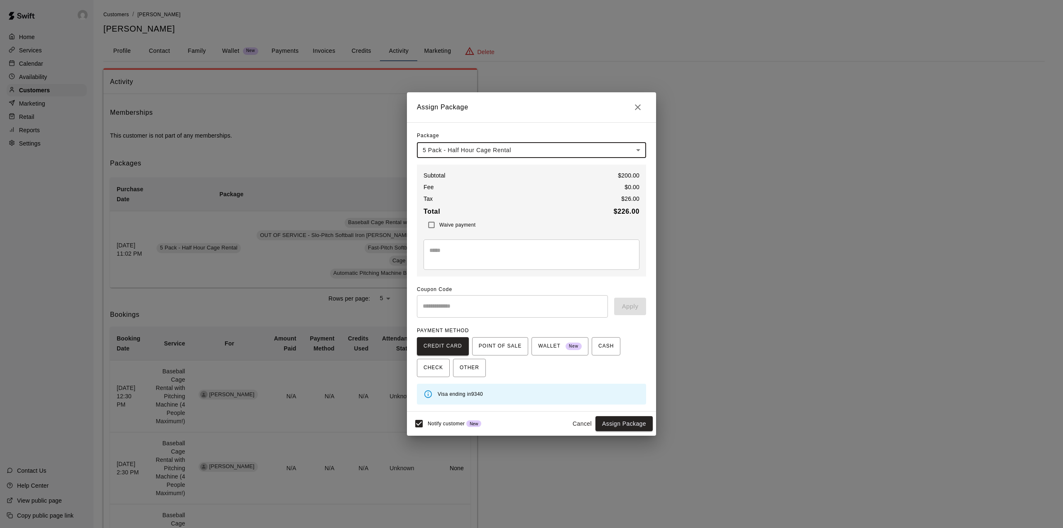
click at [539, 147] on body "Home Services Calendar Availability Customers Marketing Retail Reports Settings…" at bounding box center [531, 419] width 1063 height 839
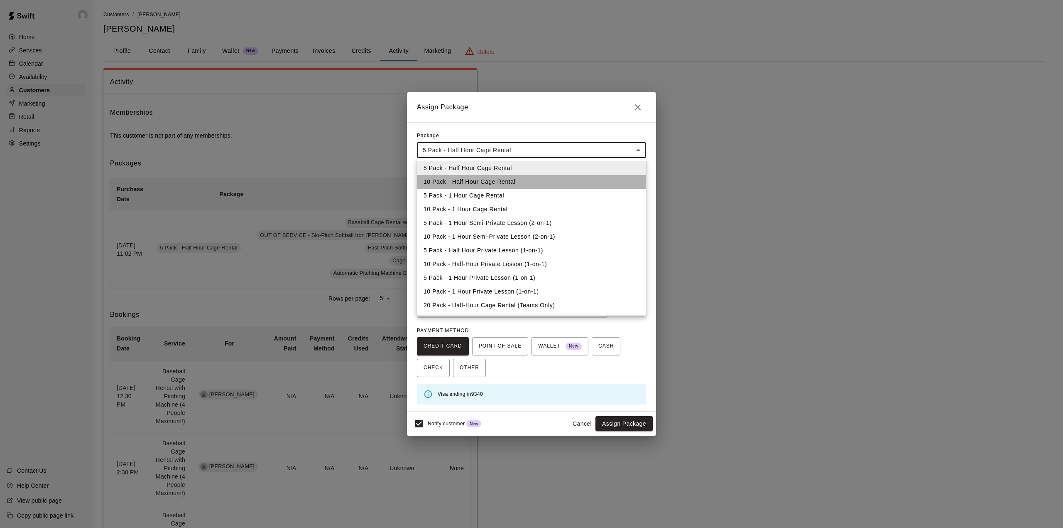
click at [539, 182] on li "10 Pack - Half Hour Cage Rental" at bounding box center [531, 182] width 229 height 14
click at [530, 149] on body "Home Services Calendar Availability Customers Marketing Retail Reports Settings…" at bounding box center [531, 419] width 1063 height 839
click at [528, 165] on li "5 Pack - Half Hour Cage Rental" at bounding box center [531, 168] width 229 height 14
click at [527, 152] on body "Home Services Calendar Availability Customers Marketing Retail Reports Settings…" at bounding box center [531, 419] width 1063 height 839
click at [525, 178] on li "10 Pack - Half Hour Cage Rental" at bounding box center [531, 182] width 229 height 14
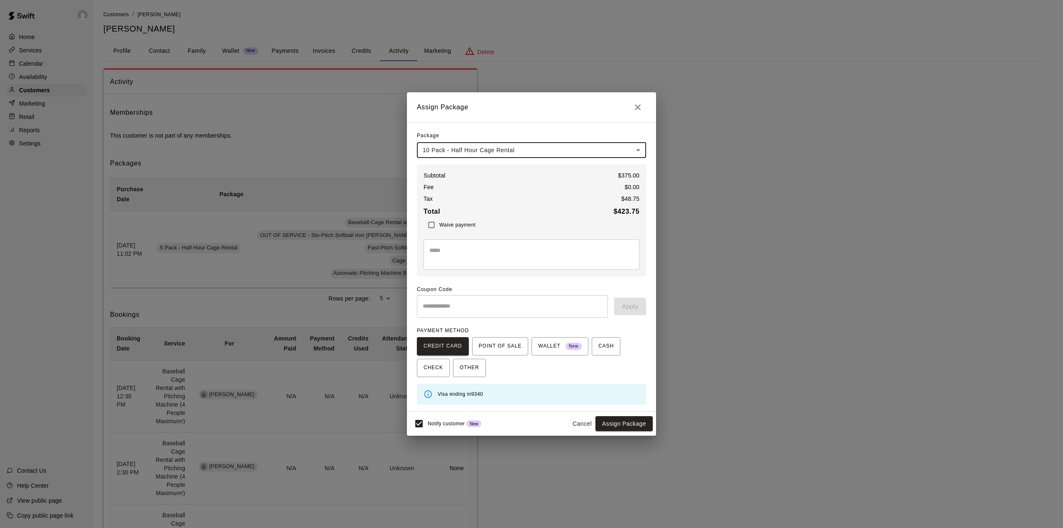
click at [557, 150] on body "Home Services Calendar Availability Customers Marketing Retail Reports Settings…" at bounding box center [531, 419] width 1063 height 839
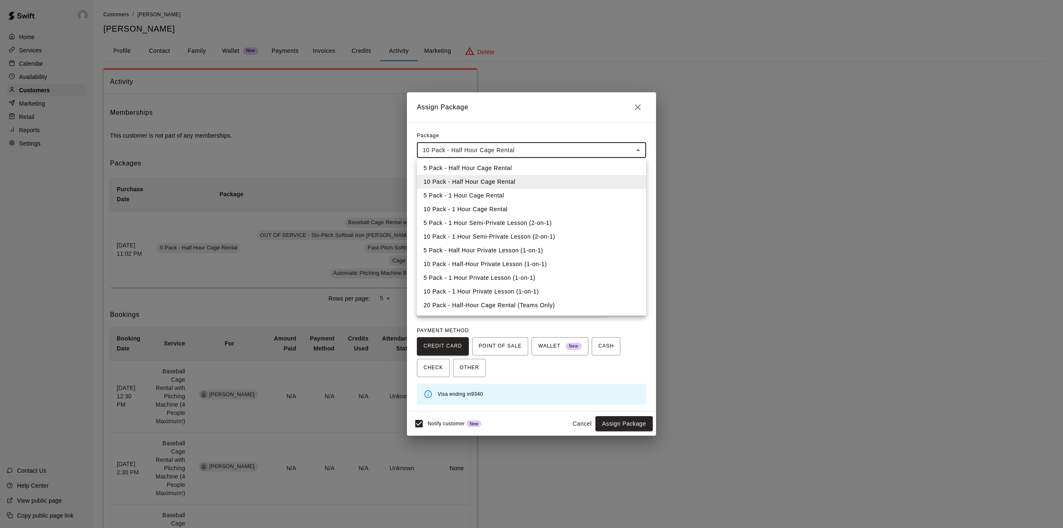
click at [520, 169] on li "5 Pack - Half Hour Cage Rental" at bounding box center [531, 168] width 229 height 14
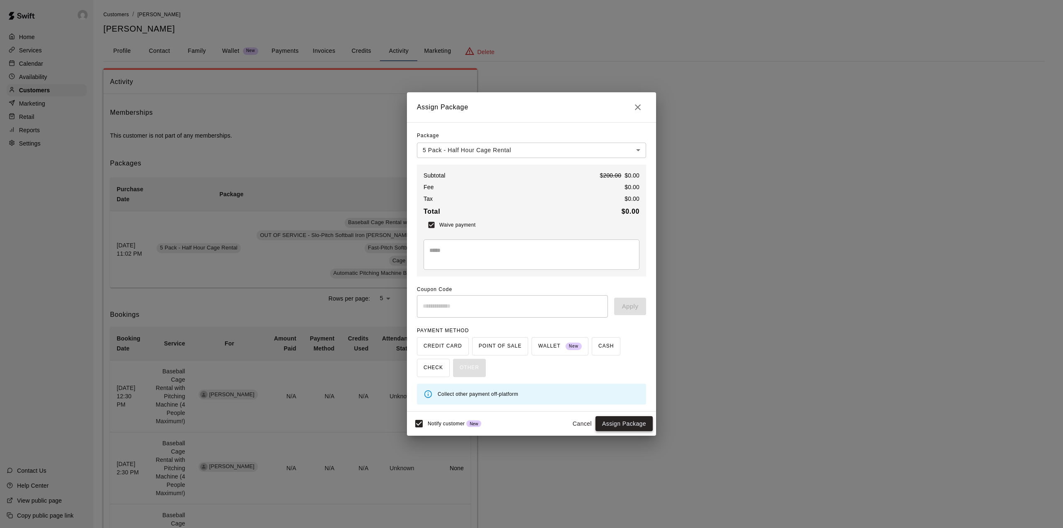
click at [635, 421] on button "Assign Package" at bounding box center [624, 423] width 57 height 15
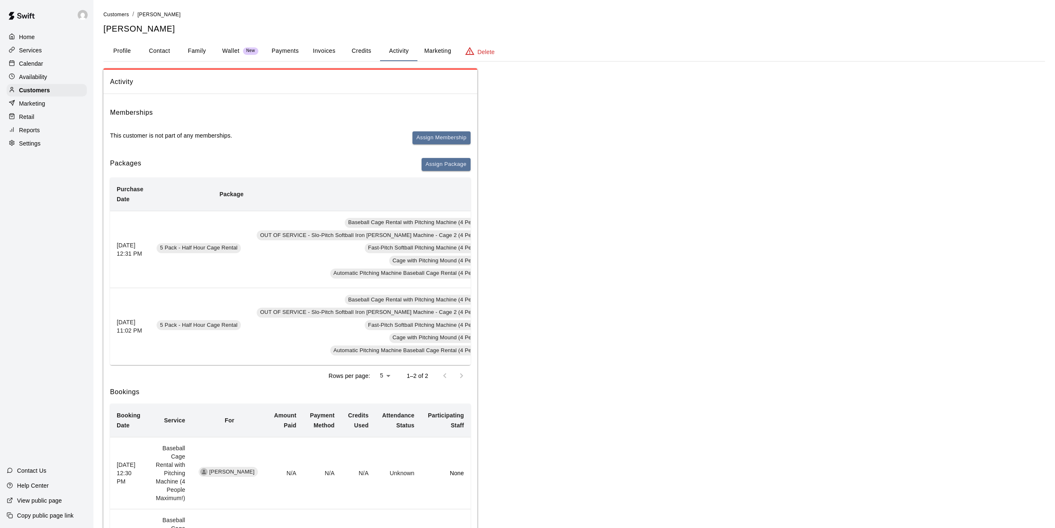
click at [404, 47] on button "Activity" at bounding box center [398, 51] width 37 height 20
click at [146, 52] on button "Contact" at bounding box center [159, 51] width 37 height 20
select select "**"
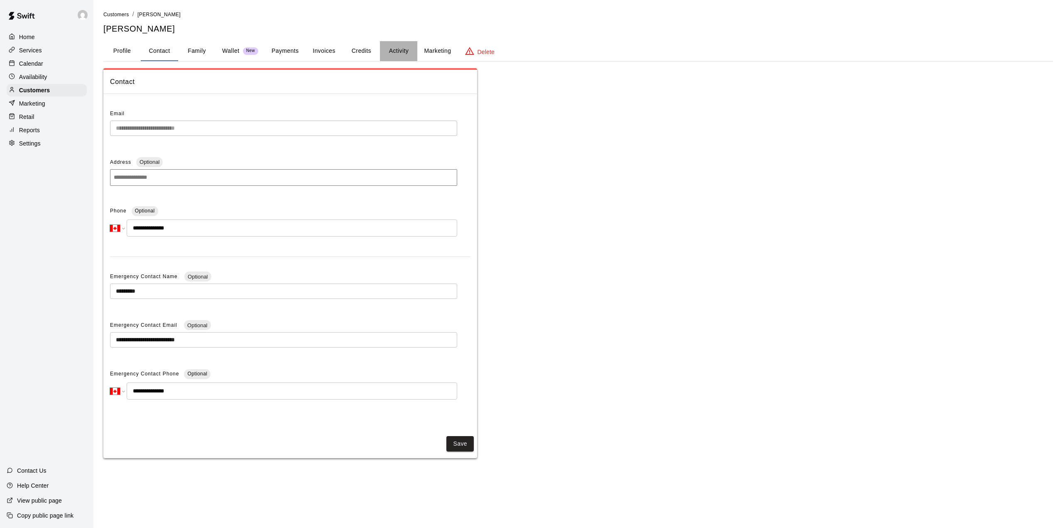
click at [406, 52] on button "Activity" at bounding box center [398, 51] width 37 height 20
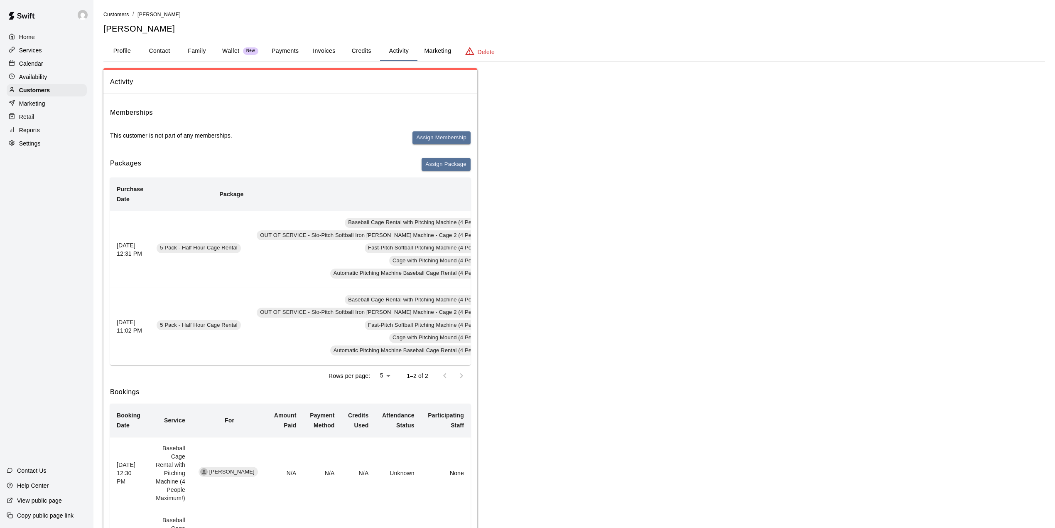
click at [44, 65] on div "Calendar" at bounding box center [47, 63] width 80 height 12
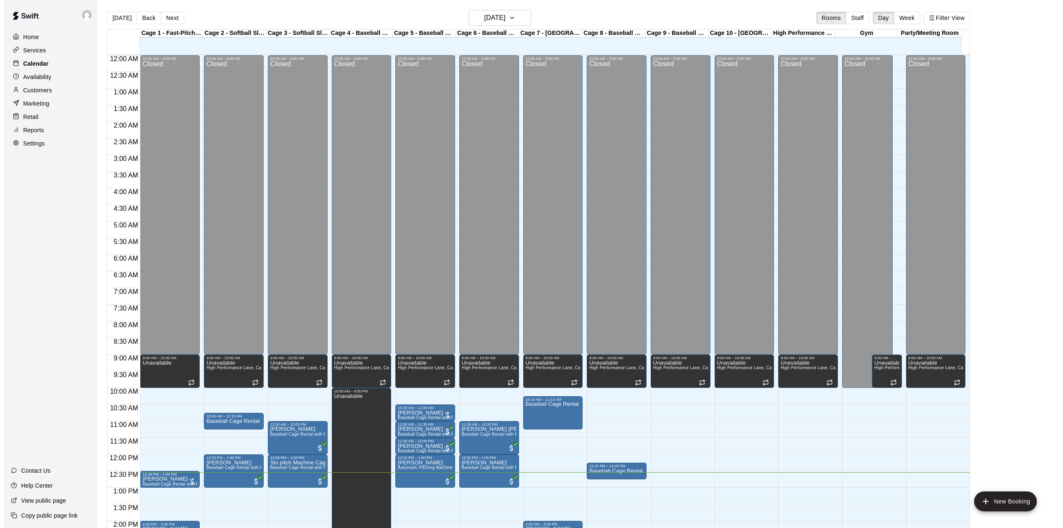
scroll to position [291, 0]
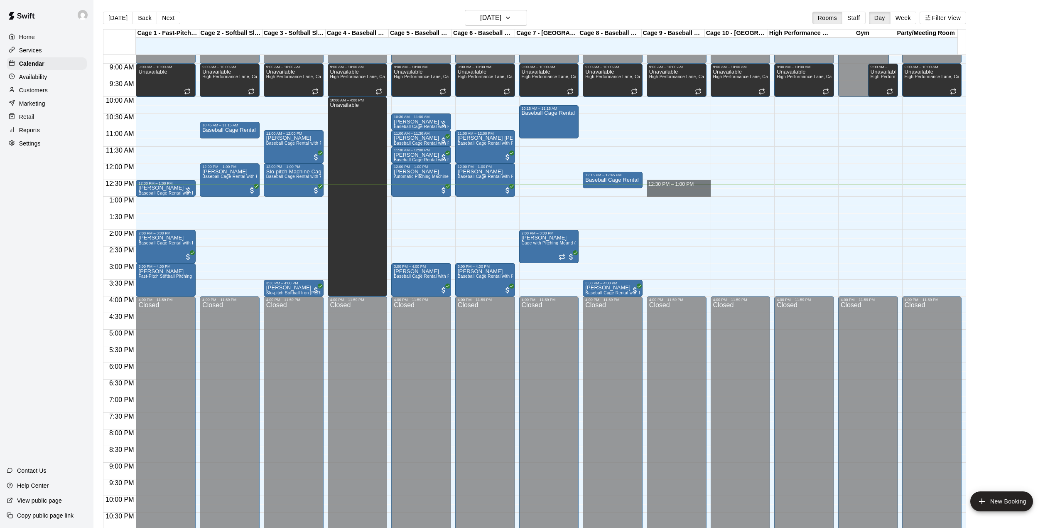
drag, startPoint x: 670, startPoint y: 187, endPoint x: 672, endPoint y: 195, distance: 8.2
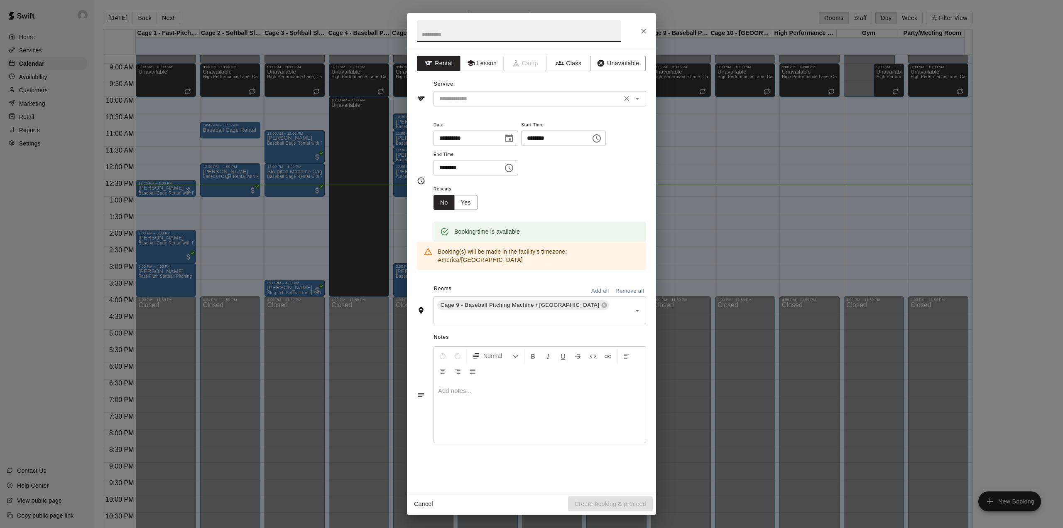
click at [535, 98] on input "text" at bounding box center [527, 98] width 183 height 10
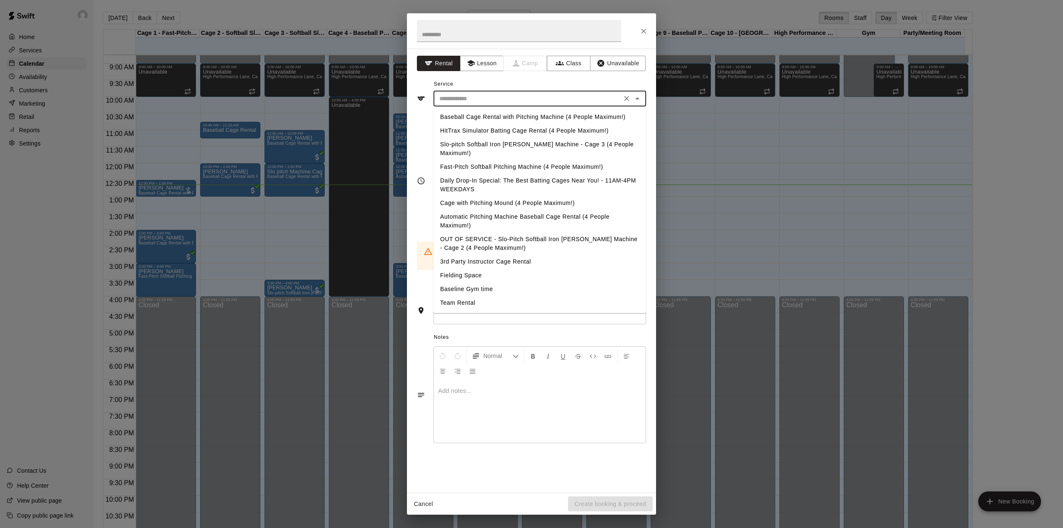
click at [542, 117] on li "Baseball Cage Rental with Pitching Machine (4 People Maximum!)" at bounding box center [540, 117] width 213 height 14
type input "**********"
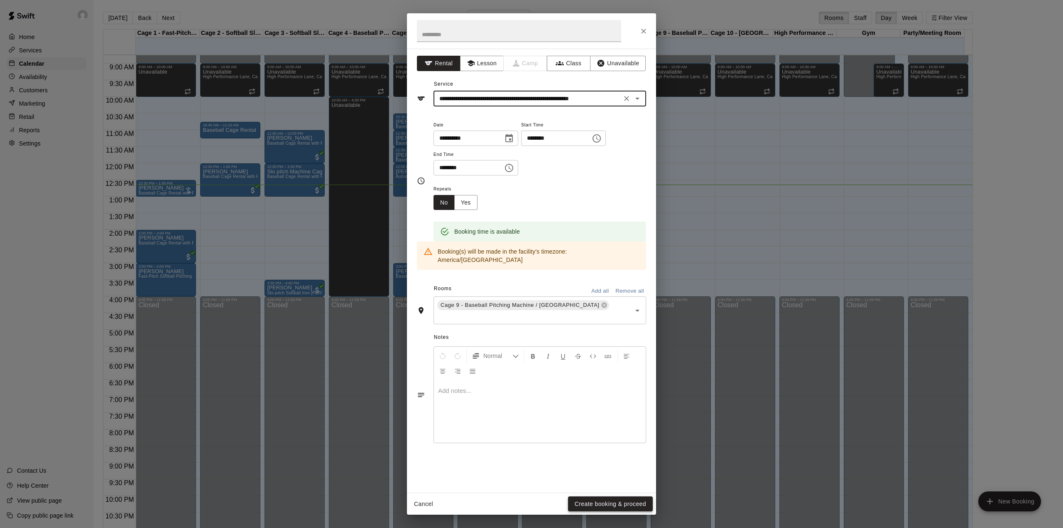
click at [609, 503] on button "Create booking & proceed" at bounding box center [610, 503] width 85 height 15
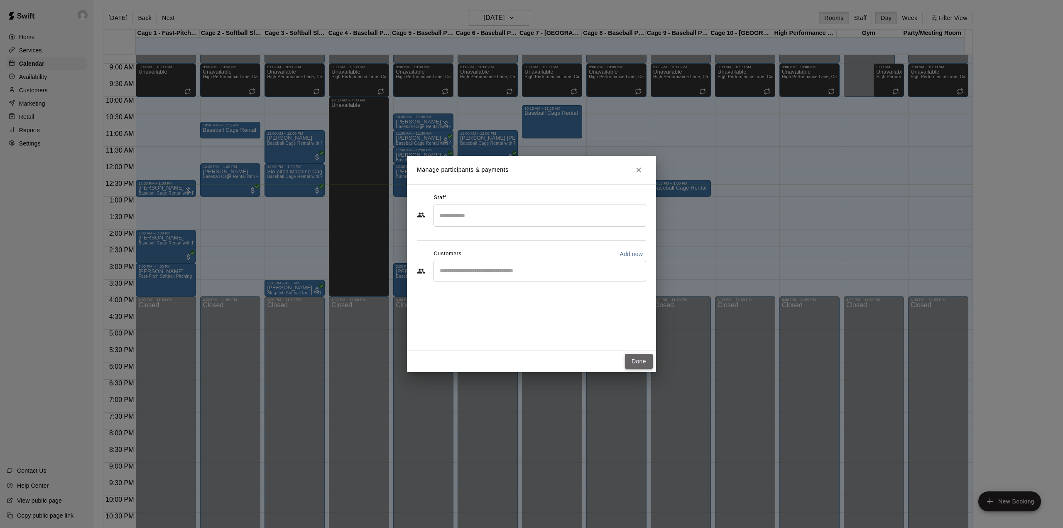
click at [631, 356] on button "Done" at bounding box center [639, 361] width 28 height 15
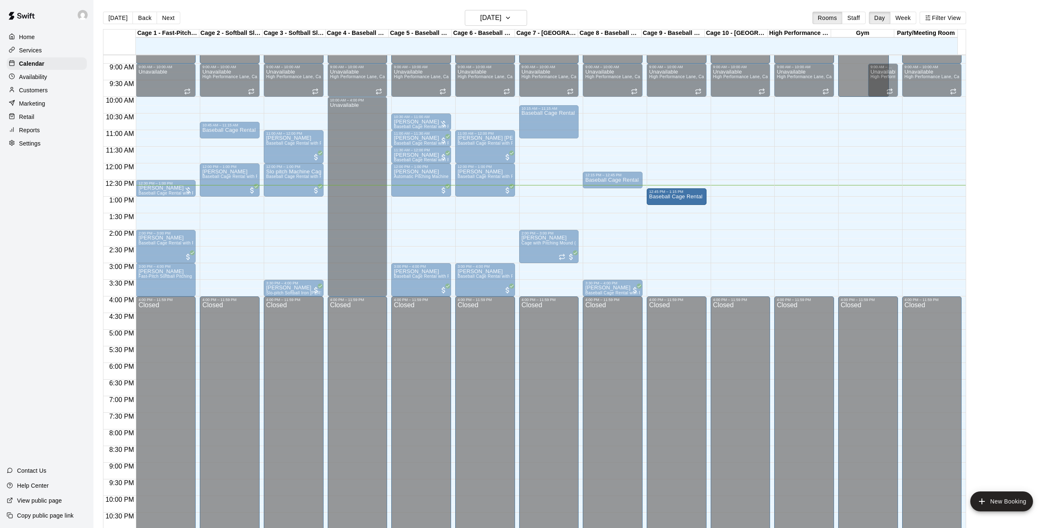
drag, startPoint x: 687, startPoint y: 185, endPoint x: 686, endPoint y: 194, distance: 8.7
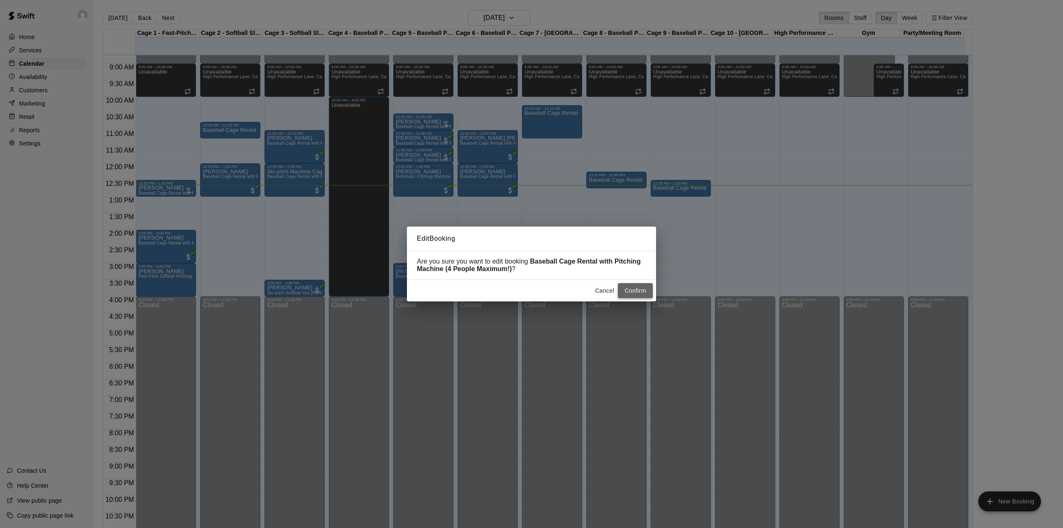
click at [640, 295] on button "Confirm" at bounding box center [635, 290] width 35 height 15
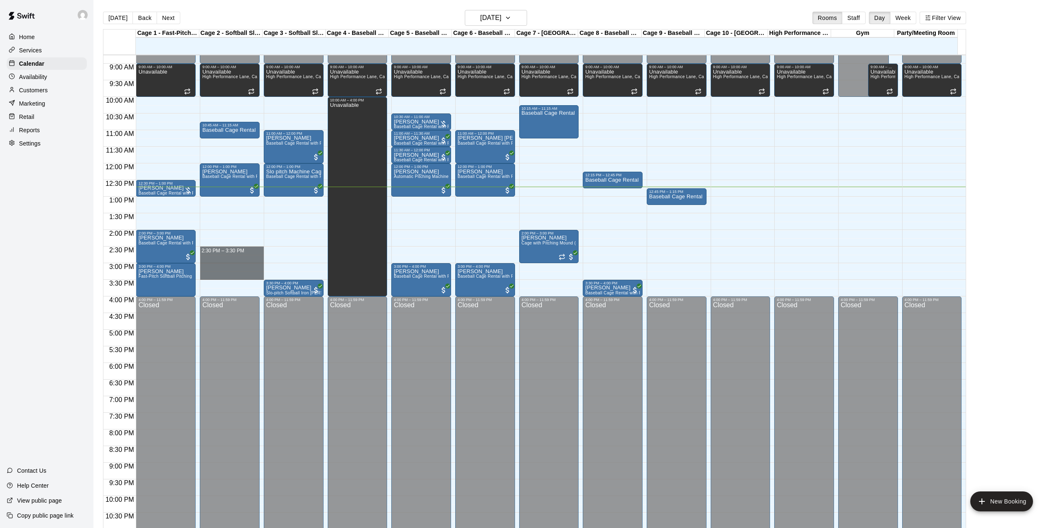
drag, startPoint x: 216, startPoint y: 248, endPoint x: 216, endPoint y: 275, distance: 26.6
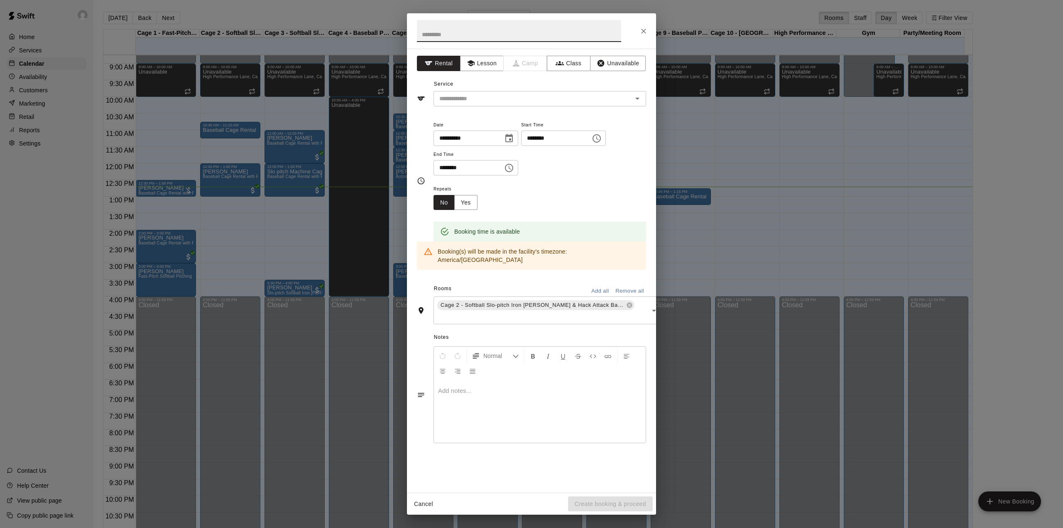
click at [479, 27] on input "text" at bounding box center [519, 31] width 204 height 22
click at [498, 100] on input "text" at bounding box center [527, 98] width 183 height 10
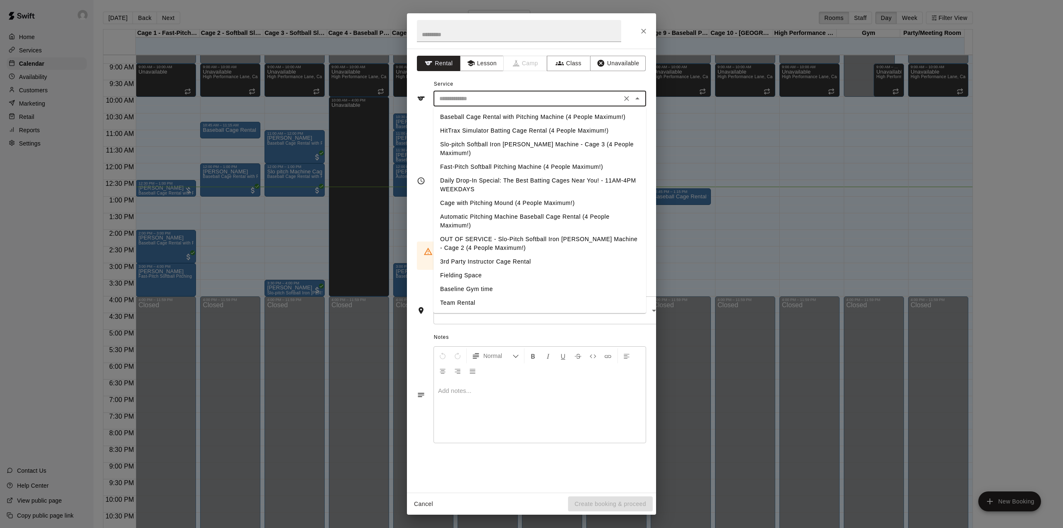
click at [508, 115] on li "Baseball Cage Rental with Pitching Machine (4 People Maximum!)" at bounding box center [540, 117] width 213 height 14
type input "**********"
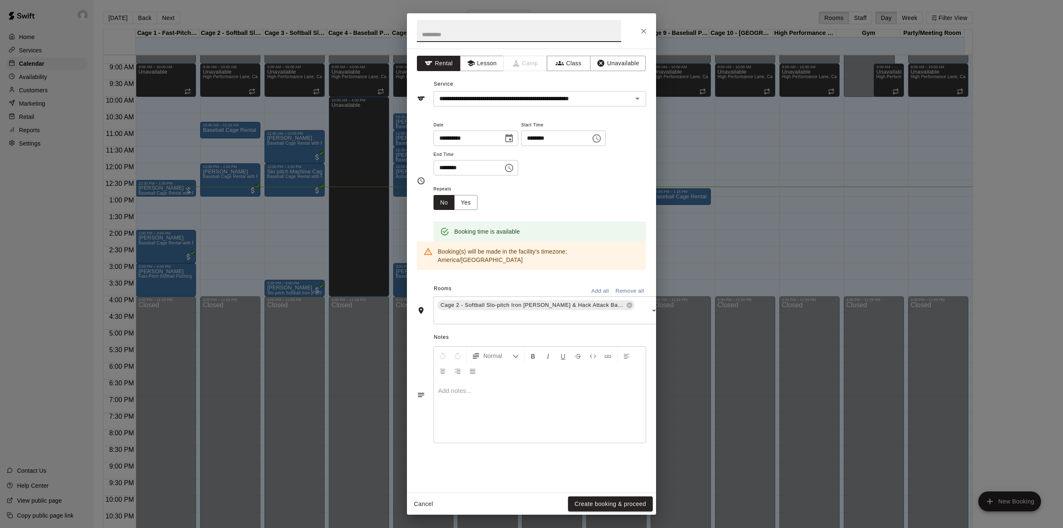
click at [466, 29] on input "text" at bounding box center [519, 31] width 204 height 22
type input "*****"
click at [613, 503] on button "Create booking & proceed" at bounding box center [610, 503] width 85 height 15
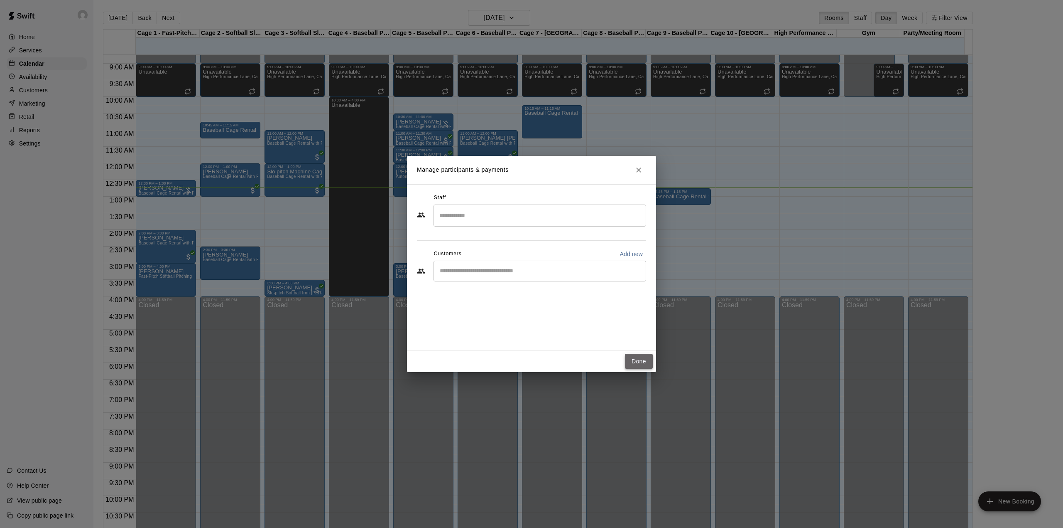
click at [643, 358] on button "Done" at bounding box center [639, 361] width 28 height 15
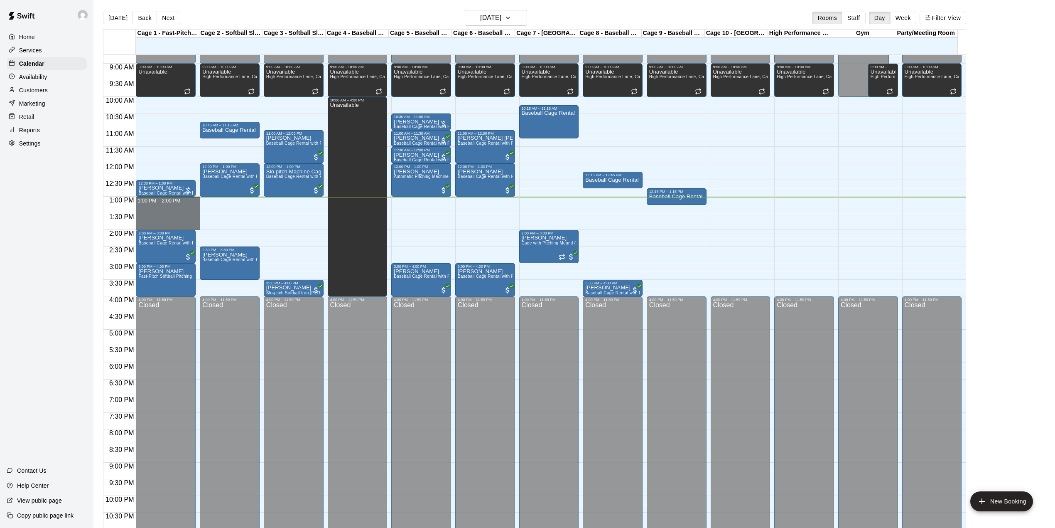
drag, startPoint x: 188, startPoint y: 200, endPoint x: 192, endPoint y: 228, distance: 28.4
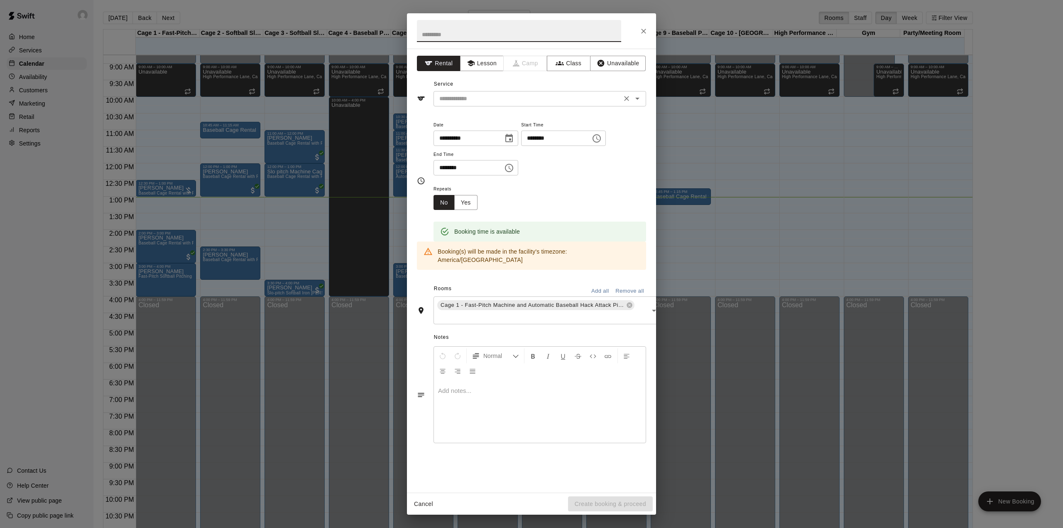
click at [497, 93] on input "text" at bounding box center [527, 98] width 183 height 10
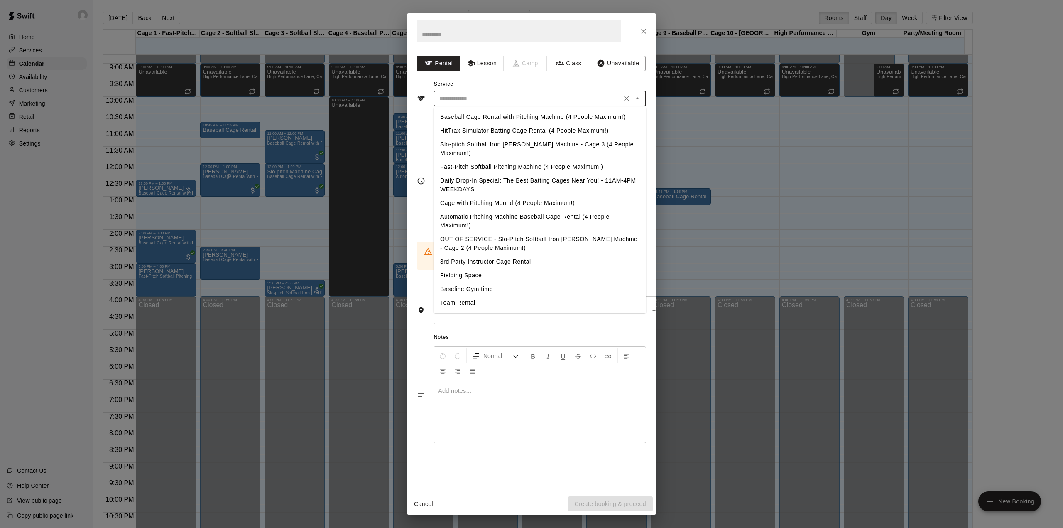
click at [504, 130] on li "HitTrax Simulator Batting Cage Rental (4 People Maximum!)" at bounding box center [540, 131] width 213 height 14
type input "**********"
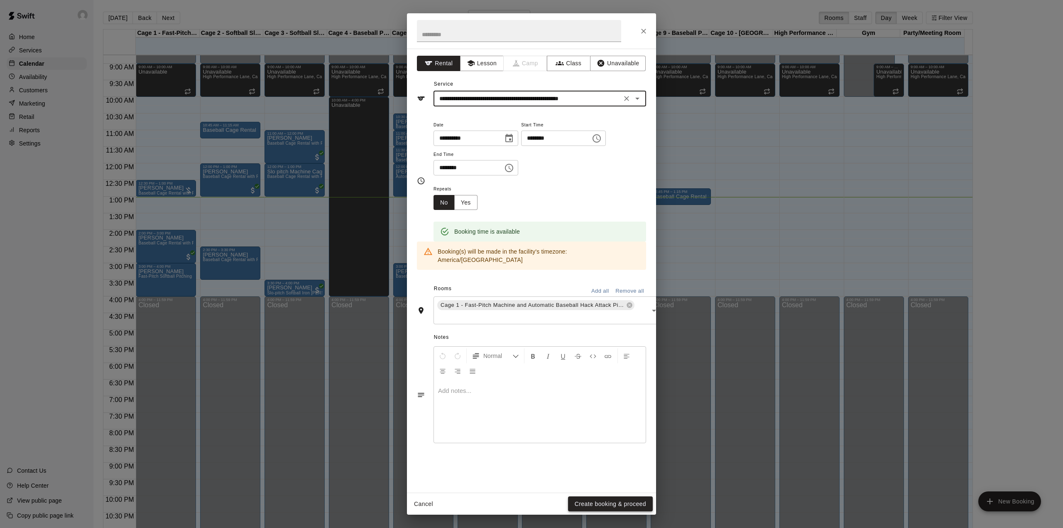
click at [620, 506] on button "Create booking & proceed" at bounding box center [610, 503] width 85 height 15
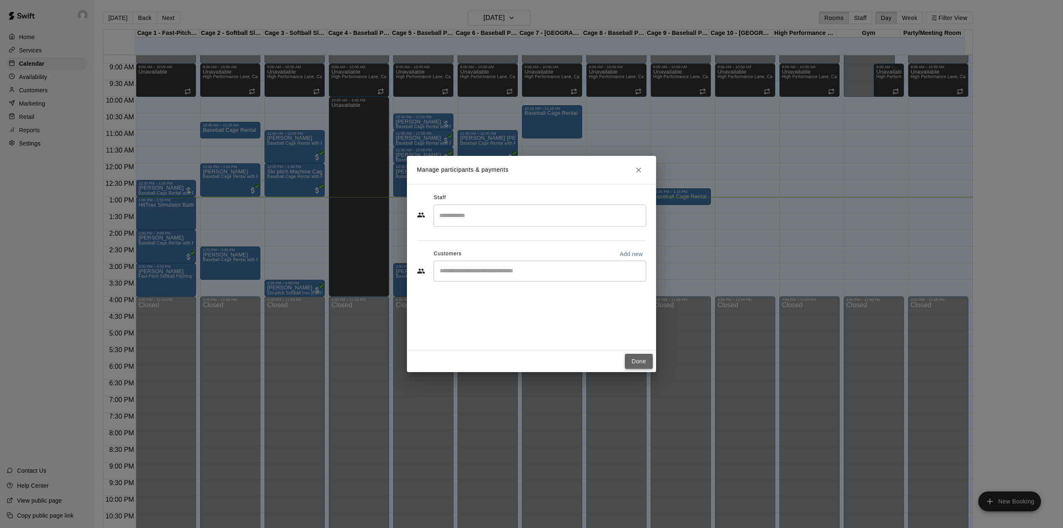
click at [646, 362] on button "Done" at bounding box center [639, 361] width 28 height 15
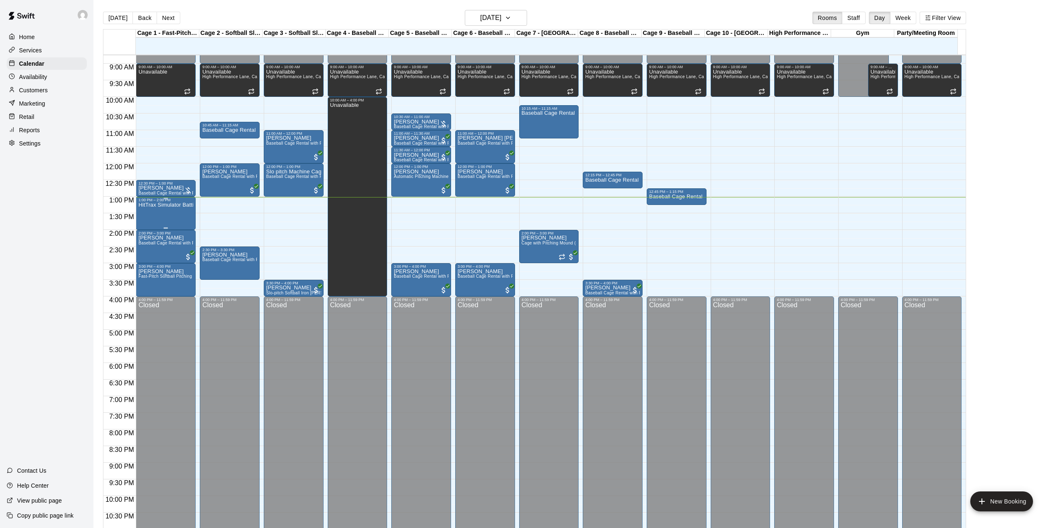
click at [175, 205] on p "HitTrax Simulator Batting Cage Rental (4 People Maximum!)" at bounding box center [165, 205] width 55 height 0
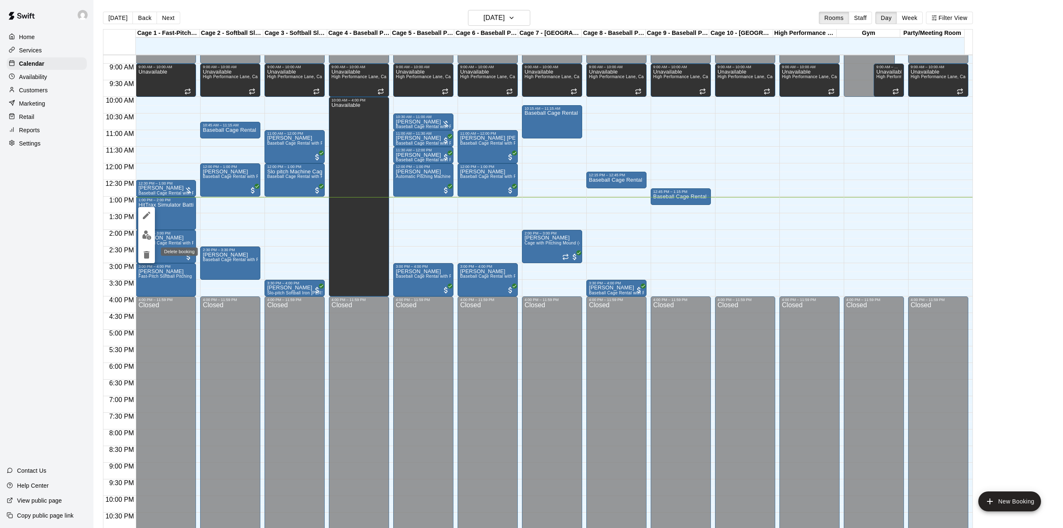
click at [146, 251] on icon "delete" at bounding box center [147, 254] width 6 height 7
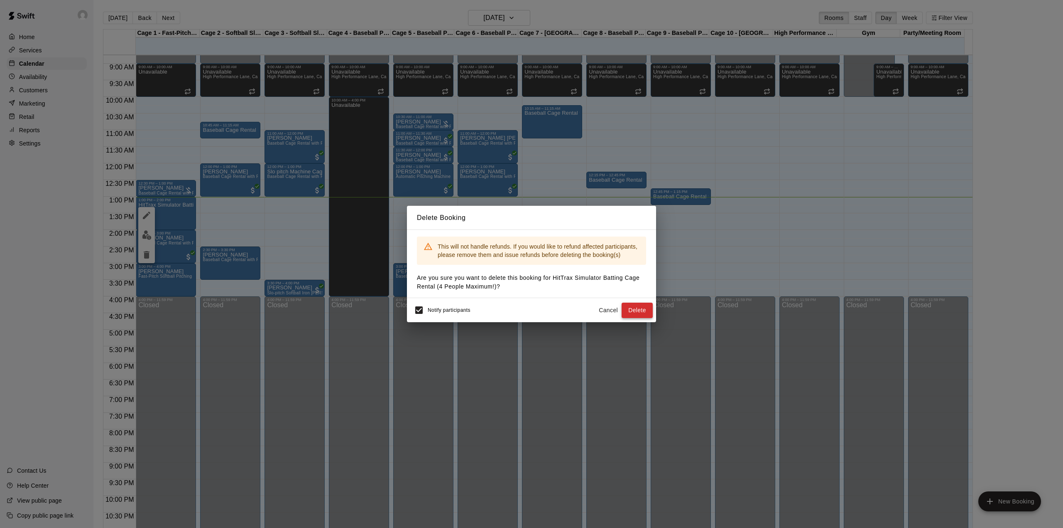
click at [643, 312] on button "Delete" at bounding box center [637, 309] width 31 height 15
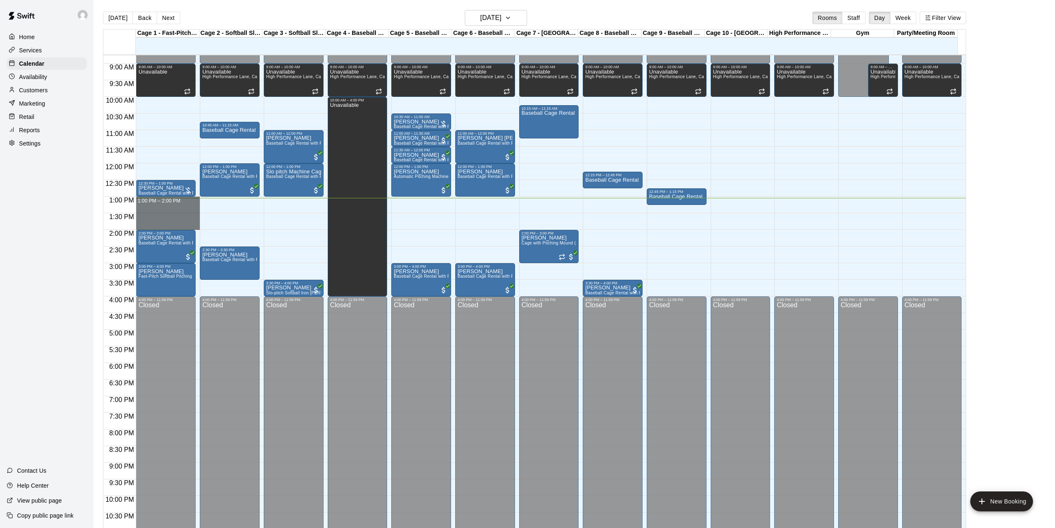
drag, startPoint x: 174, startPoint y: 201, endPoint x: 175, endPoint y: 225, distance: 23.7
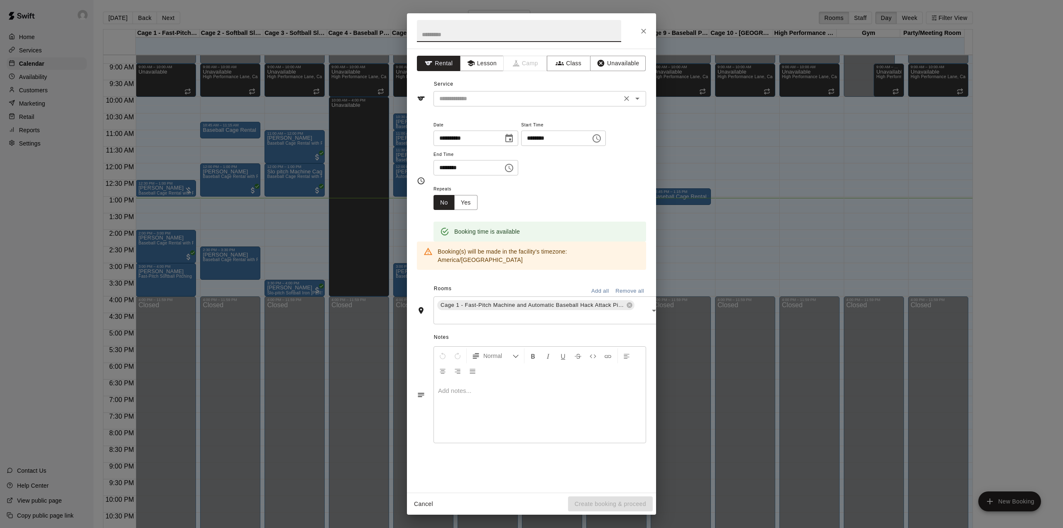
click at [481, 92] on div "​" at bounding box center [540, 98] width 213 height 15
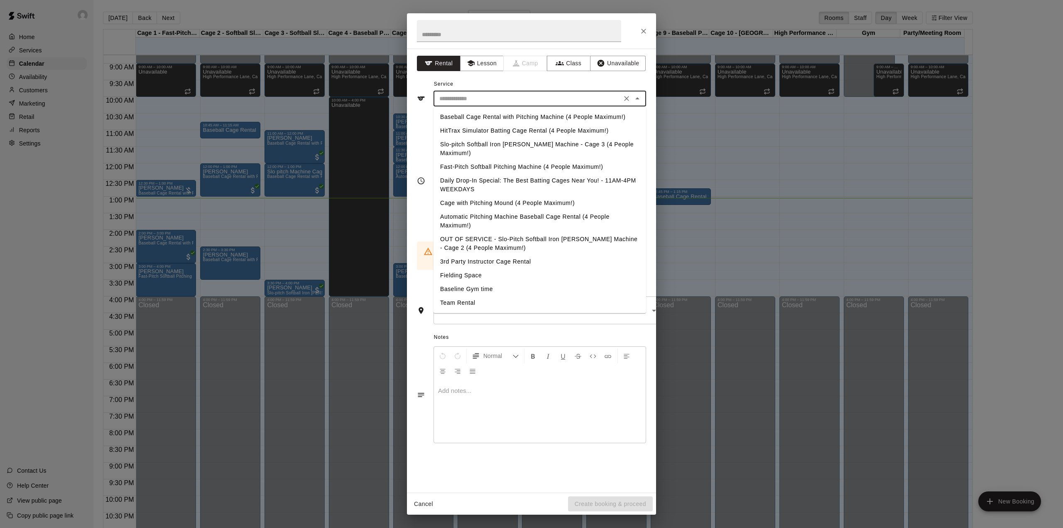
click at [486, 115] on li "Baseball Cage Rental with Pitching Machine (4 People Maximum!)" at bounding box center [540, 117] width 213 height 14
type input "**********"
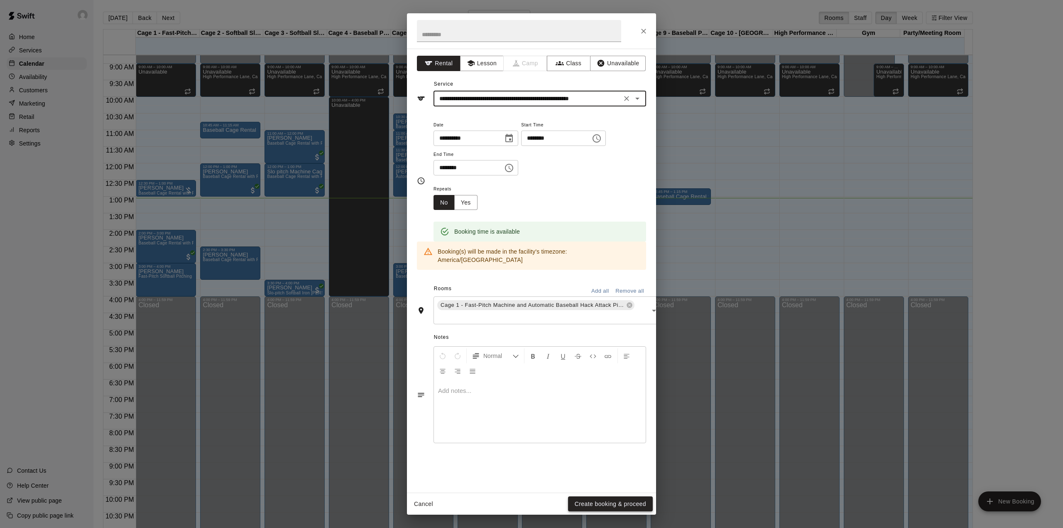
click at [612, 503] on button "Create booking & proceed" at bounding box center [610, 503] width 85 height 15
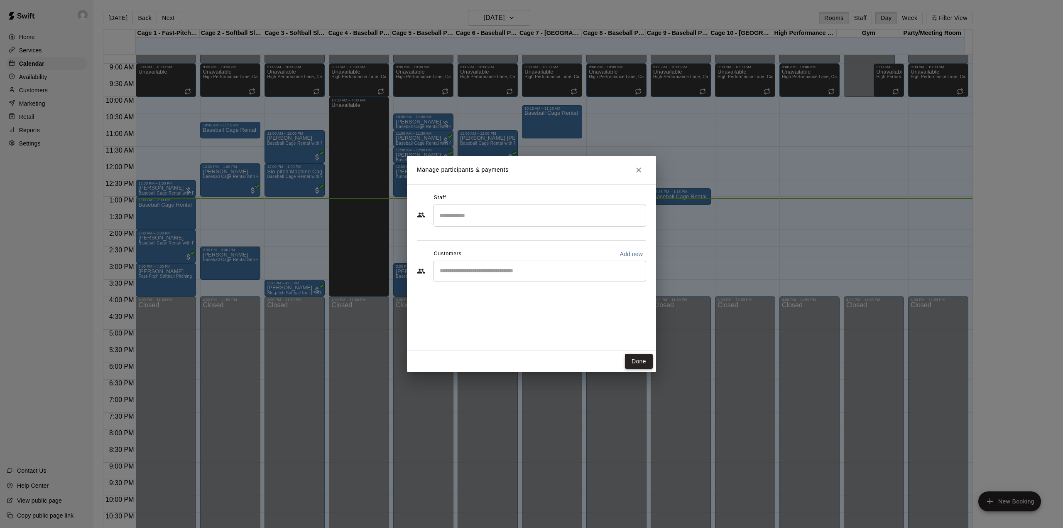
click at [646, 361] on button "Done" at bounding box center [639, 361] width 28 height 15
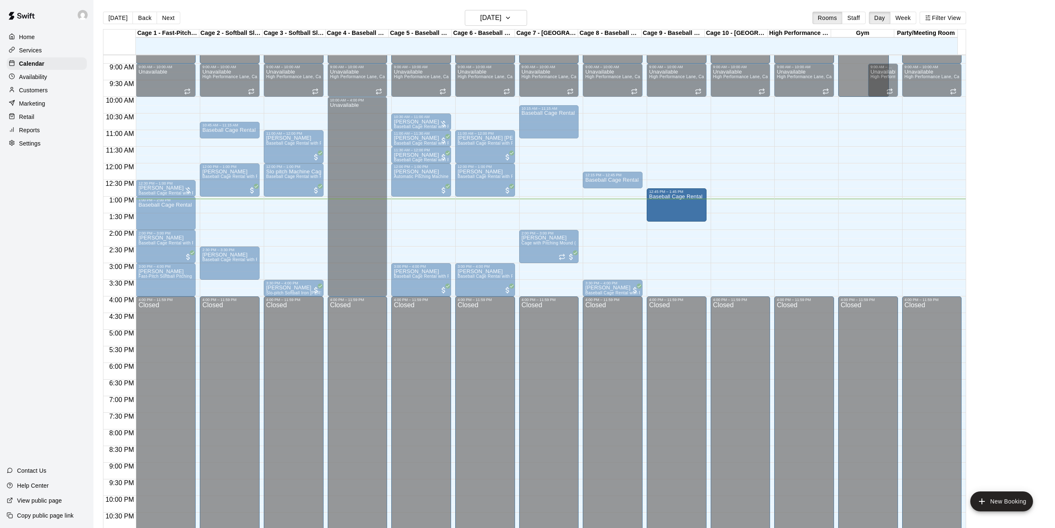
drag, startPoint x: 675, startPoint y: 204, endPoint x: 672, endPoint y: 223, distance: 18.9
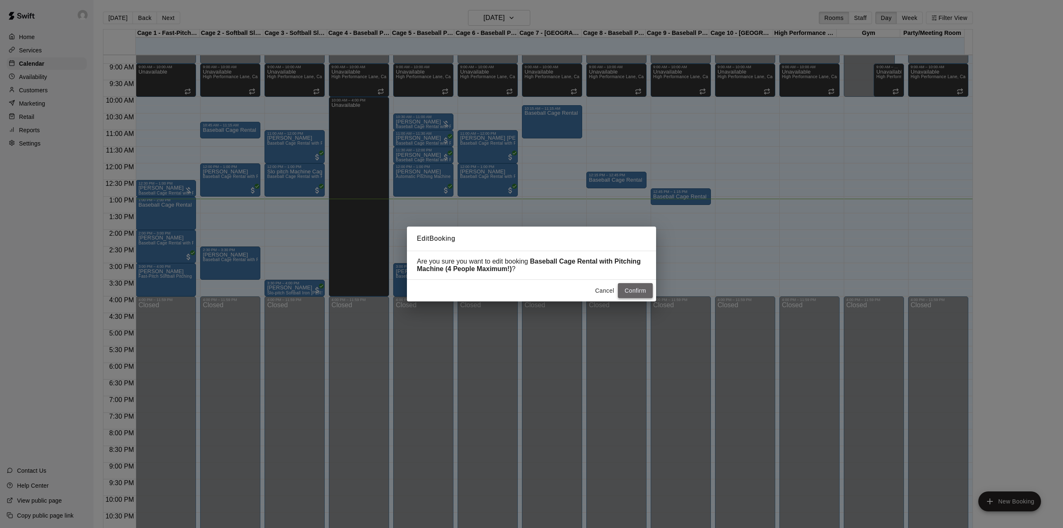
click at [629, 291] on button "Confirm" at bounding box center [635, 290] width 35 height 15
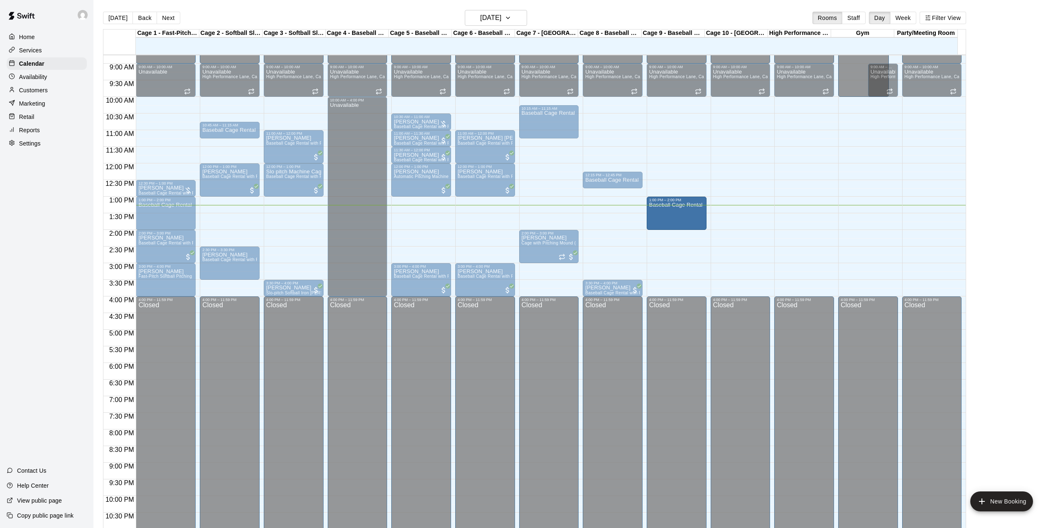
drag, startPoint x: 687, startPoint y: 205, endPoint x: 687, endPoint y: 214, distance: 8.3
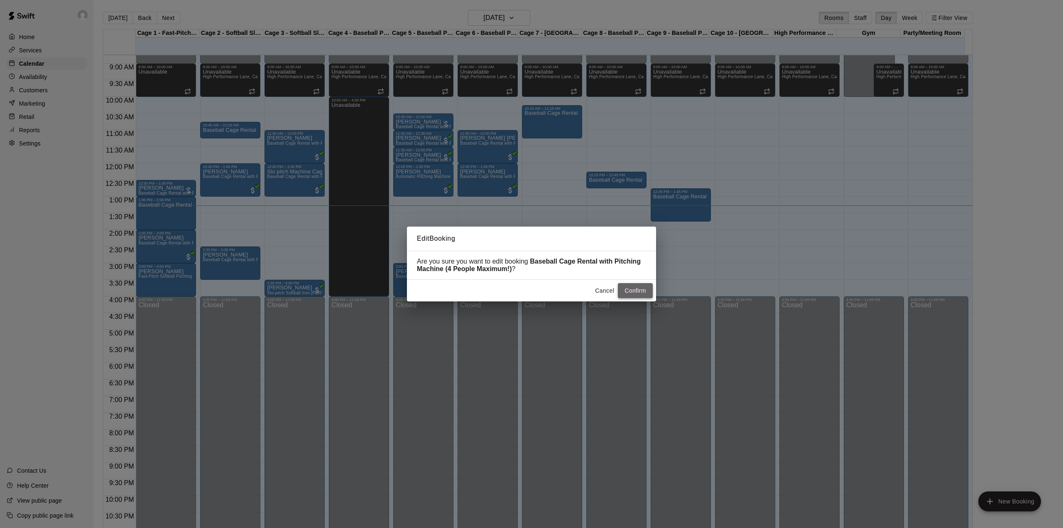
click at [629, 294] on button "Confirm" at bounding box center [635, 290] width 35 height 15
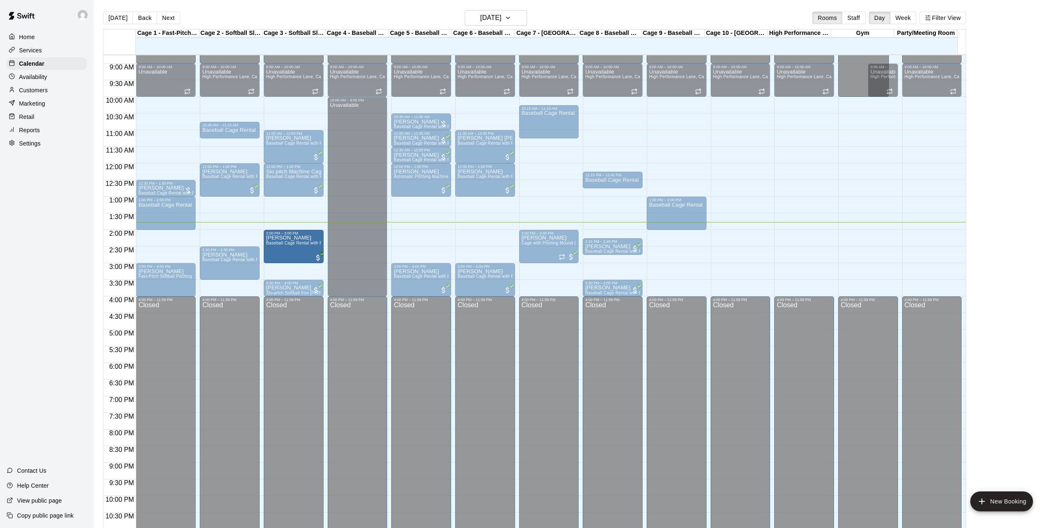
drag, startPoint x: 162, startPoint y: 248, endPoint x: 276, endPoint y: 253, distance: 114.3
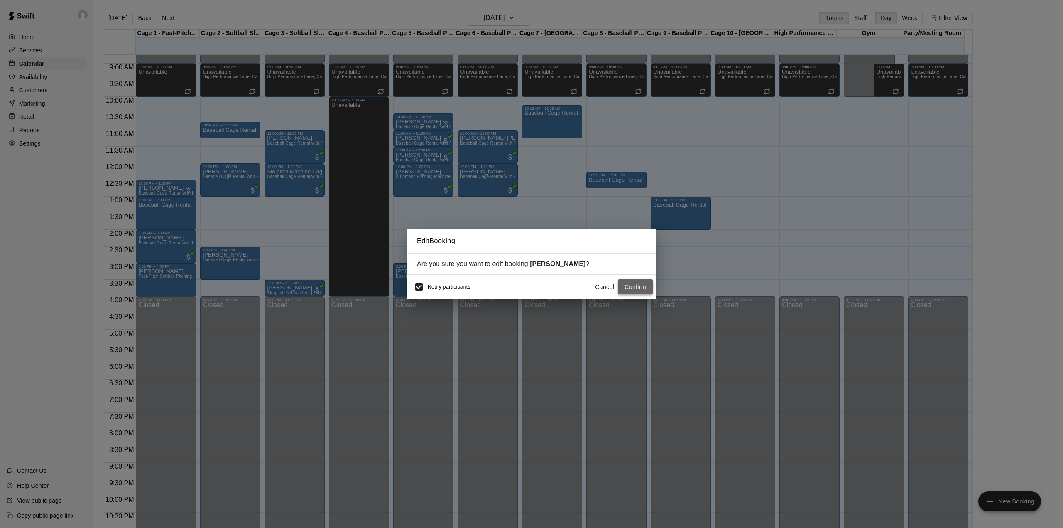
click at [633, 287] on button "Confirm" at bounding box center [635, 286] width 35 height 15
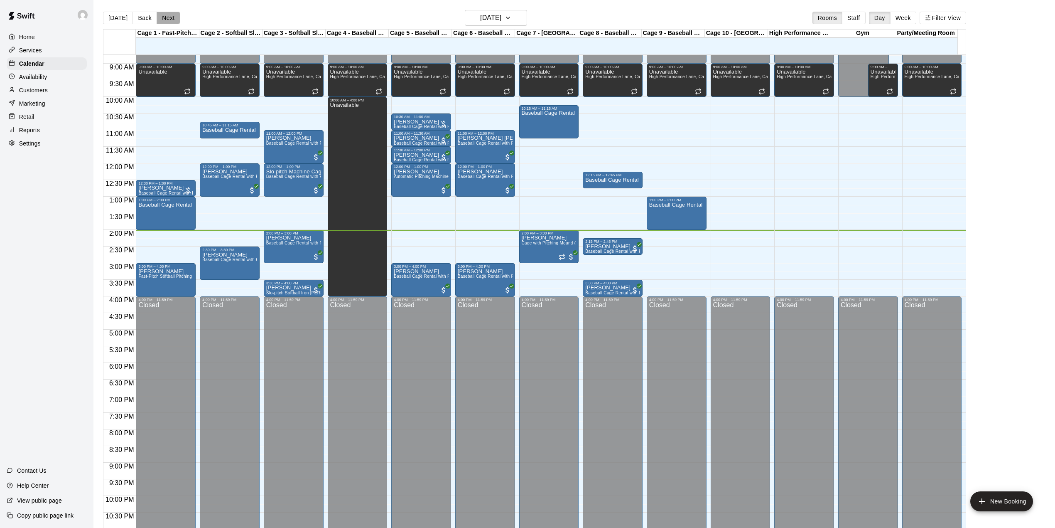
click at [165, 21] on button "Next" at bounding box center [168, 18] width 23 height 12
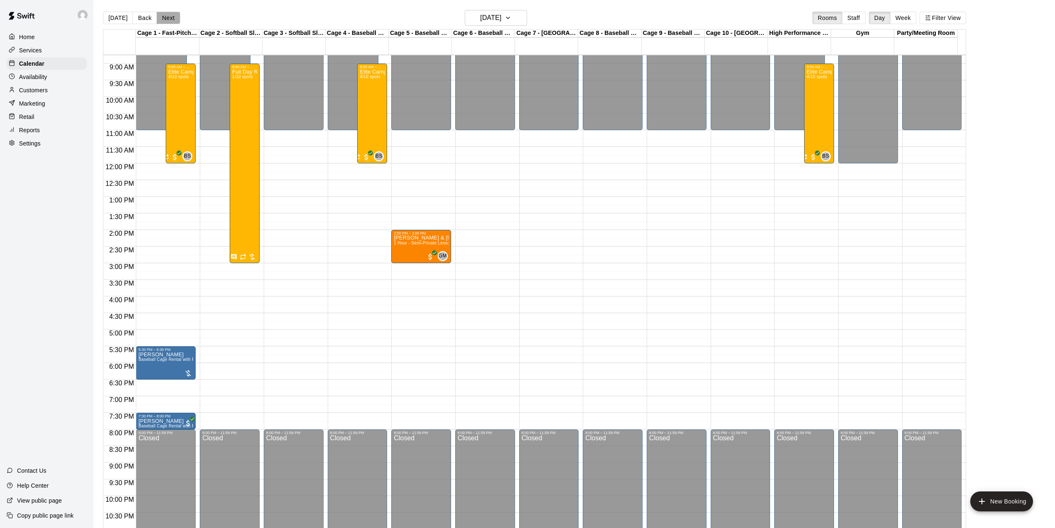
click at [167, 17] on button "Next" at bounding box center [168, 18] width 23 height 12
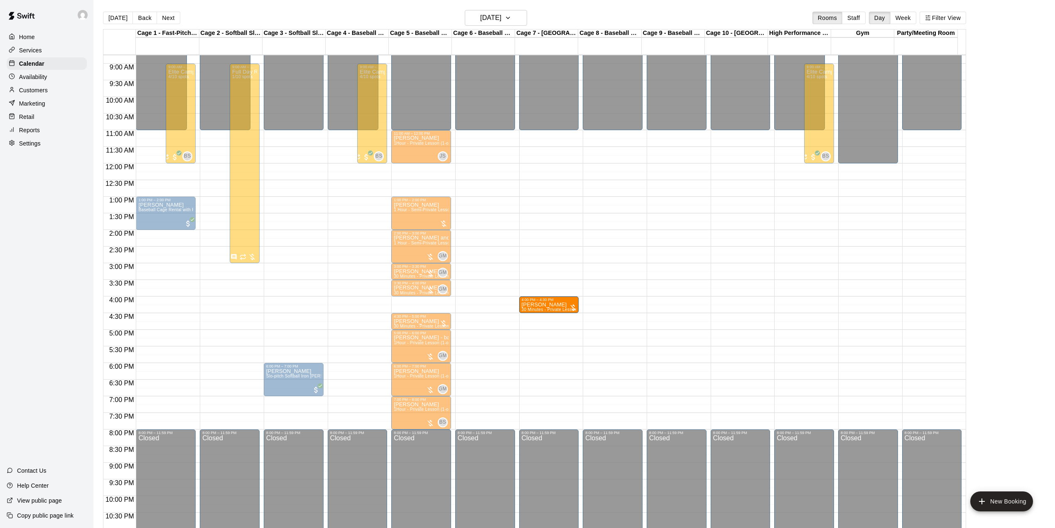
drag, startPoint x: 569, startPoint y: 311, endPoint x: 528, endPoint y: 311, distance: 41.5
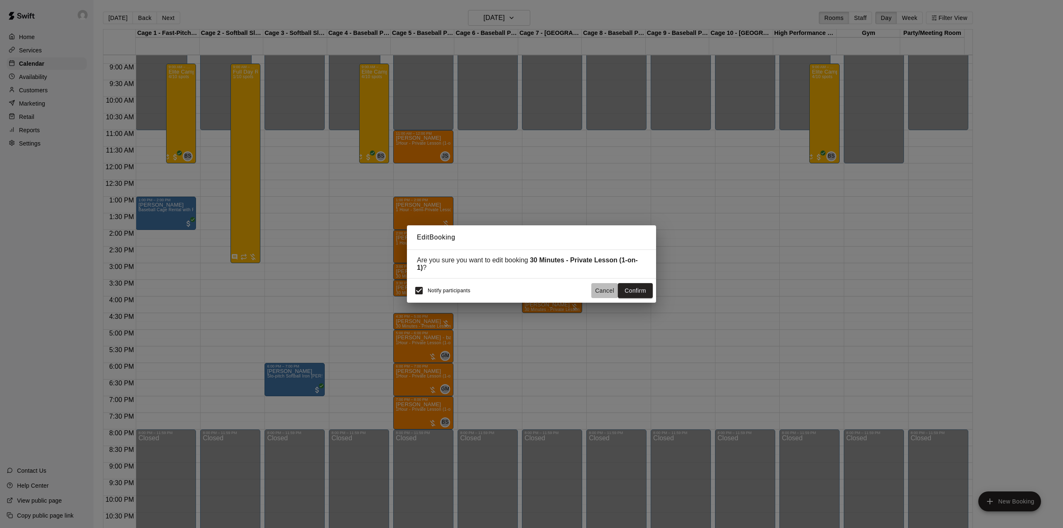
click at [599, 295] on button "Cancel" at bounding box center [605, 290] width 27 height 15
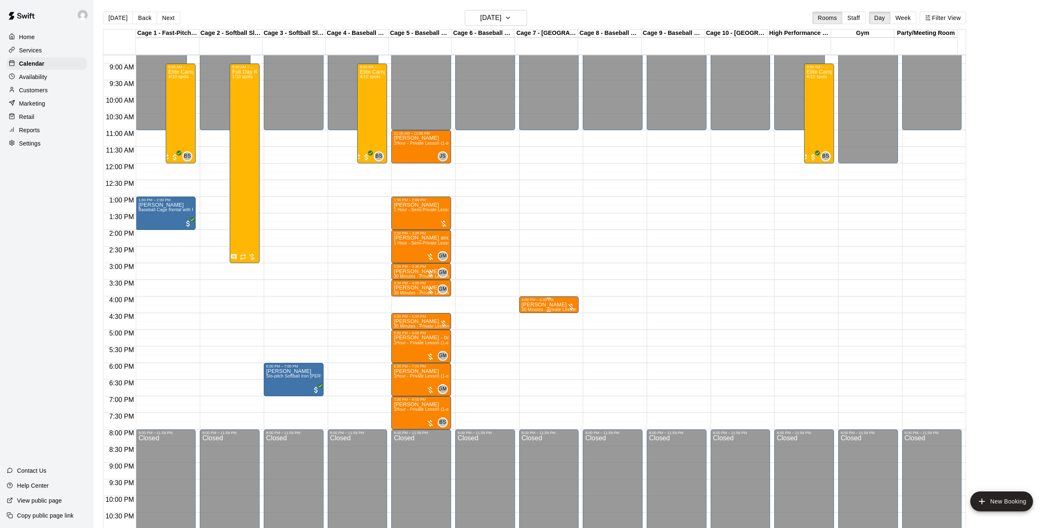
click at [547, 304] on p "[PERSON_NAME]" at bounding box center [549, 304] width 55 height 0
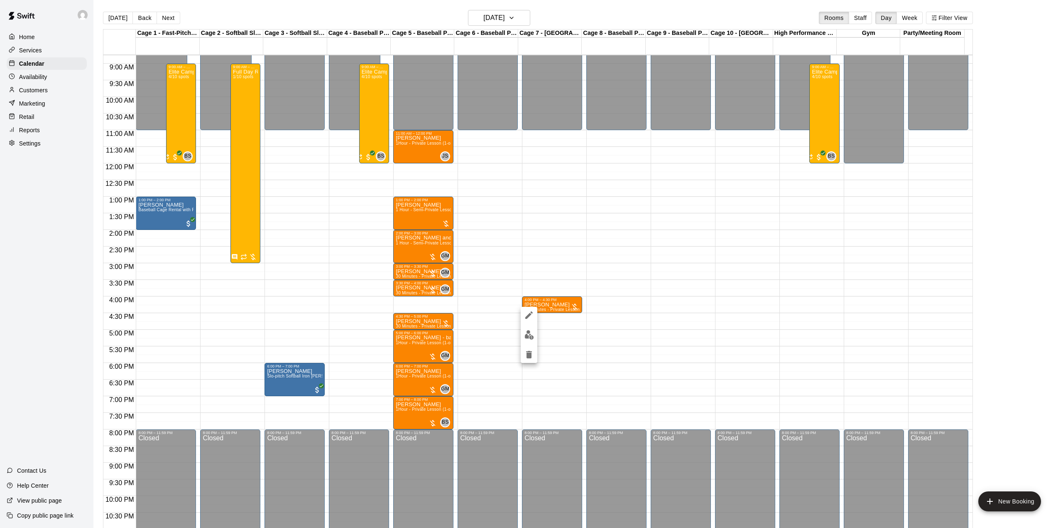
click at [533, 334] on img "edit" at bounding box center [530, 335] width 10 height 10
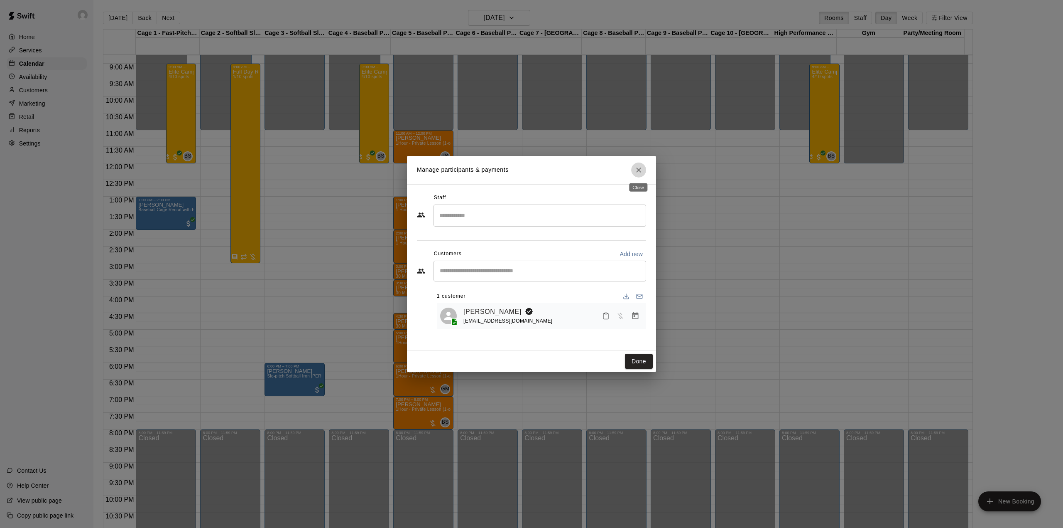
click at [640, 166] on icon "Close" at bounding box center [639, 170] width 8 height 8
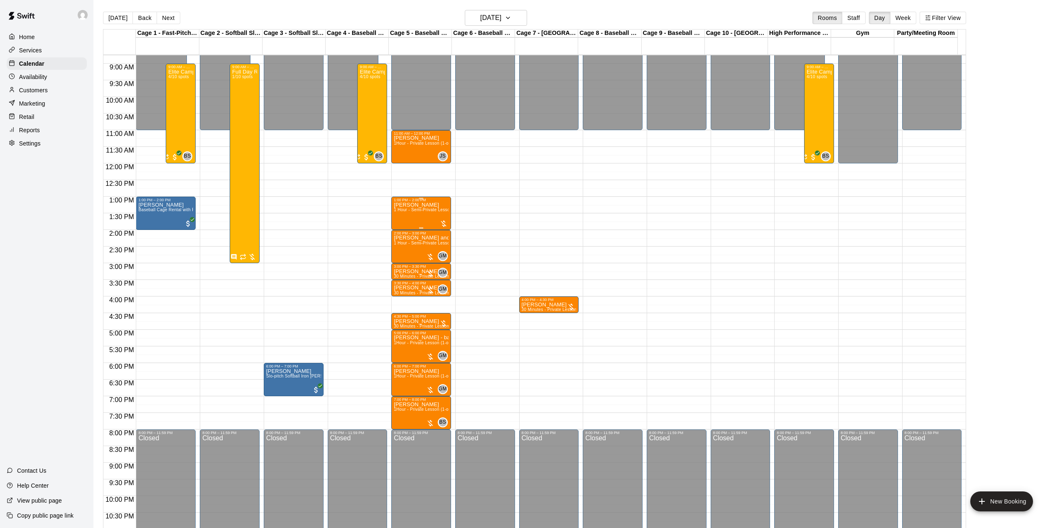
click at [421, 217] on div "[PERSON_NAME] 1 Hour - Semi-Private Lesson (2-on-1)" at bounding box center [421, 466] width 55 height 528
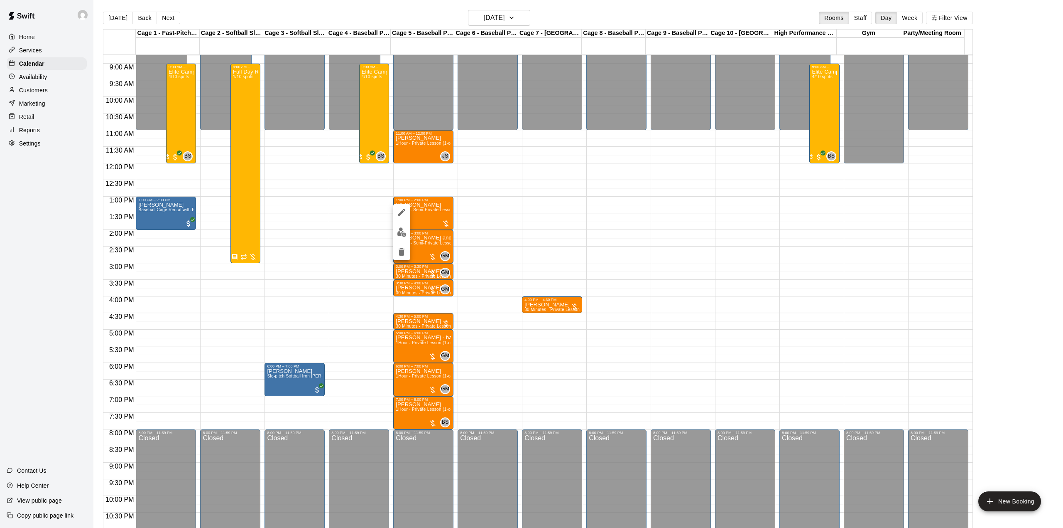
click at [403, 233] on img "edit" at bounding box center [402, 232] width 10 height 10
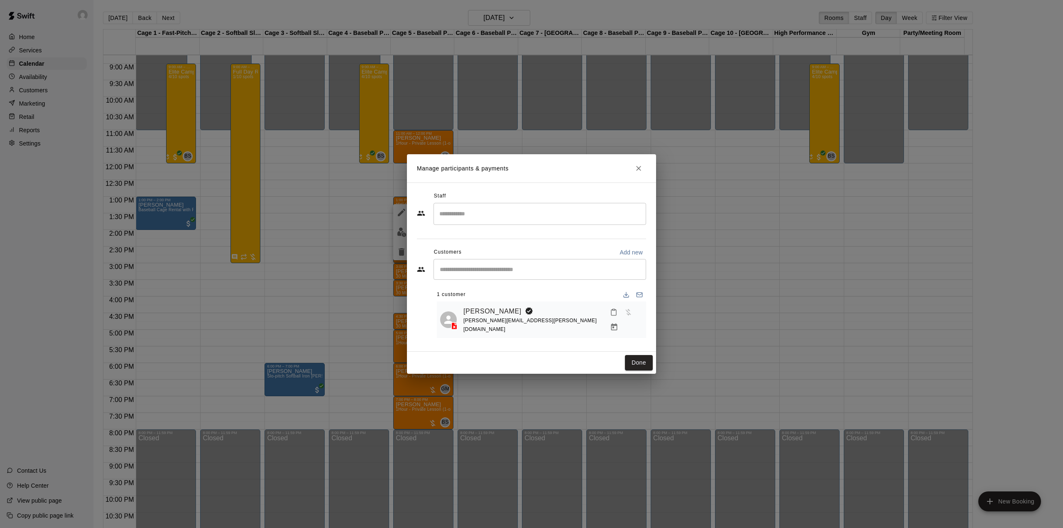
click at [633, 165] on button "Close" at bounding box center [638, 168] width 15 height 15
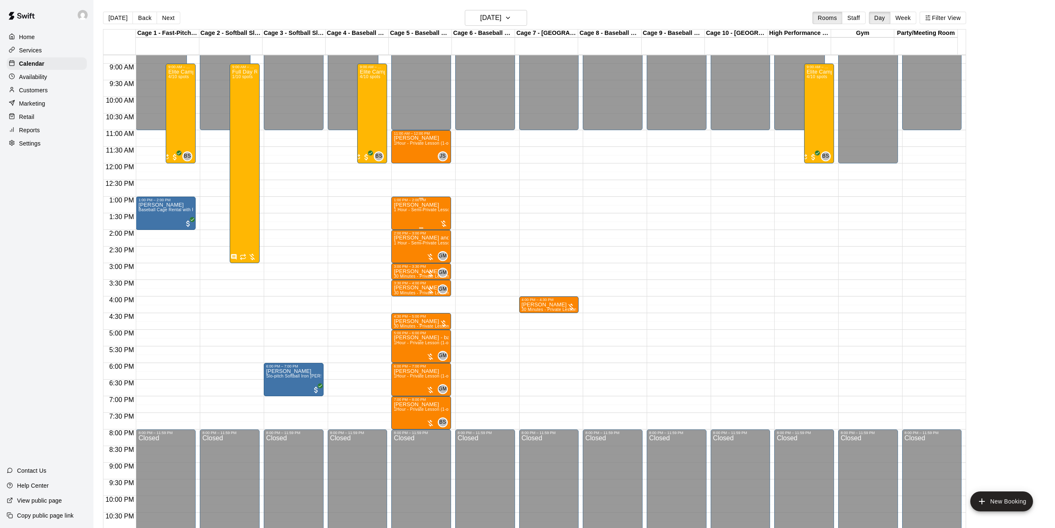
click at [422, 212] on span "1 Hour - Semi-Private Lesson (2-on-1)" at bounding box center [432, 209] width 76 height 5
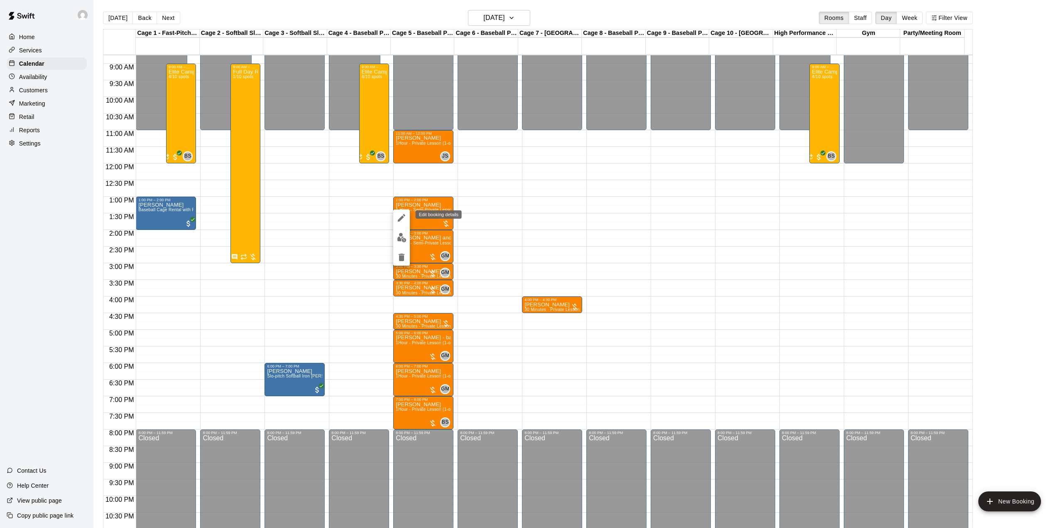
click at [407, 213] on button "edit" at bounding box center [401, 217] width 17 height 17
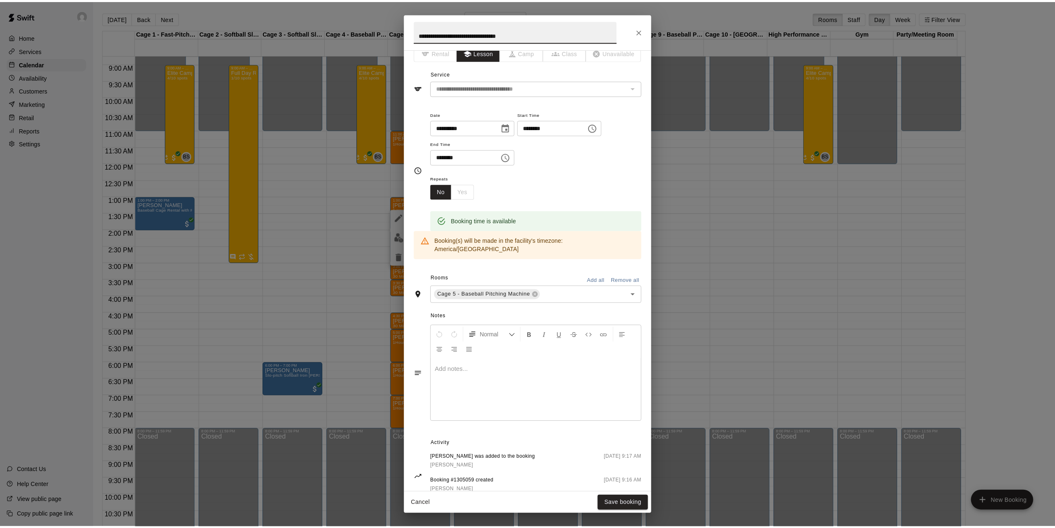
scroll to position [27, 0]
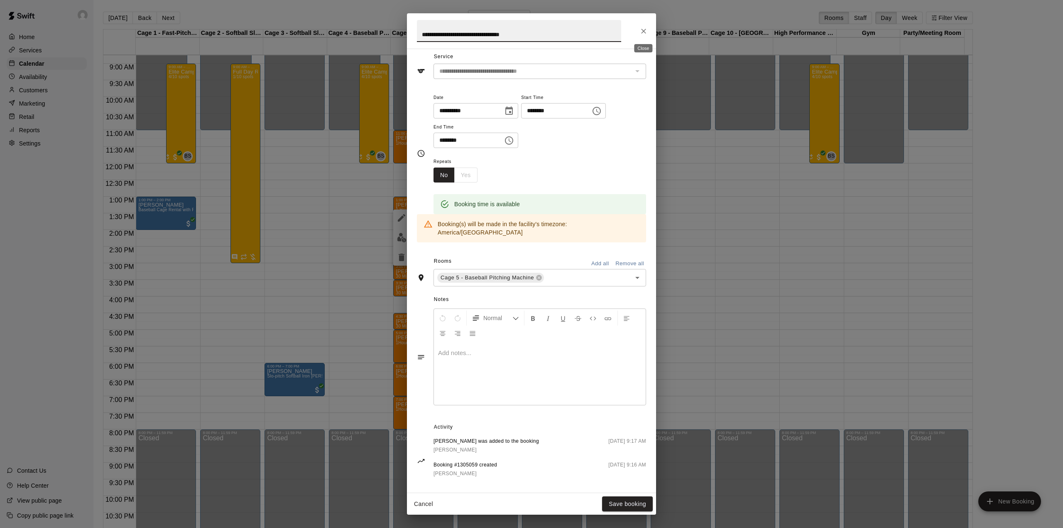
click at [644, 25] on button "Close" at bounding box center [643, 31] width 15 height 15
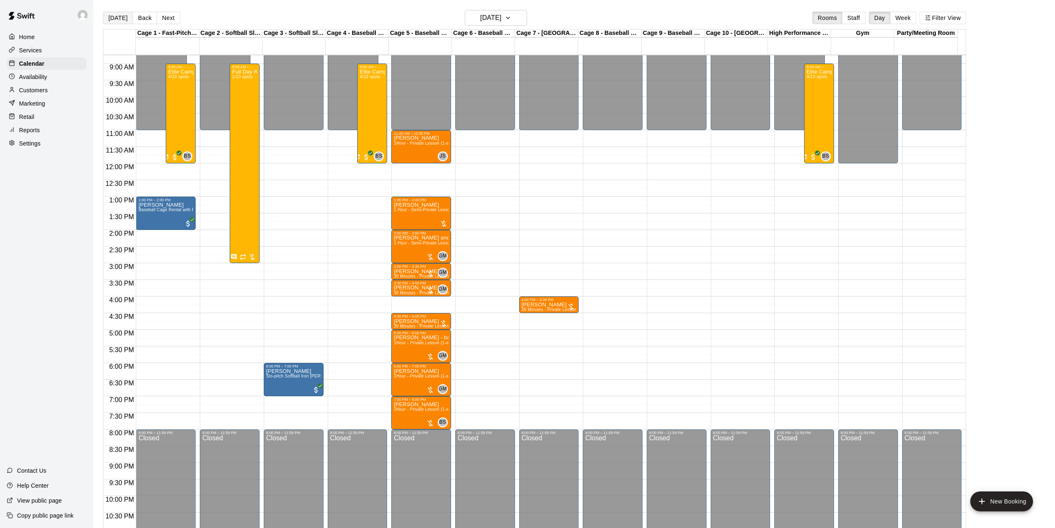
click at [121, 19] on button "[DATE]" at bounding box center [118, 18] width 30 height 12
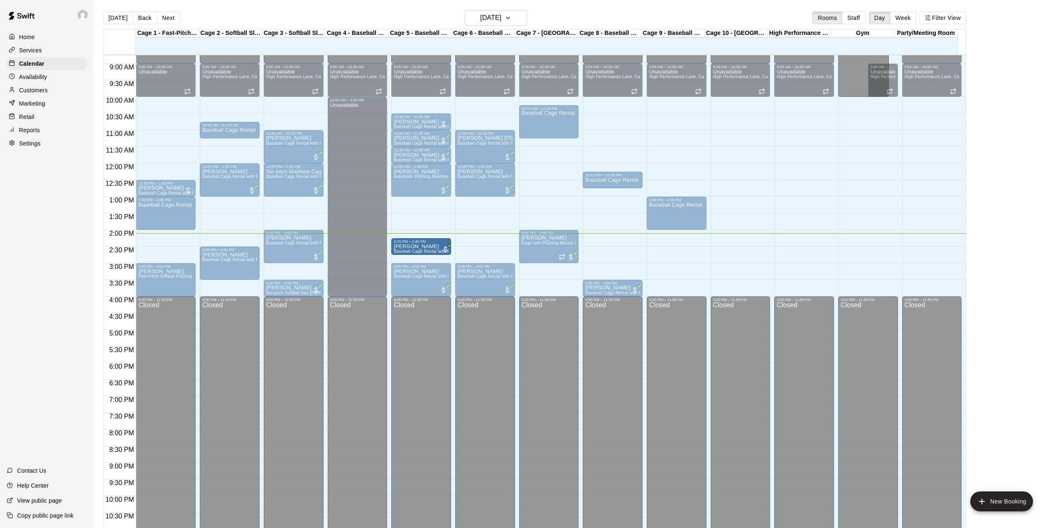
drag, startPoint x: 626, startPoint y: 249, endPoint x: 439, endPoint y: 249, distance: 186.9
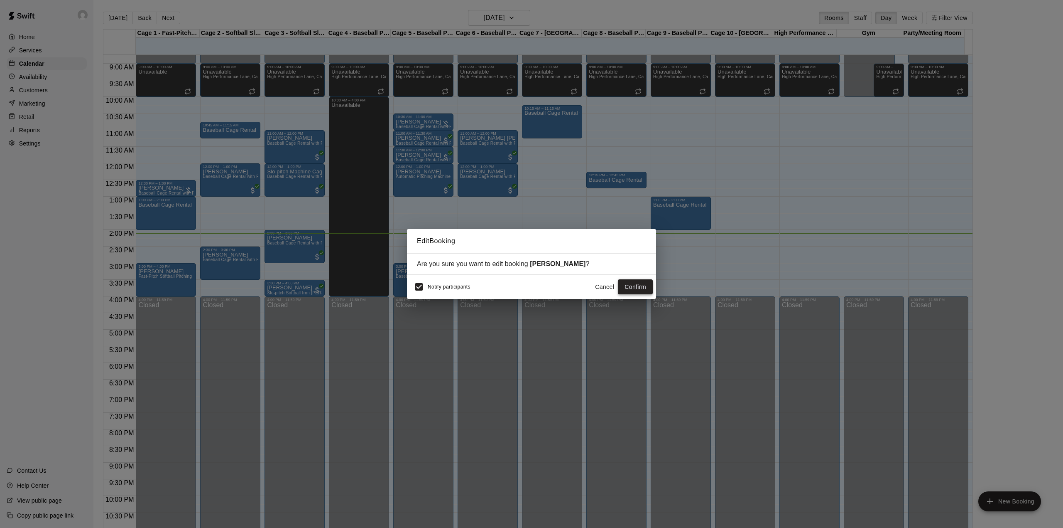
click at [636, 286] on button "Confirm" at bounding box center [635, 286] width 35 height 15
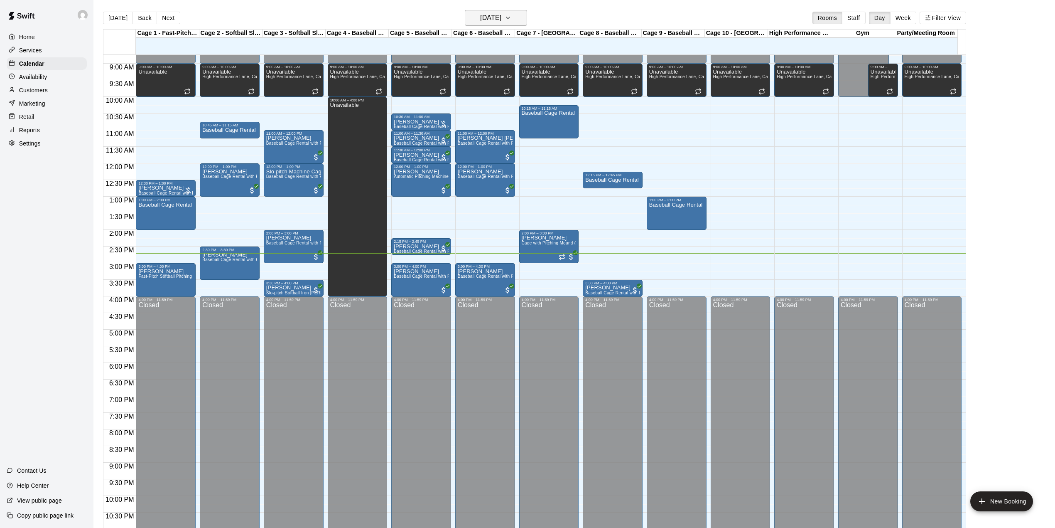
click at [501, 22] on h6 "[DATE]" at bounding box center [490, 18] width 21 height 12
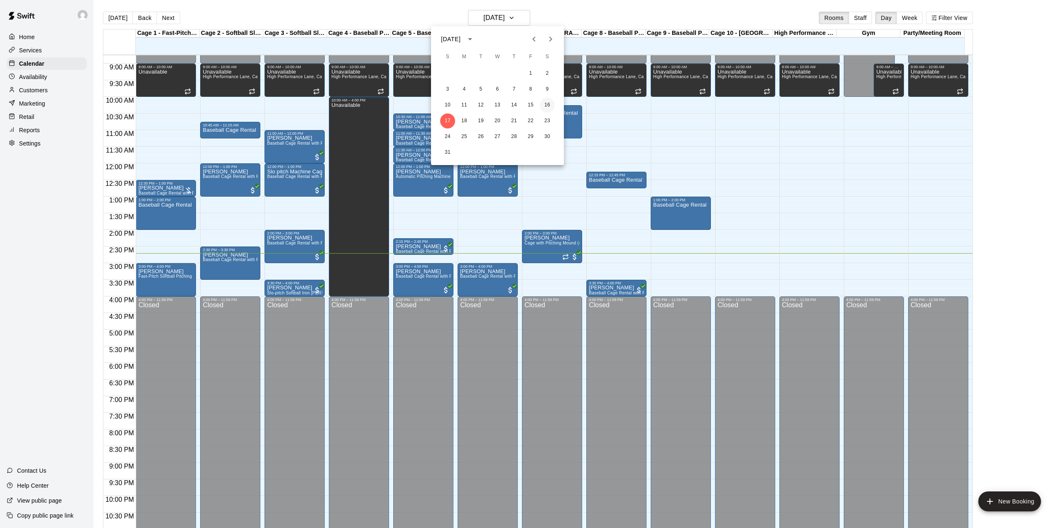
click at [548, 104] on button "16" at bounding box center [547, 105] width 15 height 15
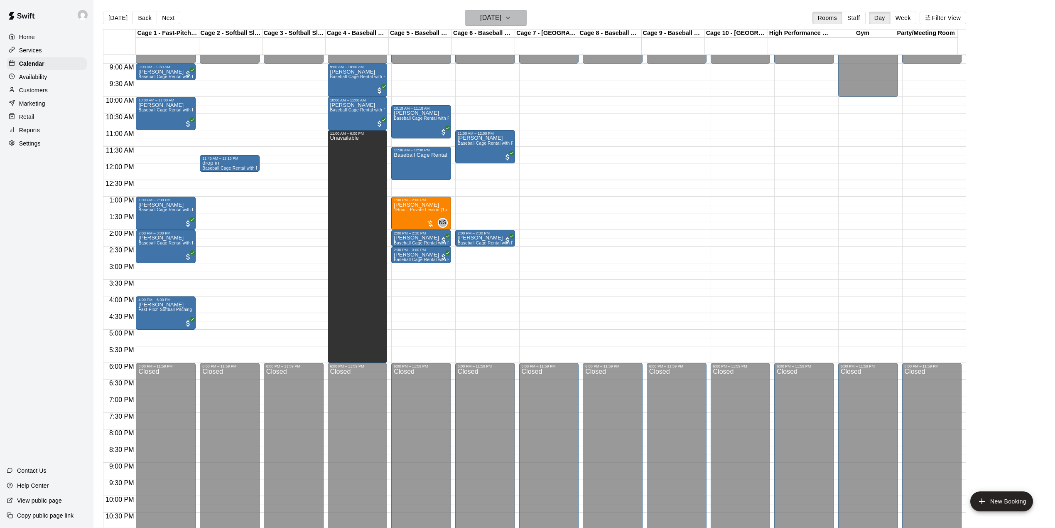
click at [489, 17] on h6 "[DATE]" at bounding box center [490, 18] width 21 height 12
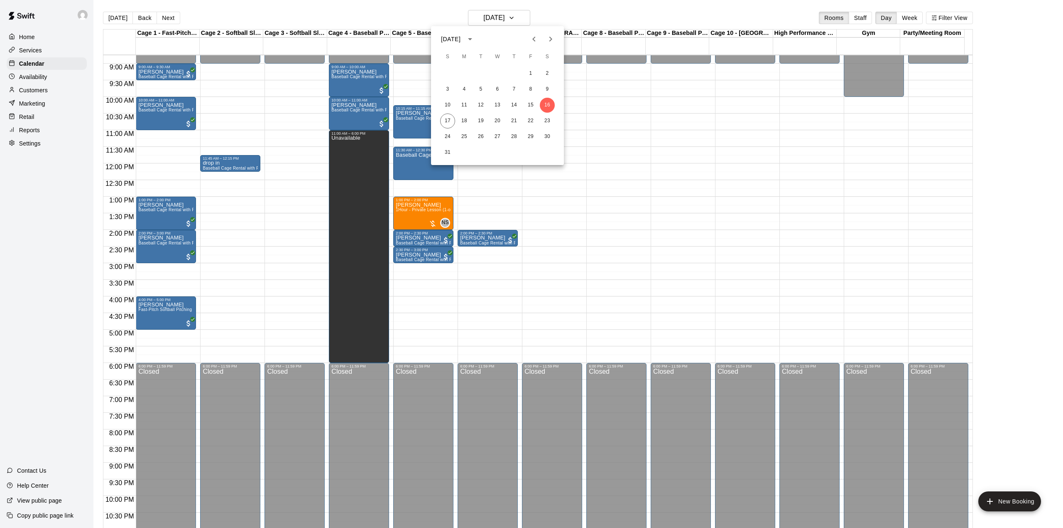
click at [551, 41] on icon "Next month" at bounding box center [551, 39] width 10 height 10
click at [479, 102] on button "16" at bounding box center [481, 105] width 15 height 15
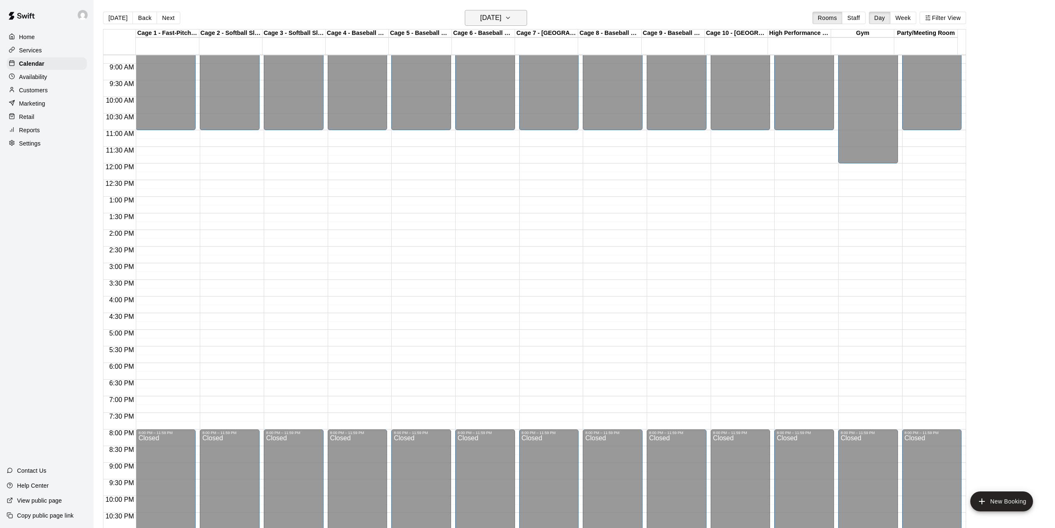
click at [508, 10] on button "[DATE]" at bounding box center [496, 18] width 62 height 16
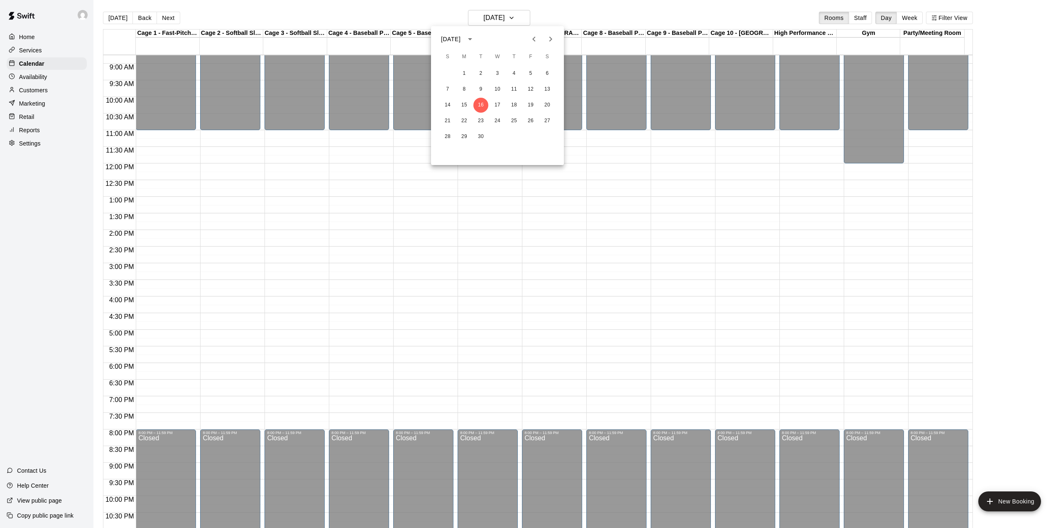
click at [535, 39] on icon "Previous month" at bounding box center [534, 39] width 10 height 10
click at [451, 120] on button "17" at bounding box center [447, 120] width 15 height 15
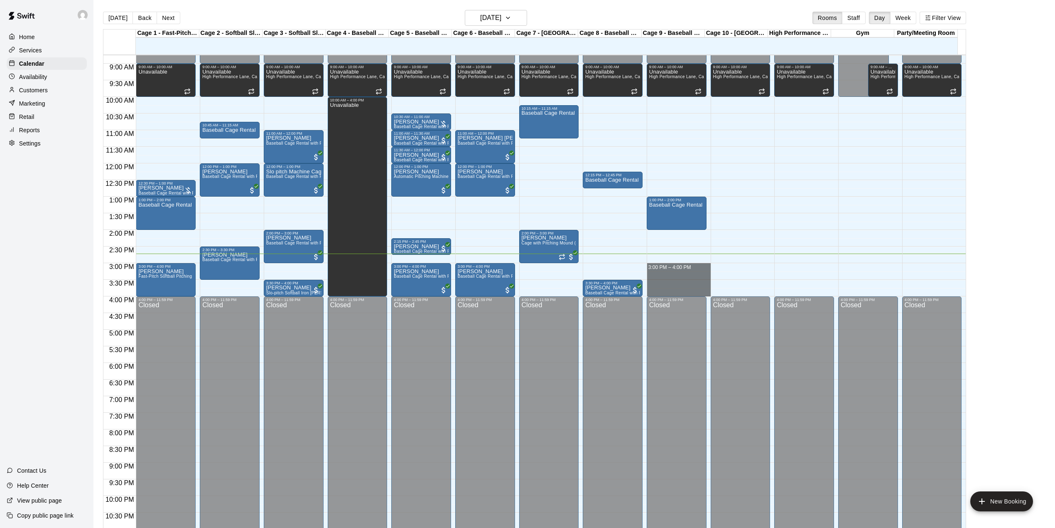
drag, startPoint x: 661, startPoint y: 268, endPoint x: 658, endPoint y: 292, distance: 23.9
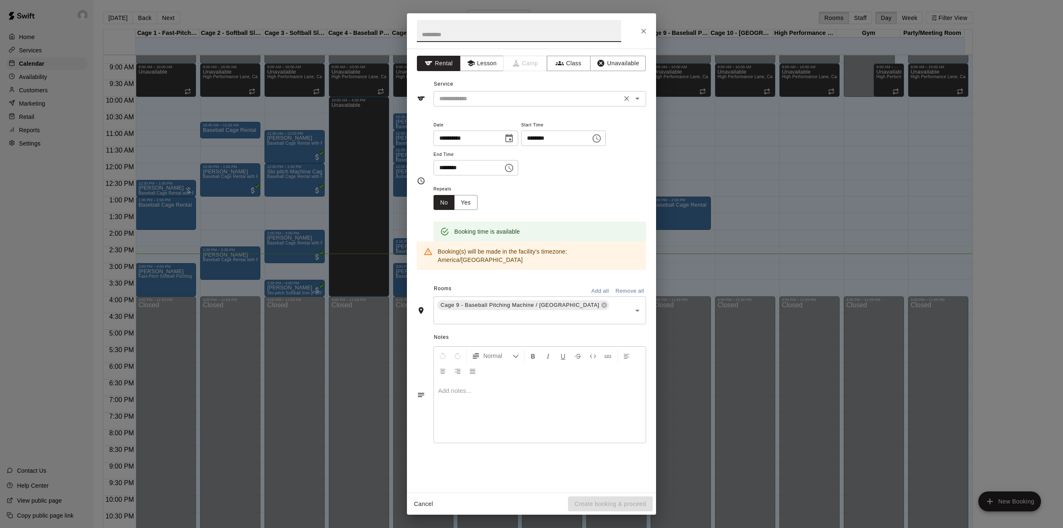
click at [495, 102] on input "text" at bounding box center [527, 98] width 183 height 10
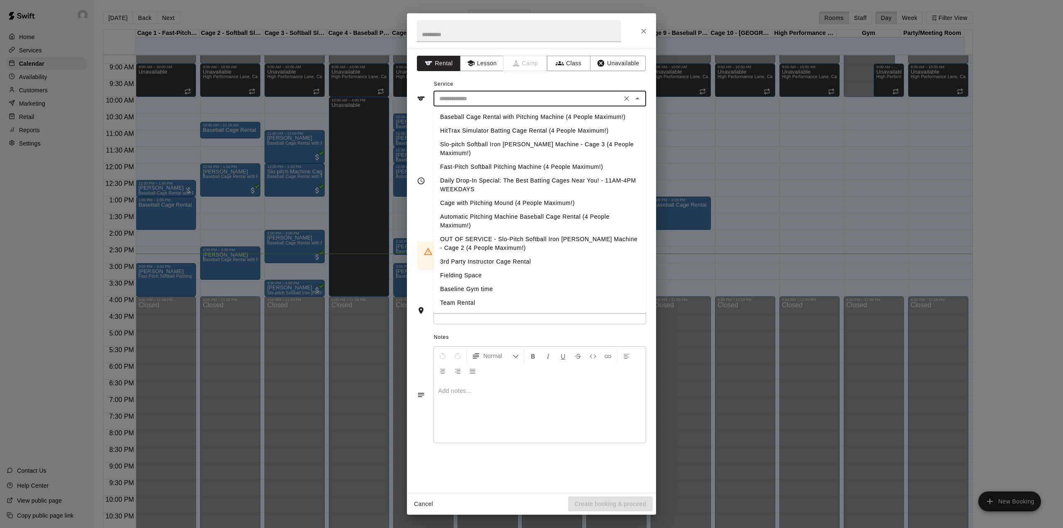
click at [514, 112] on li "Baseball Cage Rental with Pitching Machine (4 People Maximum!)" at bounding box center [540, 117] width 213 height 14
type input "**********"
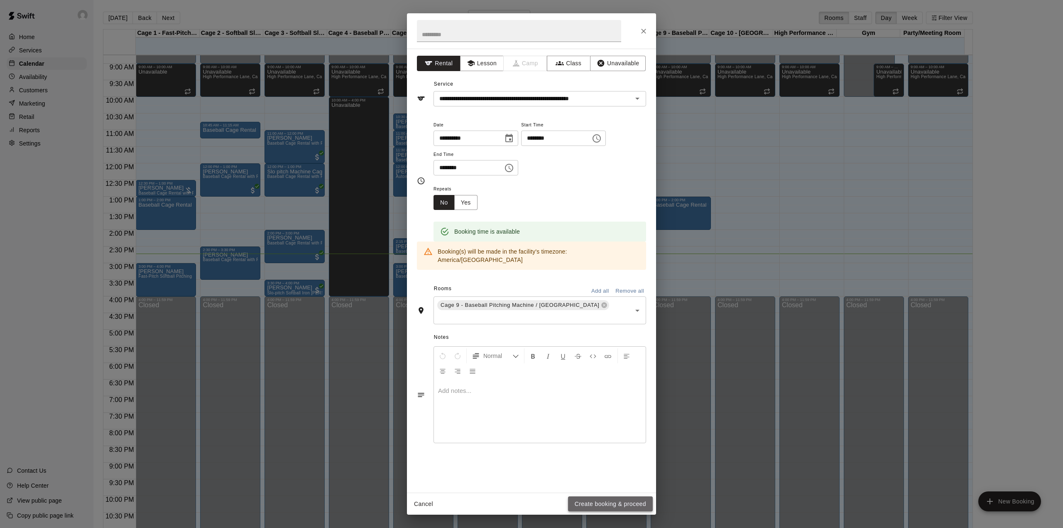
click at [634, 505] on button "Create booking & proceed" at bounding box center [610, 503] width 85 height 15
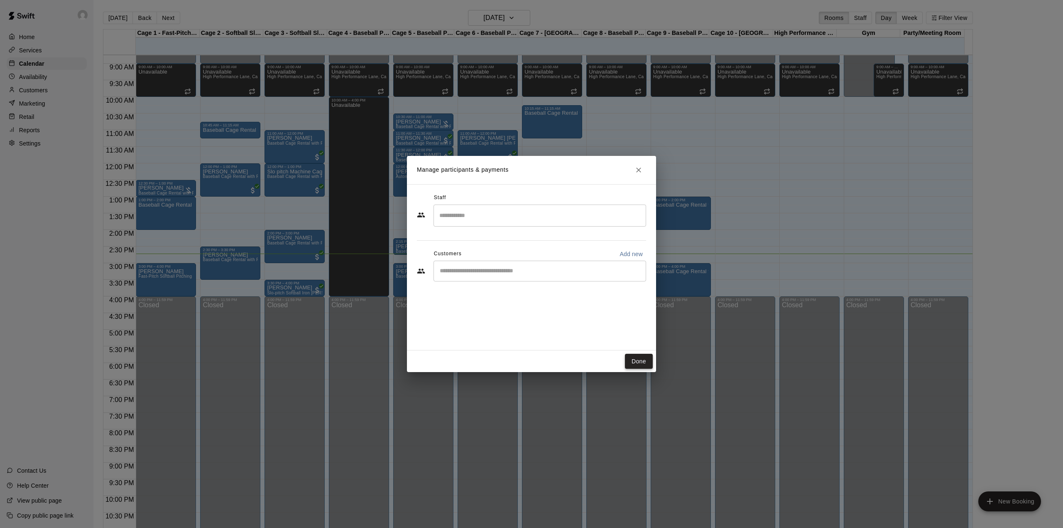
click at [640, 355] on button "Done" at bounding box center [639, 361] width 28 height 15
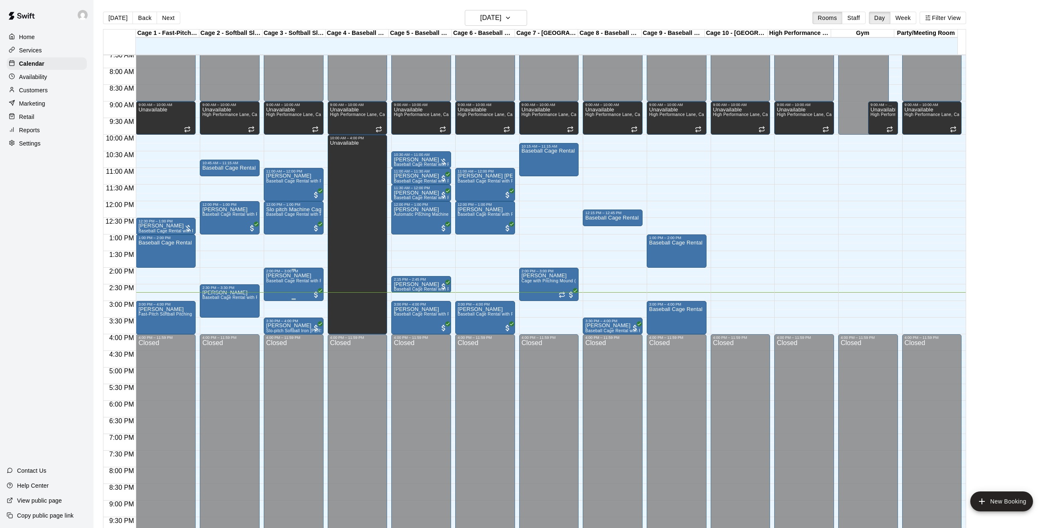
scroll to position [235, 0]
